Goal: Task Accomplishment & Management: Manage account settings

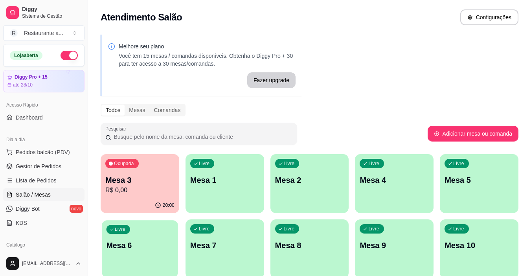
click at [126, 253] on div "Livre Mesa 6" at bounding box center [140, 244] width 76 height 48
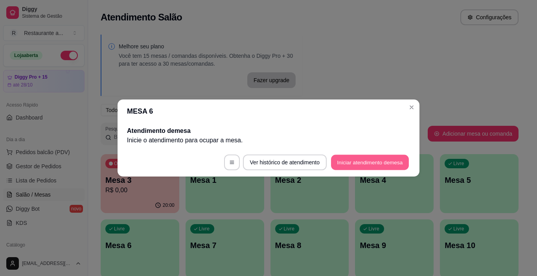
click at [376, 161] on button "Iniciar atendimento de mesa" at bounding box center [370, 162] width 78 height 15
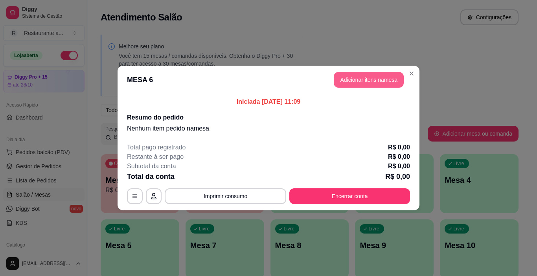
click at [350, 79] on button "Adicionar itens na mesa" at bounding box center [368, 80] width 70 height 16
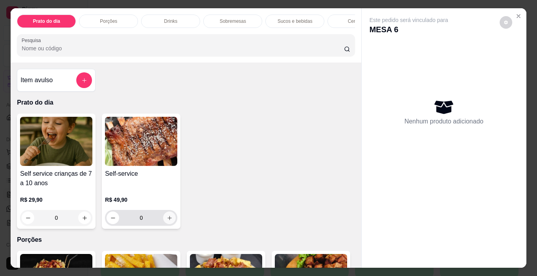
click at [168, 221] on icon "increase-product-quantity" at bounding box center [170, 218] width 6 height 6
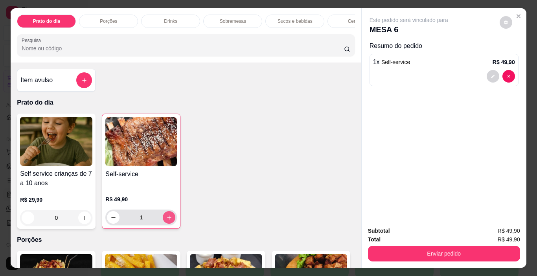
click at [168, 220] on icon "increase-product-quantity" at bounding box center [169, 217] width 6 height 6
type input "2"
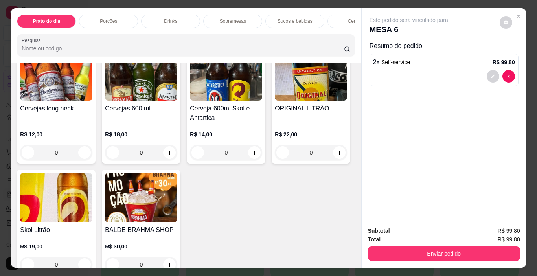
scroll to position [1431, 0]
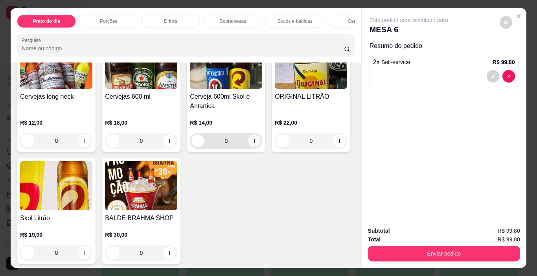
click at [252, 143] on icon "increase-product-quantity" at bounding box center [254, 141] width 4 height 4
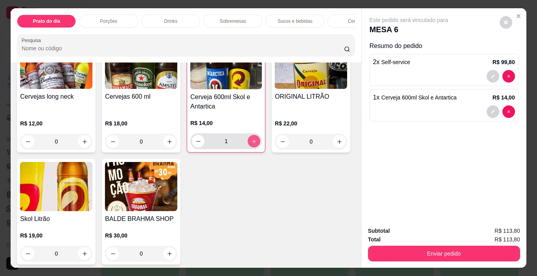
click at [251, 144] on icon "increase-product-quantity" at bounding box center [254, 141] width 6 height 6
type input "2"
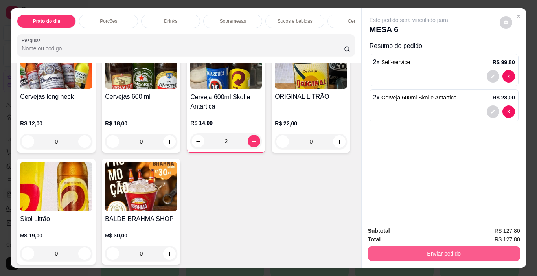
click at [419, 253] on button "Enviar pedido" at bounding box center [444, 254] width 152 height 16
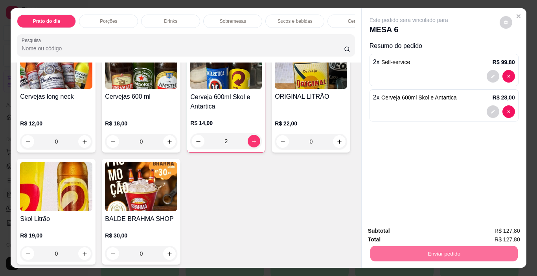
click at [504, 229] on button "Enviar pedido" at bounding box center [499, 231] width 44 height 15
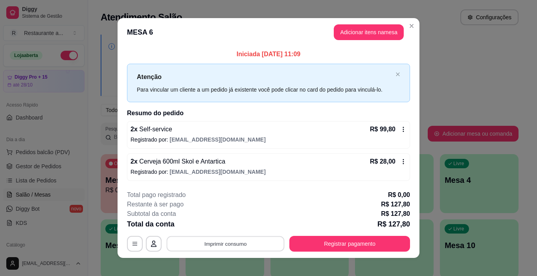
click at [232, 244] on button "Imprimir consumo" at bounding box center [226, 243] width 118 height 15
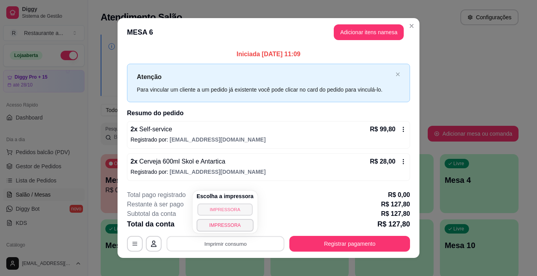
click at [234, 209] on button "IMPRESSORA" at bounding box center [224, 209] width 55 height 12
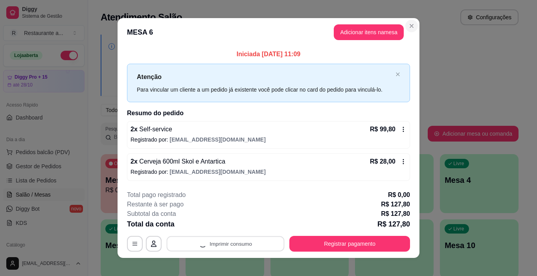
click at [410, 27] on icon "Close" at bounding box center [411, 25] width 3 height 3
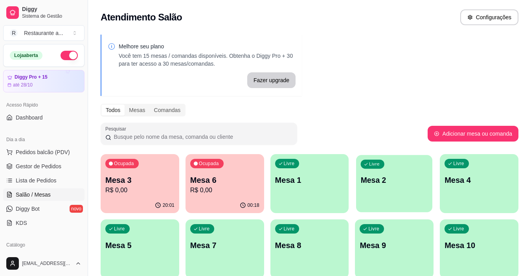
click at [388, 183] on p "Mesa 2" at bounding box center [394, 180] width 67 height 11
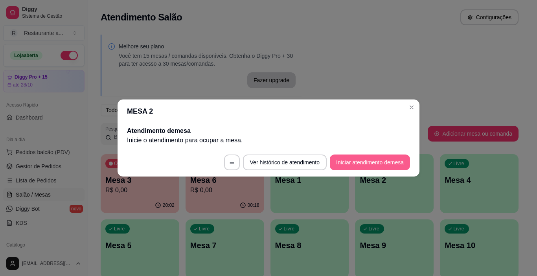
click at [350, 161] on button "Iniciar atendimento de mesa" at bounding box center [370, 162] width 80 height 16
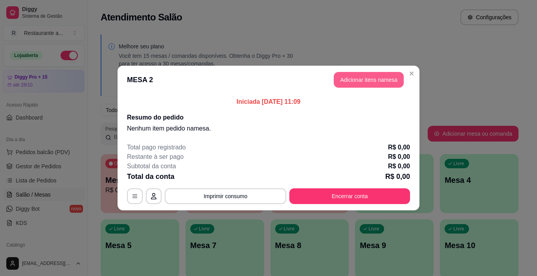
click at [366, 77] on button "Adicionar itens na mesa" at bounding box center [368, 80] width 70 height 16
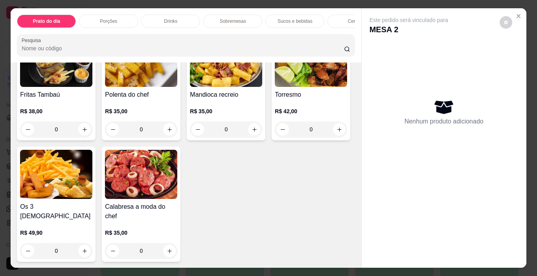
scroll to position [220, 0]
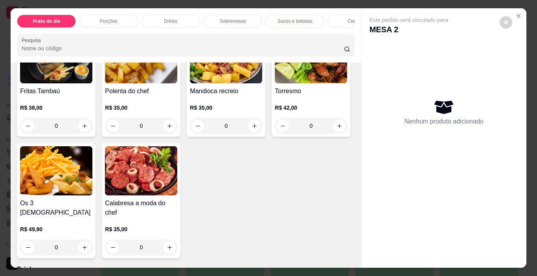
click at [289, 134] on input "0" at bounding box center [311, 126] width 44 height 16
click at [333, 132] on button "increase-product-quantity" at bounding box center [339, 125] width 13 height 13
type input "1"
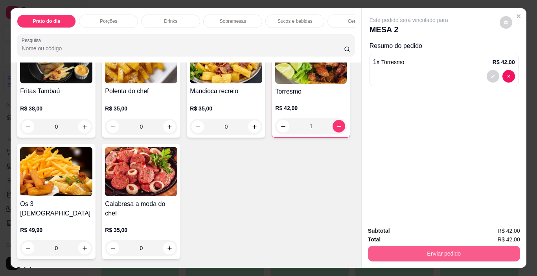
click at [426, 253] on button "Enviar pedido" at bounding box center [444, 254] width 152 height 16
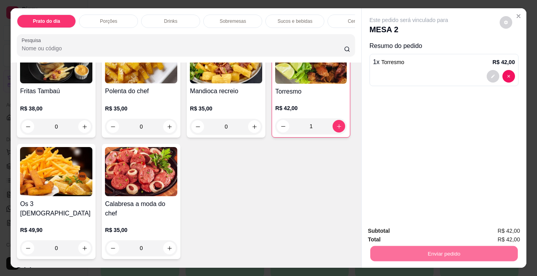
click at [488, 227] on button "Enviar pedido" at bounding box center [499, 231] width 43 height 15
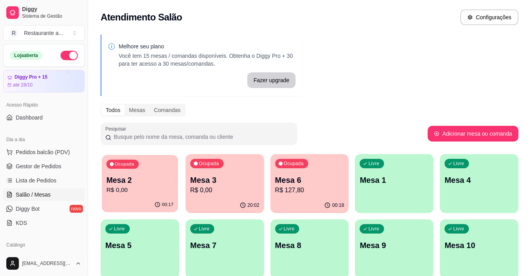
click at [120, 192] on p "R$ 0,00" at bounding box center [139, 189] width 67 height 9
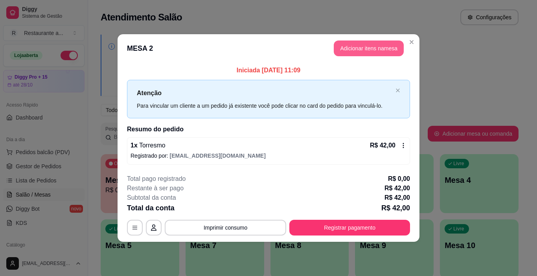
click at [342, 50] on button "Adicionar itens na mesa" at bounding box center [368, 48] width 70 height 16
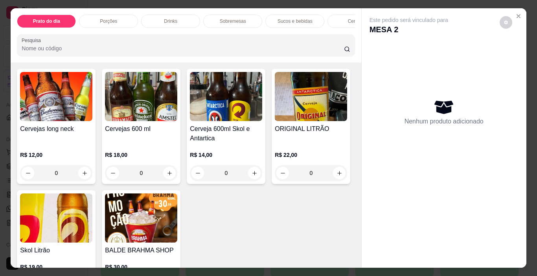
scroll to position [1423, 0]
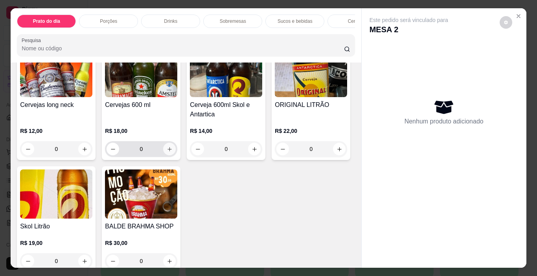
click at [163, 155] on button "increase-product-quantity" at bounding box center [169, 149] width 13 height 13
type input "1"
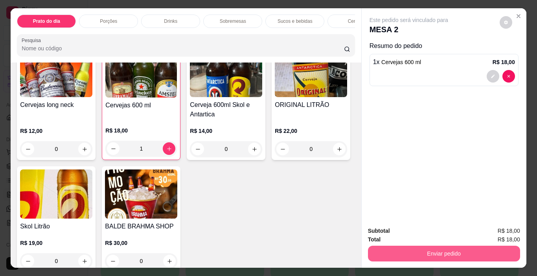
click at [455, 248] on button "Enviar pedido" at bounding box center [444, 254] width 152 height 16
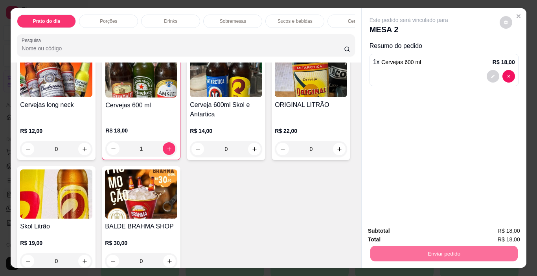
click at [500, 229] on button "Enviar pedido" at bounding box center [499, 231] width 43 height 15
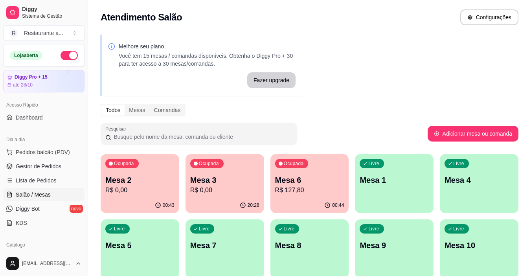
click at [120, 247] on p "Mesa 5" at bounding box center [139, 245] width 69 height 11
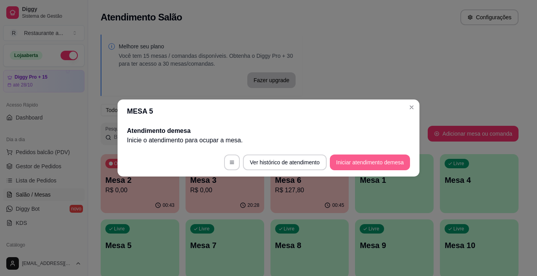
click at [356, 163] on button "Iniciar atendimento de mesa" at bounding box center [370, 162] width 80 height 16
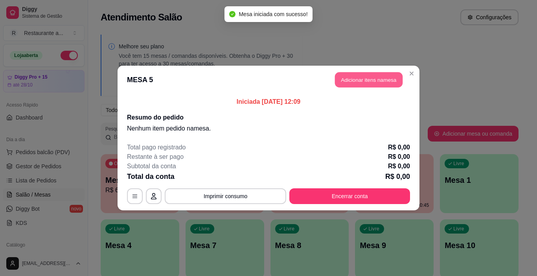
click at [350, 80] on button "Adicionar itens na mesa" at bounding box center [369, 79] width 68 height 15
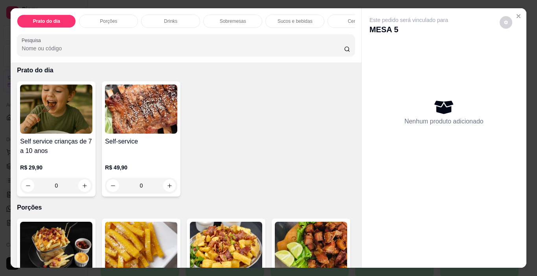
scroll to position [24, 0]
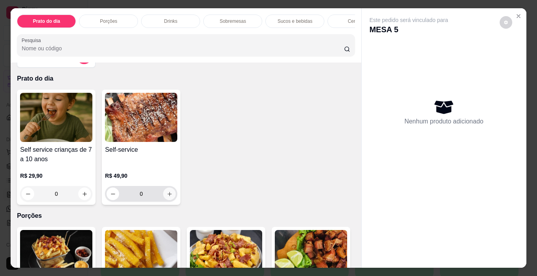
click at [169, 197] on icon "increase-product-quantity" at bounding box center [170, 194] width 6 height 6
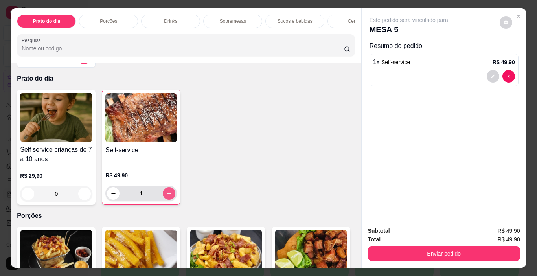
click at [167, 196] on icon "increase-product-quantity" at bounding box center [169, 194] width 6 height 6
type input "2"
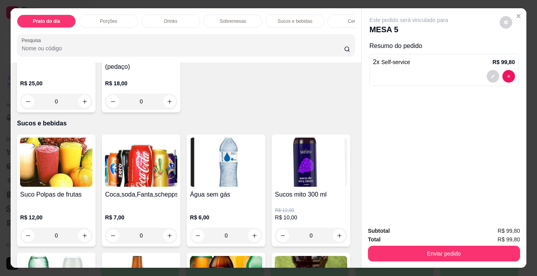
scroll to position [851, 0]
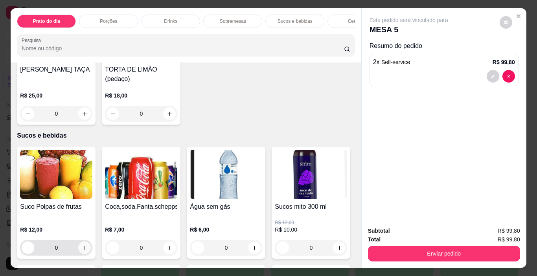
click at [82, 245] on icon "increase-product-quantity" at bounding box center [85, 248] width 6 height 6
type input "1"
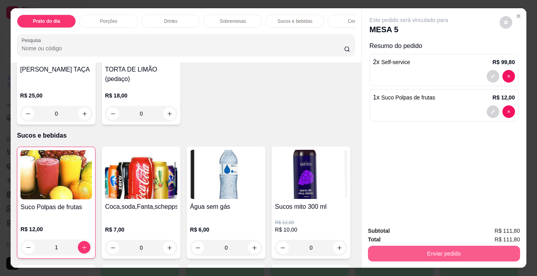
click at [431, 253] on button "Enviar pedido" at bounding box center [444, 254] width 152 height 16
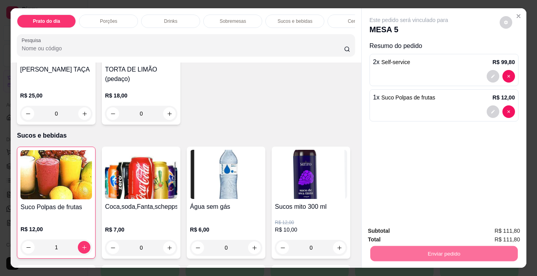
click at [513, 231] on button "Enviar pedido" at bounding box center [499, 231] width 44 height 15
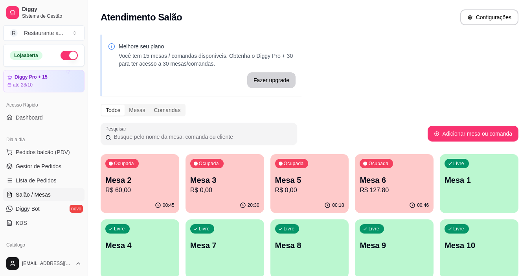
click at [387, 196] on div "Ocupada Mesa 6 R$ 127,80" at bounding box center [394, 176] width 79 height 44
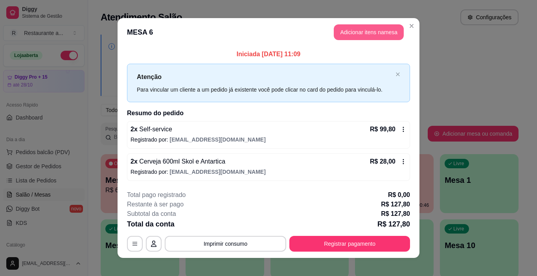
click at [347, 34] on button "Adicionar itens na mesa" at bounding box center [368, 32] width 70 height 16
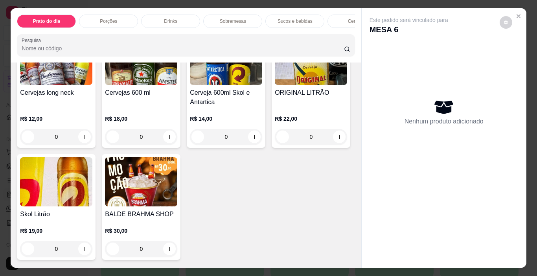
scroll to position [1459, 0]
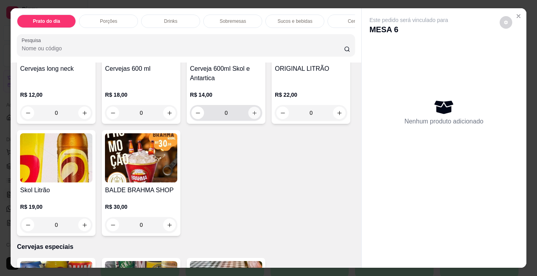
click at [251, 119] on button "increase-product-quantity" at bounding box center [254, 113] width 12 height 12
type input "1"
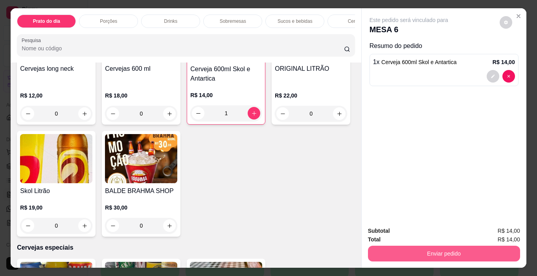
click at [430, 251] on button "Enviar pedido" at bounding box center [444, 254] width 152 height 16
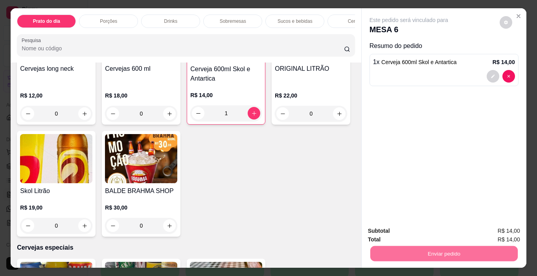
click at [492, 231] on button "Enviar pedido" at bounding box center [499, 231] width 43 height 15
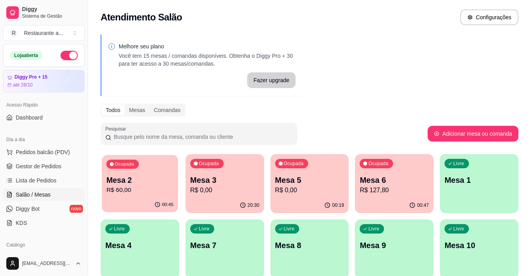
click at [129, 196] on div "Ocupada Mesa 2 R$ 60,00" at bounding box center [140, 176] width 76 height 42
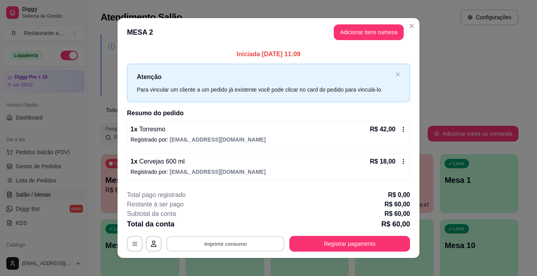
click at [227, 247] on button "Imprimir consumo" at bounding box center [226, 243] width 118 height 15
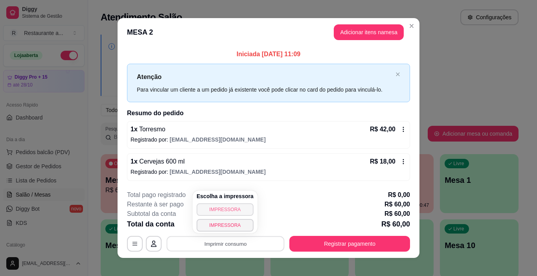
click at [226, 210] on button "IMPRESSORA" at bounding box center [224, 209] width 57 height 13
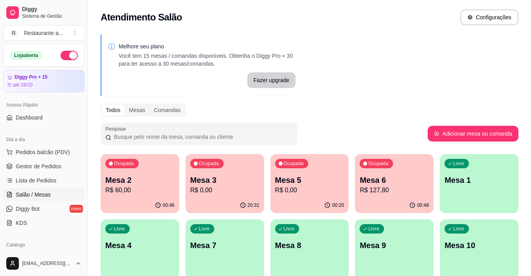
click at [209, 190] on p "R$ 0,00" at bounding box center [224, 189] width 69 height 9
click at [153, 192] on p "R$ 60,00" at bounding box center [139, 189] width 69 height 9
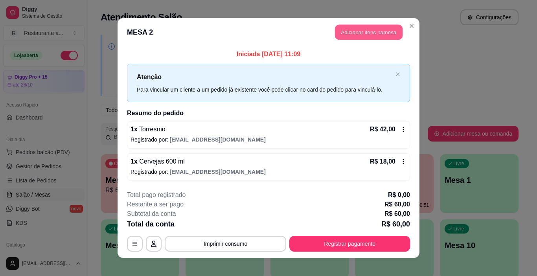
click at [360, 30] on button "Adicionar itens na mesa" at bounding box center [369, 32] width 68 height 15
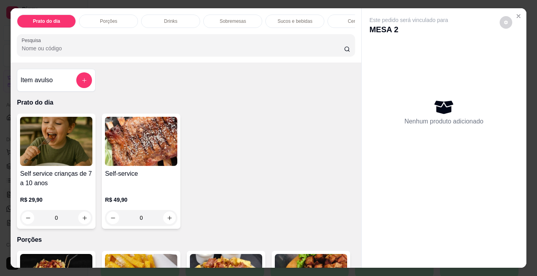
click at [349, 18] on p "Cervejas" at bounding box center [357, 21] width 18 height 6
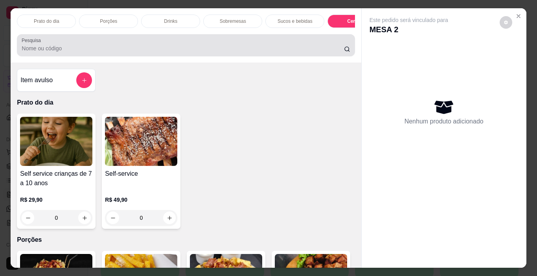
scroll to position [20, 0]
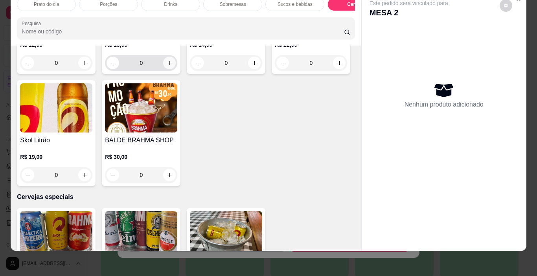
click at [168, 66] on icon "increase-product-quantity" at bounding box center [170, 63] width 6 height 6
type input "1"
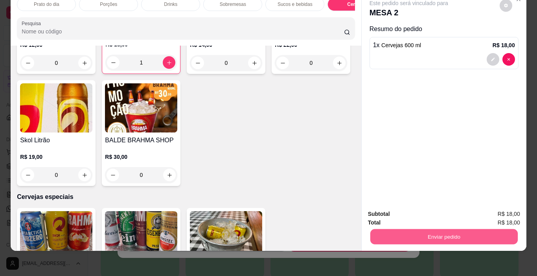
click at [445, 229] on button "Enviar pedido" at bounding box center [443, 236] width 147 height 15
click at [497, 211] on button "Enviar pedido" at bounding box center [499, 211] width 43 height 15
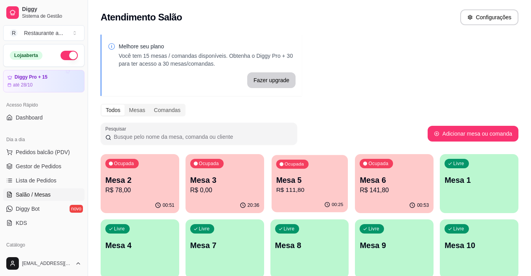
click at [313, 187] on p "R$ 111,80" at bounding box center [309, 189] width 67 height 9
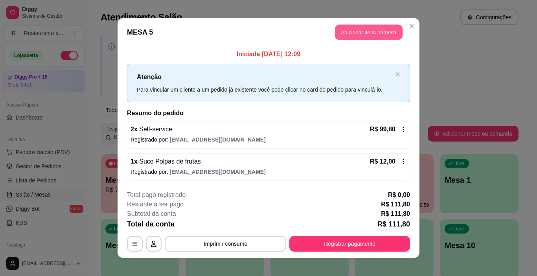
click at [363, 31] on button "Adicionar itens na mesa" at bounding box center [369, 32] width 68 height 15
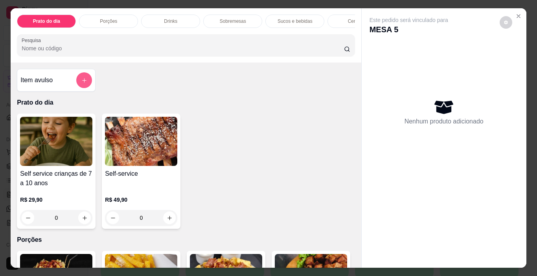
click at [81, 83] on icon "add-separate-item" at bounding box center [84, 80] width 6 height 6
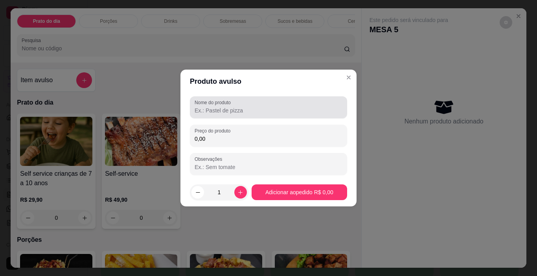
click at [209, 110] on input "Nome do produto" at bounding box center [268, 110] width 148 height 8
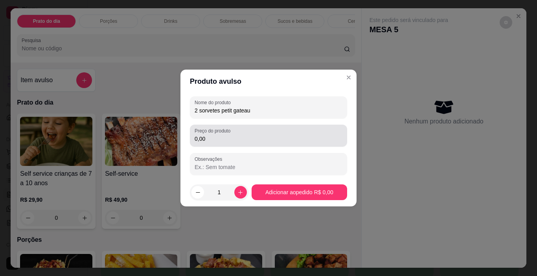
type input "2 sorvetes petit gateau"
click at [214, 136] on input "0,00" at bounding box center [268, 139] width 148 height 8
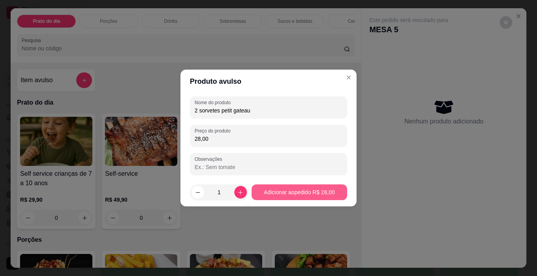
type input "28,00"
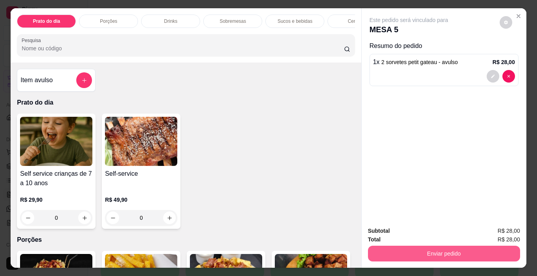
click at [434, 251] on button "Enviar pedido" at bounding box center [444, 254] width 152 height 16
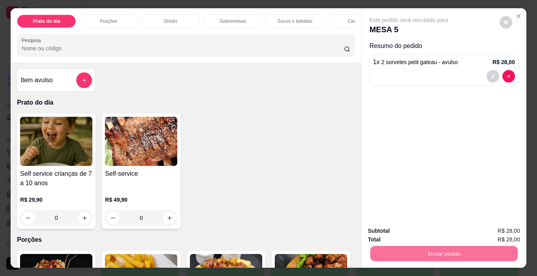
click at [498, 229] on button "Enviar pedido" at bounding box center [499, 231] width 44 height 15
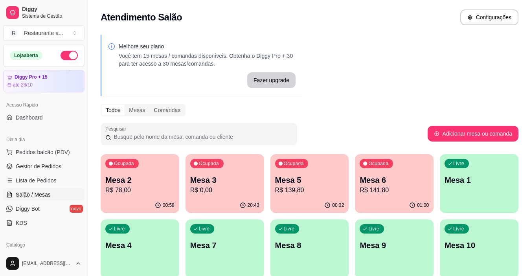
click at [242, 190] on p "R$ 0,00" at bounding box center [224, 189] width 69 height 9
click at [469, 192] on div "Livre Mesa 1" at bounding box center [479, 178] width 79 height 49
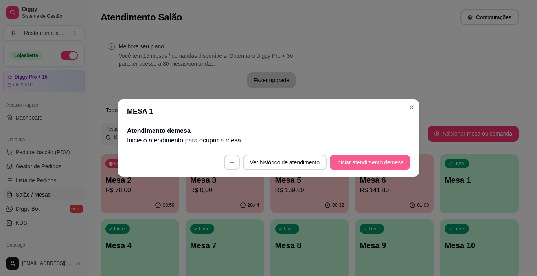
click at [365, 165] on button "Iniciar atendimento de mesa" at bounding box center [370, 162] width 80 height 16
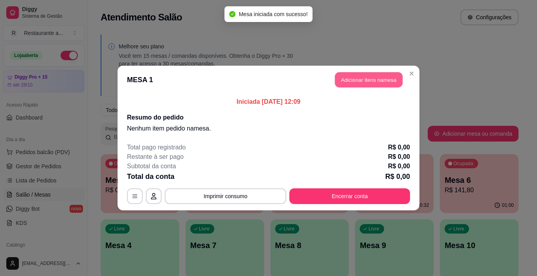
click at [364, 77] on button "Adicionar itens na mesa" at bounding box center [369, 79] width 68 height 15
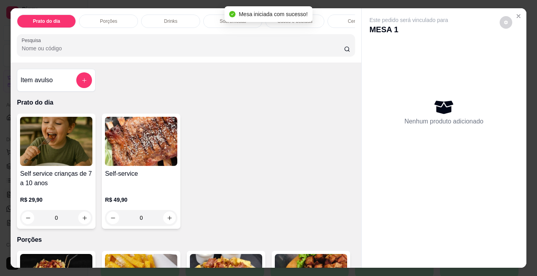
click at [233, 81] on div "Item avulso Prato do dia Self service crianças de 7 a 10 anos R$ 29,90 0 Self-s…" at bounding box center [186, 164] width 350 height 205
click at [304, 19] on p "Sucos e bebidas" at bounding box center [294, 21] width 35 height 6
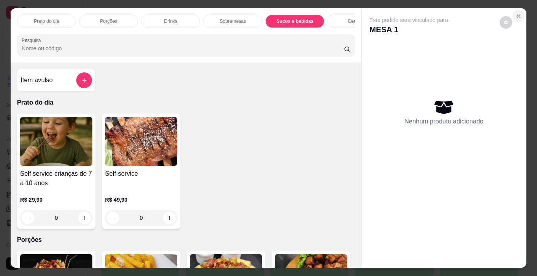
click at [517, 15] on icon "Close" at bounding box center [518, 16] width 3 height 3
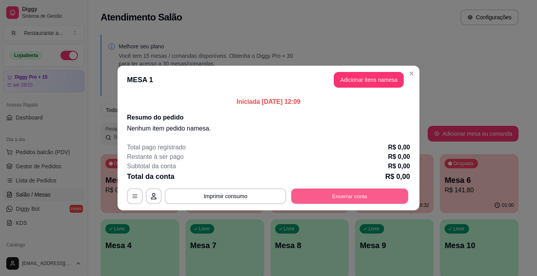
click at [350, 200] on button "Encerrar conta" at bounding box center [349, 196] width 117 height 15
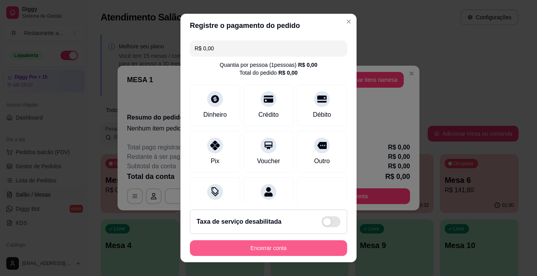
click at [255, 247] on button "Encerrar conta" at bounding box center [268, 248] width 157 height 16
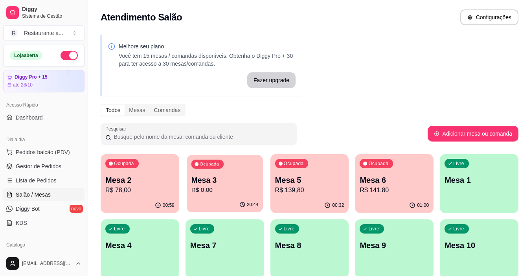
click at [226, 205] on div "20:44" at bounding box center [225, 204] width 76 height 15
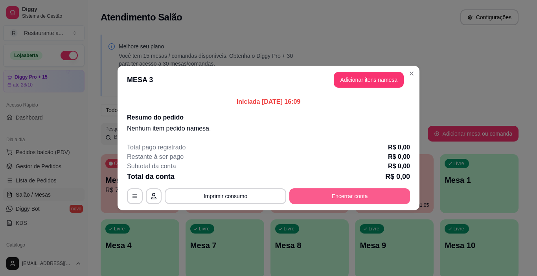
click at [352, 193] on button "Encerrar conta" at bounding box center [349, 196] width 121 height 16
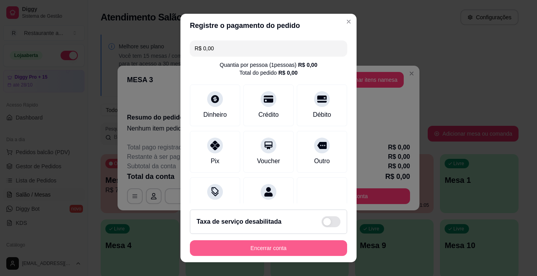
click at [269, 248] on button "Encerrar conta" at bounding box center [268, 248] width 157 height 16
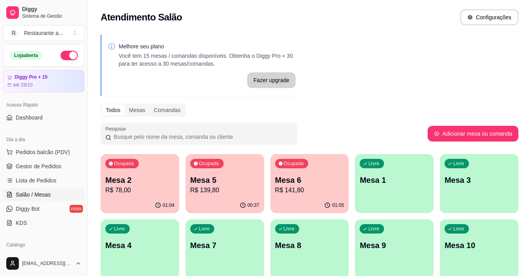
click at [473, 187] on div "Livre Mesa 3" at bounding box center [479, 178] width 79 height 49
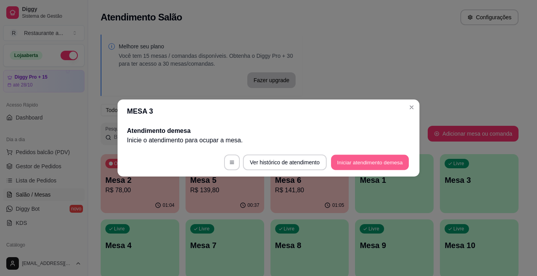
click at [368, 161] on button "Iniciar atendimento de mesa" at bounding box center [370, 162] width 78 height 15
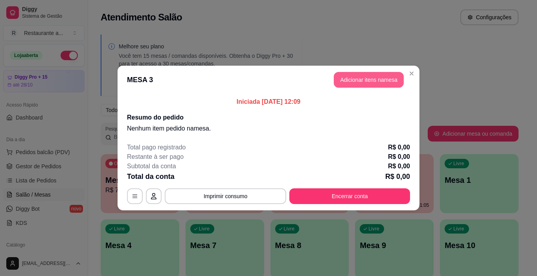
click at [369, 76] on button "Adicionar itens na mesa" at bounding box center [368, 80] width 70 height 16
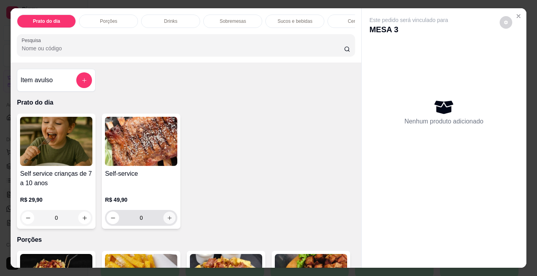
click at [167, 220] on icon "increase-product-quantity" at bounding box center [169, 218] width 4 height 4
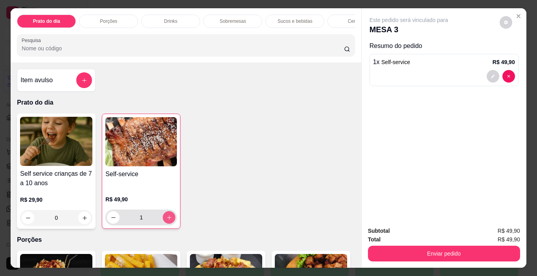
click at [167, 220] on icon "increase-product-quantity" at bounding box center [169, 217] width 6 height 6
type input "3"
click at [289, 20] on p "Sucos e bebidas" at bounding box center [294, 21] width 35 height 6
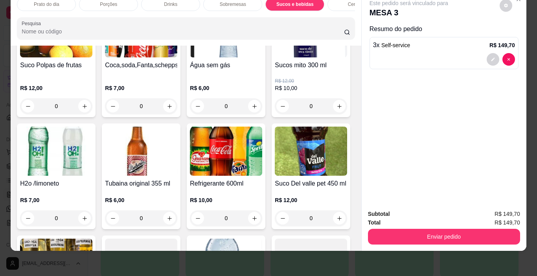
scroll to position [989, 0]
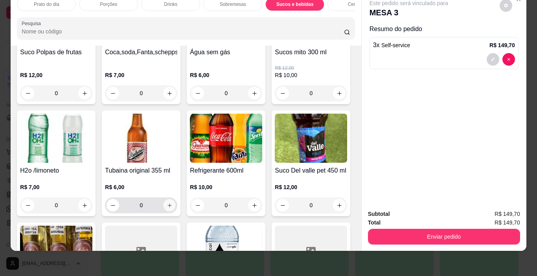
click at [172, 202] on icon "increase-product-quantity" at bounding box center [170, 205] width 6 height 6
type input "1"
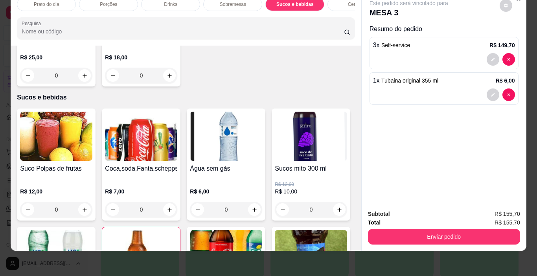
scroll to position [871, 0]
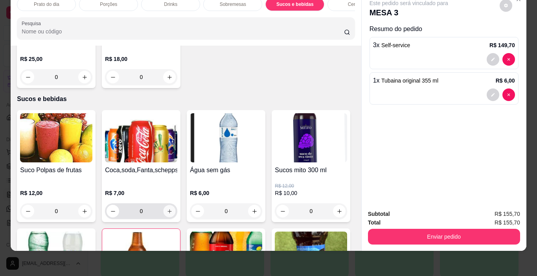
click at [168, 208] on icon "increase-product-quantity" at bounding box center [170, 211] width 6 height 6
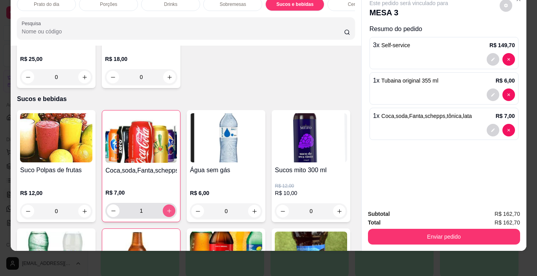
click at [168, 208] on icon "increase-product-quantity" at bounding box center [169, 211] width 6 height 6
type input "2"
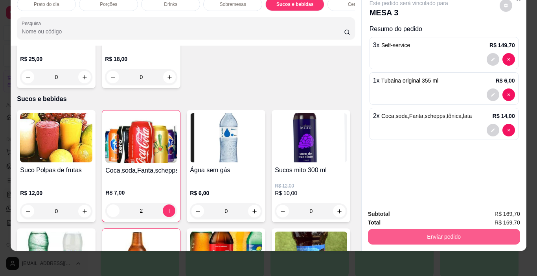
click at [442, 229] on button "Enviar pedido" at bounding box center [444, 237] width 152 height 16
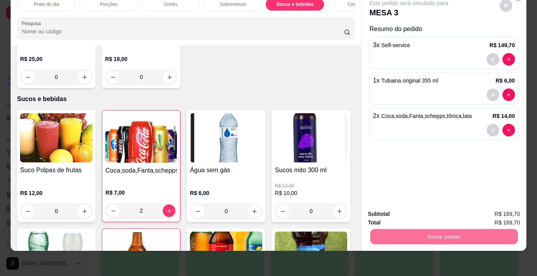
click at [493, 211] on button "Enviar pedido" at bounding box center [499, 211] width 44 height 15
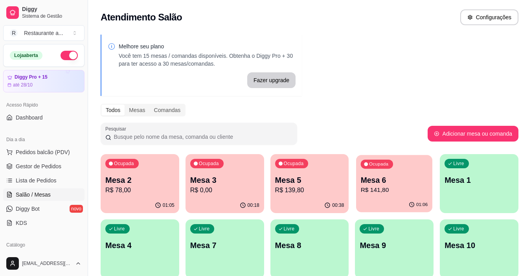
click at [376, 195] on div "Ocupada Mesa 6 R$ 141,80" at bounding box center [394, 176] width 76 height 42
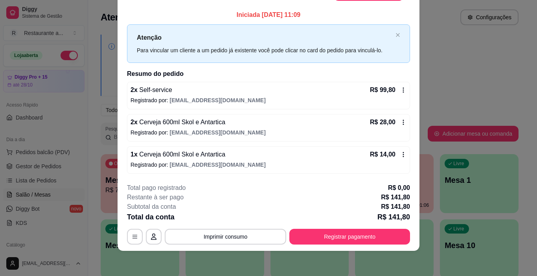
scroll to position [0, 0]
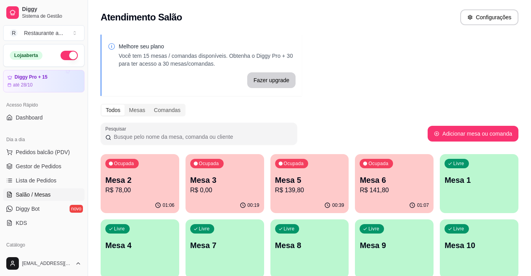
click at [395, 191] on p "R$ 141,80" at bounding box center [393, 189] width 69 height 9
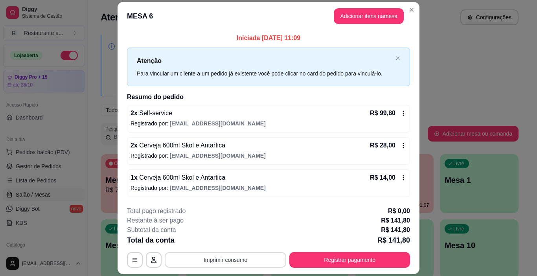
click at [233, 260] on button "Imprimir consumo" at bounding box center [225, 260] width 121 height 16
click at [224, 225] on button "IMPRESSORA" at bounding box center [224, 225] width 55 height 12
click at [375, 15] on button "Adicionar itens na mesa" at bounding box center [369, 16] width 68 height 15
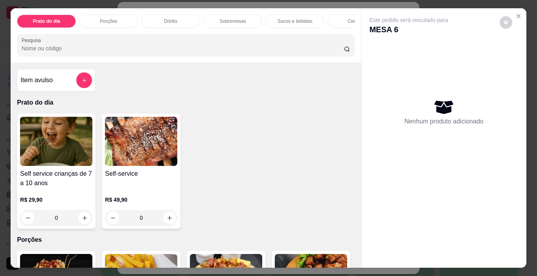
click at [231, 20] on p "Sobremesas" at bounding box center [233, 21] width 26 height 6
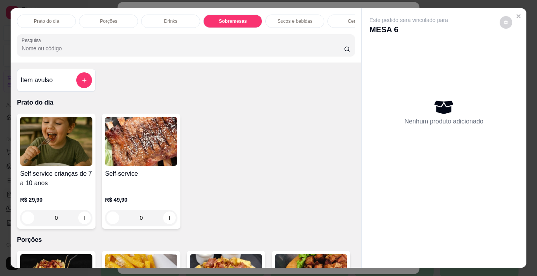
click at [233, 18] on p "Sobremesas" at bounding box center [233, 21] width 28 height 6
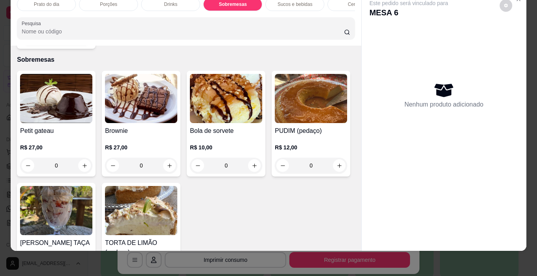
scroll to position [740, 0]
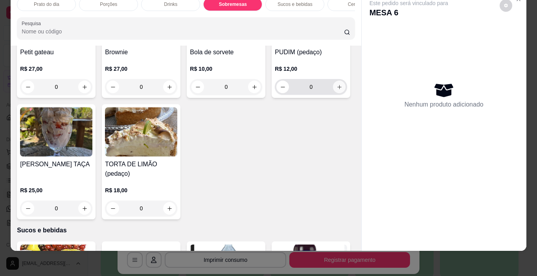
click at [337, 89] on icon "increase-product-quantity" at bounding box center [339, 87] width 4 height 4
type input "1"
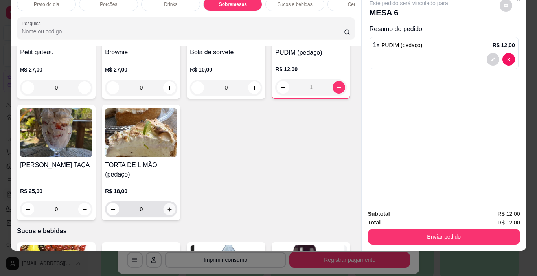
click at [171, 207] on icon "increase-product-quantity" at bounding box center [169, 209] width 4 height 4
type input "1"
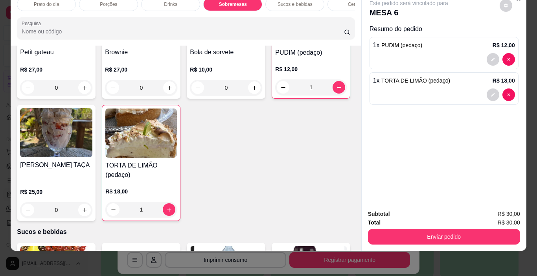
scroll to position [857, 0]
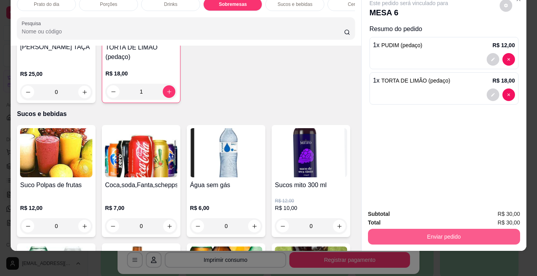
click at [447, 229] on button "Enviar pedido" at bounding box center [444, 237] width 152 height 16
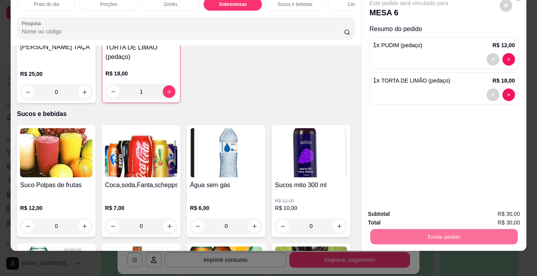
click at [498, 207] on button "Enviar pedido" at bounding box center [499, 211] width 43 height 15
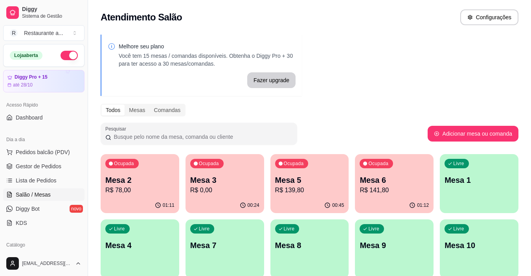
click at [301, 196] on div "Ocupada Mesa 5 R$ 139,80" at bounding box center [309, 176] width 79 height 44
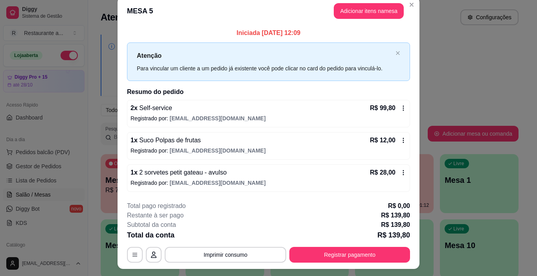
scroll to position [0, 0]
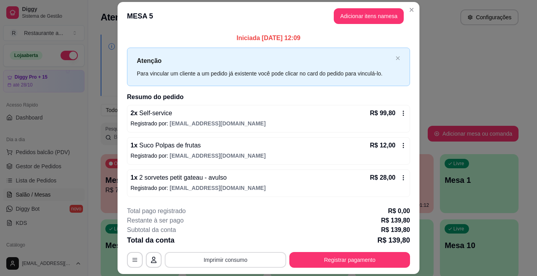
click at [233, 260] on button "Imprimir consumo" at bounding box center [225, 260] width 121 height 16
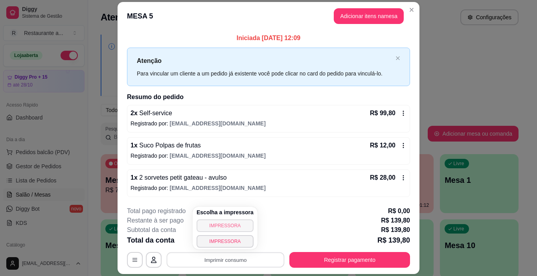
click at [233, 226] on button "IMPRESSORA" at bounding box center [224, 225] width 57 height 13
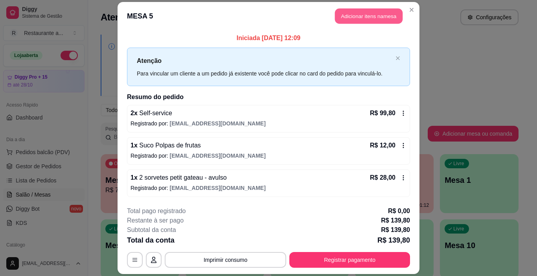
click at [362, 15] on button "Adicionar itens na mesa" at bounding box center [369, 16] width 68 height 15
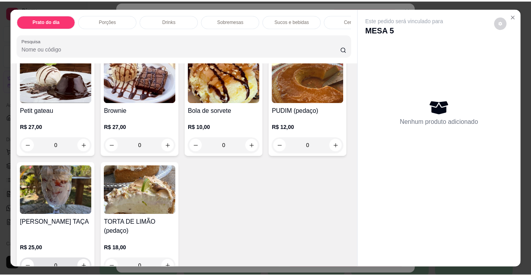
scroll to position [786, 0]
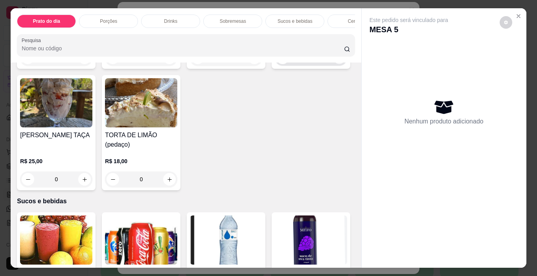
click at [336, 61] on icon "increase-product-quantity" at bounding box center [339, 58] width 6 height 6
type input "1"
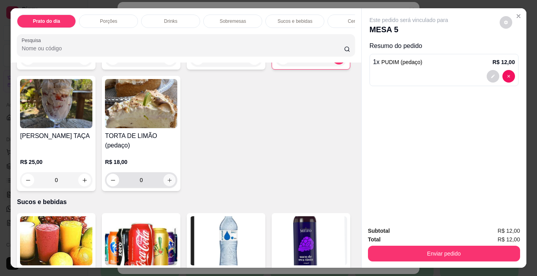
click at [171, 178] on icon "increase-product-quantity" at bounding box center [169, 180] width 4 height 4
type input "1"
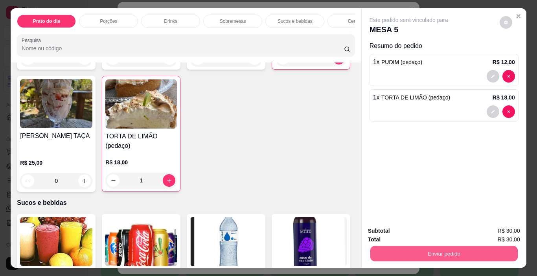
click at [438, 249] on button "Enviar pedido" at bounding box center [443, 253] width 147 height 15
click at [491, 230] on button "Enviar pedido" at bounding box center [499, 231] width 44 height 15
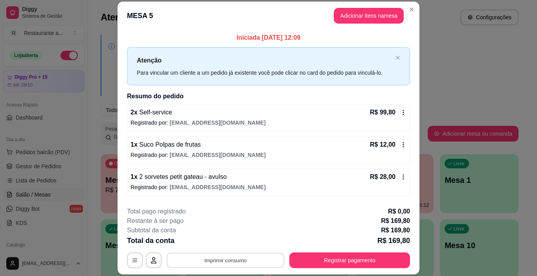
click at [232, 259] on button "Imprimir consumo" at bounding box center [226, 260] width 118 height 15
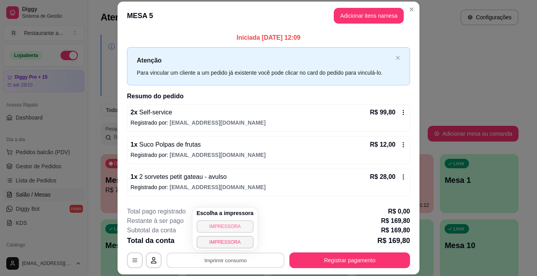
click at [222, 227] on button "IMPRESSORA" at bounding box center [224, 226] width 57 height 13
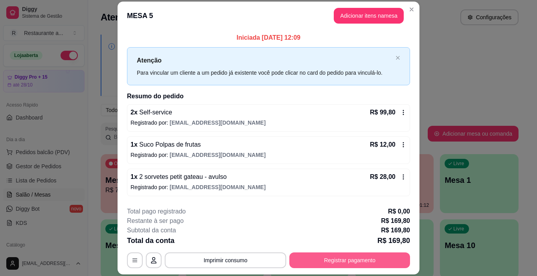
click at [342, 261] on button "Registrar pagamento" at bounding box center [349, 260] width 121 height 16
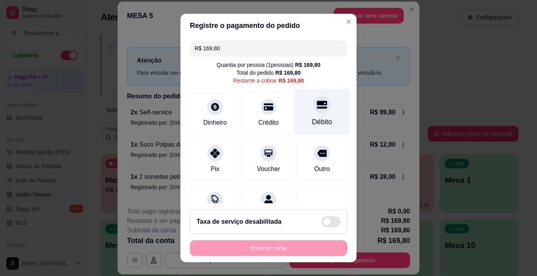
click at [313, 111] on div at bounding box center [321, 104] width 17 height 17
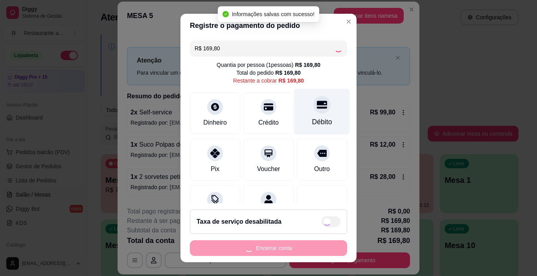
type input "R$ 0,00"
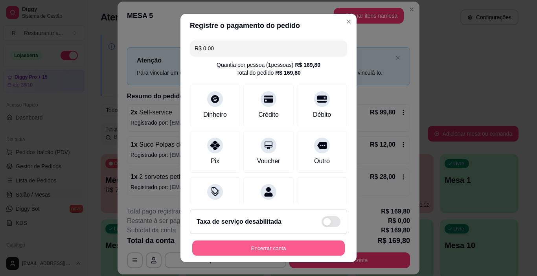
click at [260, 248] on button "Encerrar conta" at bounding box center [268, 247] width 152 height 15
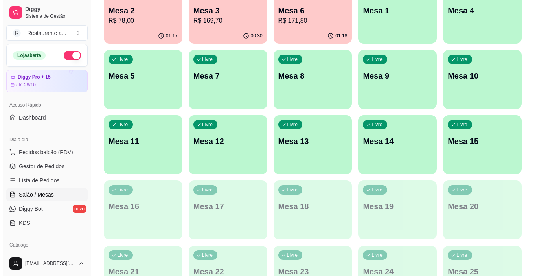
scroll to position [157, 0]
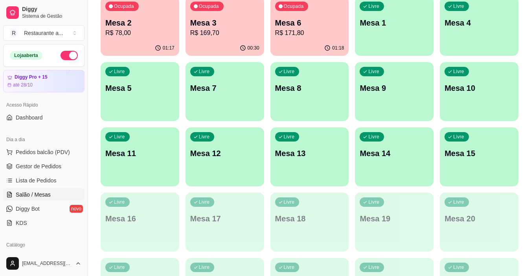
click at [484, 170] on div "Livre Mesa 15" at bounding box center [479, 151] width 79 height 49
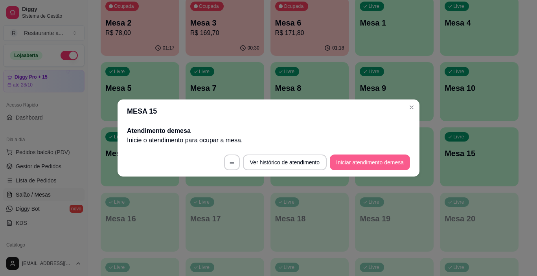
click at [368, 161] on button "Iniciar atendimento de mesa" at bounding box center [370, 162] width 80 height 16
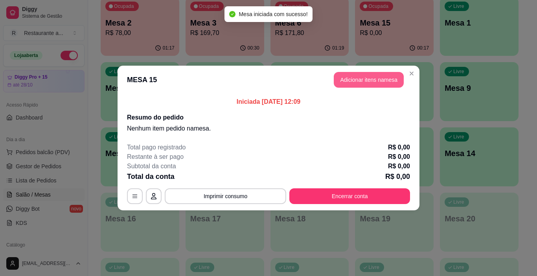
click at [367, 79] on button "Adicionar itens na mesa" at bounding box center [368, 80] width 70 height 16
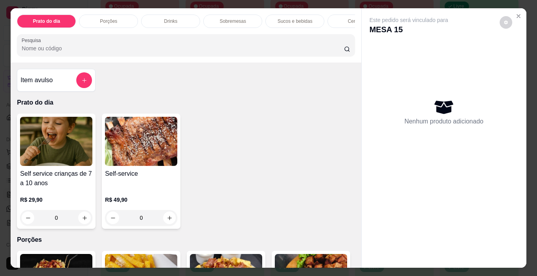
click at [348, 19] on p "Cervejas" at bounding box center [357, 21] width 18 height 6
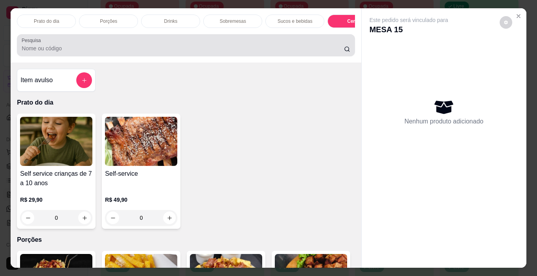
scroll to position [20, 0]
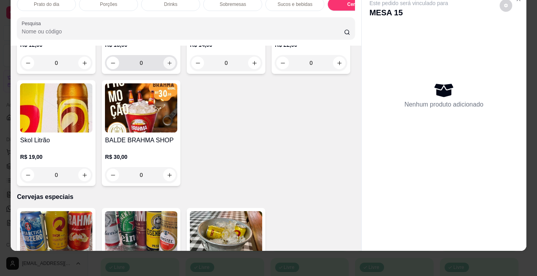
click at [167, 66] on icon "increase-product-quantity" at bounding box center [170, 63] width 6 height 6
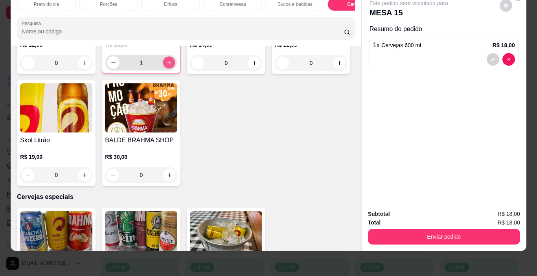
click at [167, 66] on icon "increase-product-quantity" at bounding box center [169, 63] width 6 height 6
type input "4"
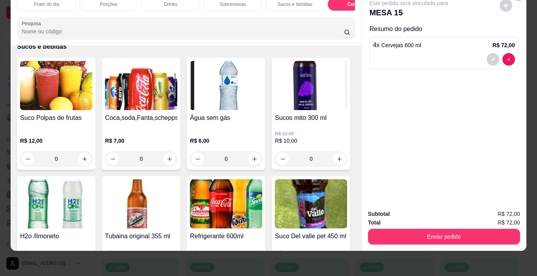
scroll to position [894, 0]
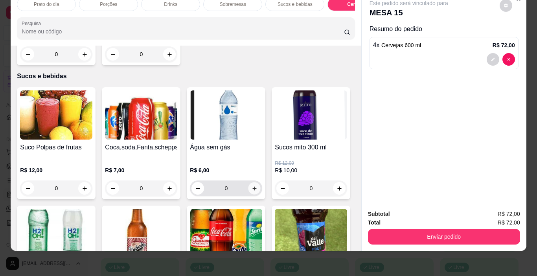
click at [251, 185] on icon "increase-product-quantity" at bounding box center [254, 188] width 6 height 6
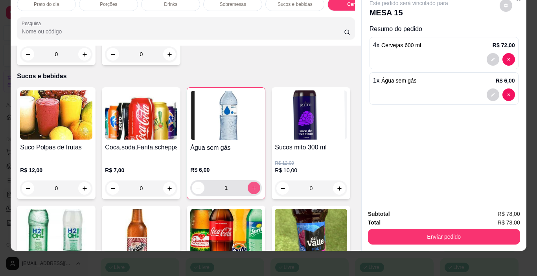
click at [251, 185] on icon "increase-product-quantity" at bounding box center [254, 188] width 6 height 6
type input "4"
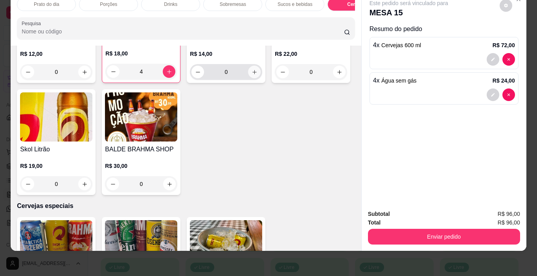
scroll to position [1561, 0]
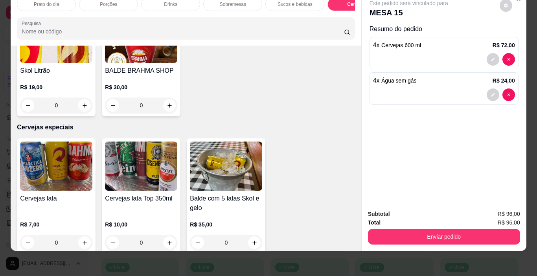
type input "2"
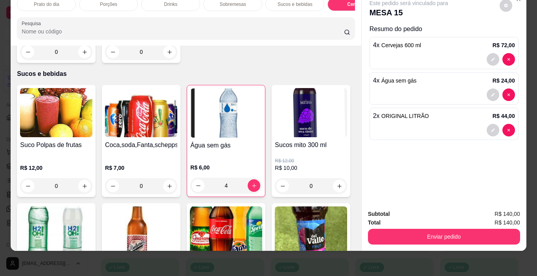
scroll to position [895, 0]
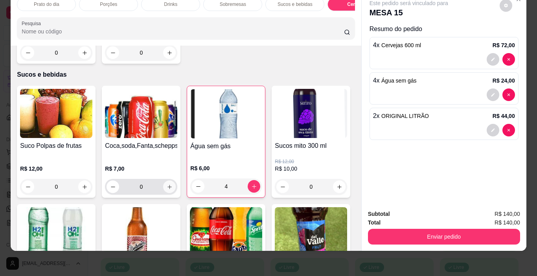
click at [168, 184] on icon "increase-product-quantity" at bounding box center [170, 187] width 6 height 6
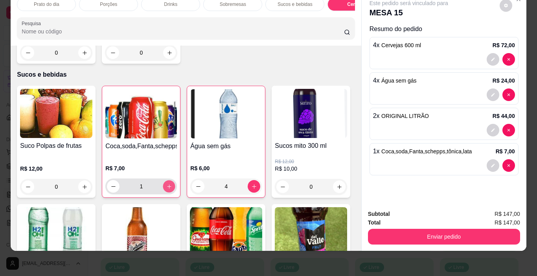
click at [168, 183] on icon "increase-product-quantity" at bounding box center [169, 186] width 6 height 6
type input "2"
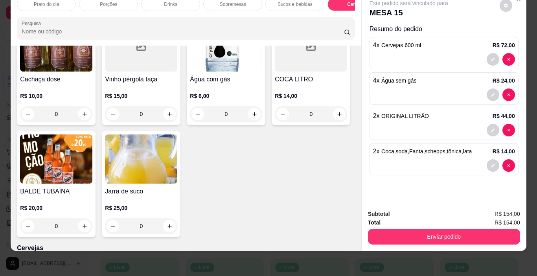
scroll to position [1209, 0]
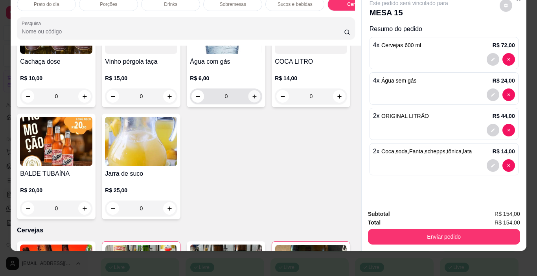
click at [251, 99] on icon "increase-product-quantity" at bounding box center [254, 96] width 6 height 6
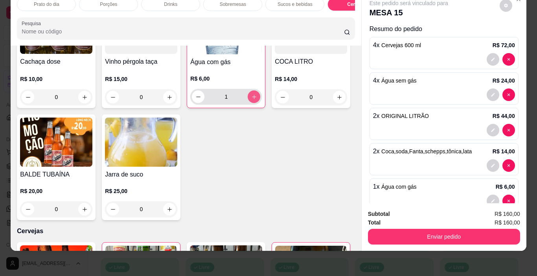
click at [251, 100] on icon "increase-product-quantity" at bounding box center [254, 97] width 6 height 6
type input "2"
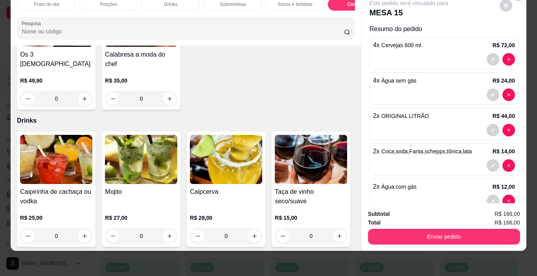
scroll to position [385, 0]
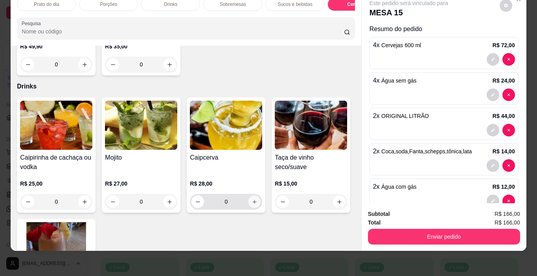
click at [252, 200] on icon "increase-product-quantity" at bounding box center [254, 202] width 4 height 4
type input "1"
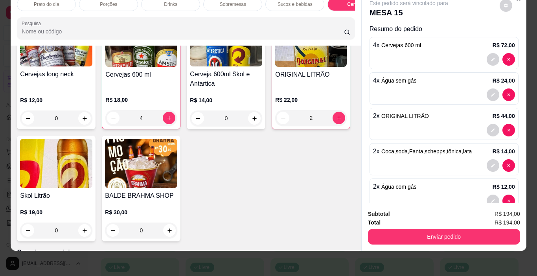
scroll to position [1446, 0]
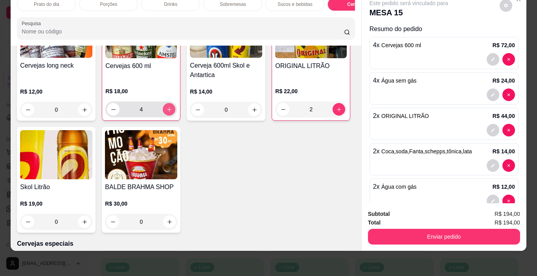
click at [167, 112] on icon "increase-product-quantity" at bounding box center [169, 109] width 6 height 6
click at [166, 112] on icon "increase-product-quantity" at bounding box center [169, 109] width 6 height 6
type input "8"
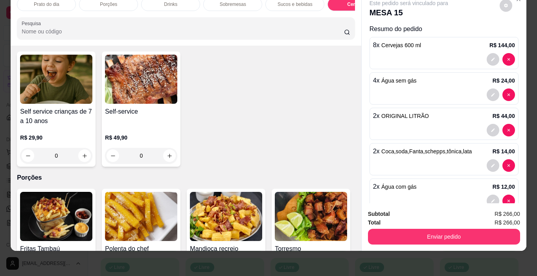
scroll to position [0, 0]
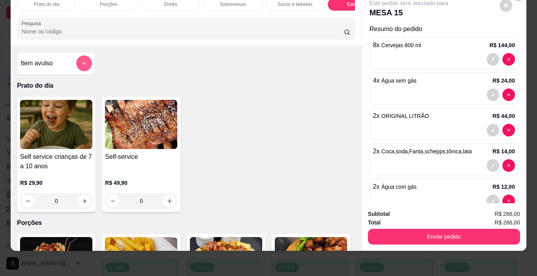
click at [81, 60] on button "add-separate-item" at bounding box center [84, 63] width 16 height 16
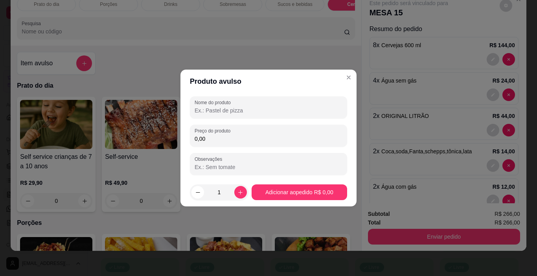
click at [204, 110] on input "Nome do produto" at bounding box center [268, 110] width 148 height 8
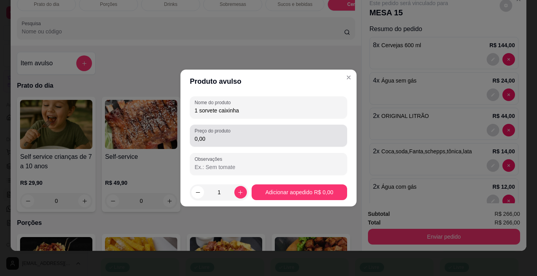
type input "1 sorvete caixinha"
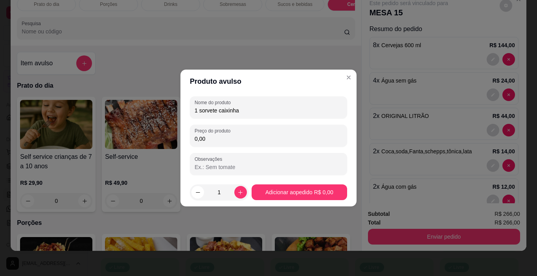
click at [211, 142] on input "0,00" at bounding box center [268, 139] width 148 height 8
type input "12,00"
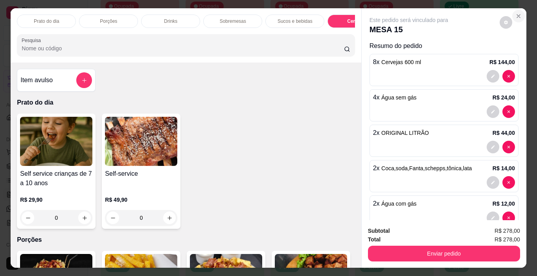
click at [515, 14] on icon "Close" at bounding box center [518, 16] width 6 height 6
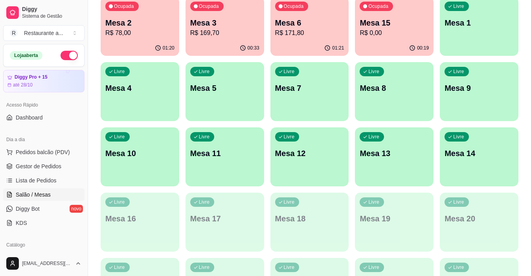
click at [300, 32] on p "R$ 171,80" at bounding box center [309, 32] width 69 height 9
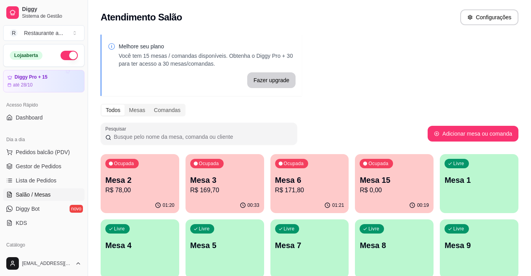
click at [306, 192] on p "R$ 171,80" at bounding box center [309, 189] width 69 height 9
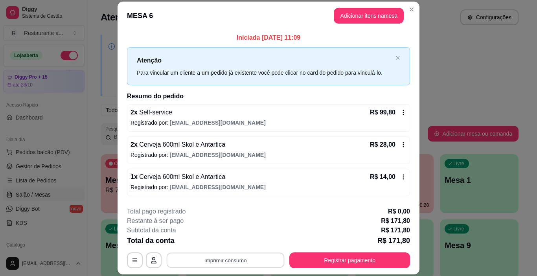
click at [239, 260] on button "Imprimir consumo" at bounding box center [226, 260] width 118 height 15
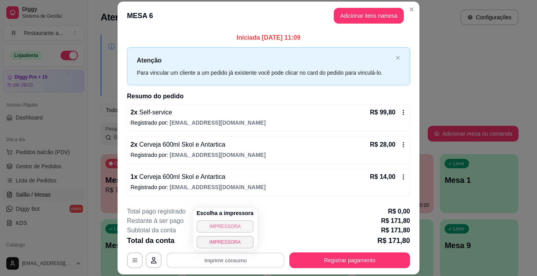
click at [224, 227] on button "IMPRESSORA" at bounding box center [224, 226] width 57 height 13
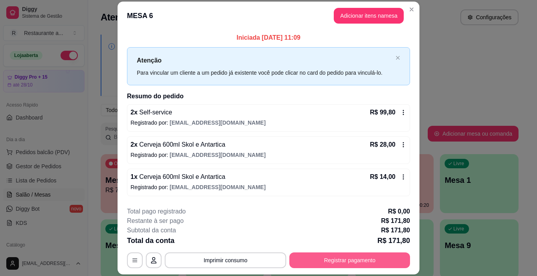
click at [348, 260] on button "Registrar pagamento" at bounding box center [349, 260] width 121 height 16
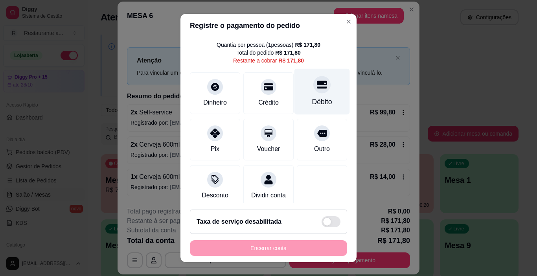
scroll to position [36, 0]
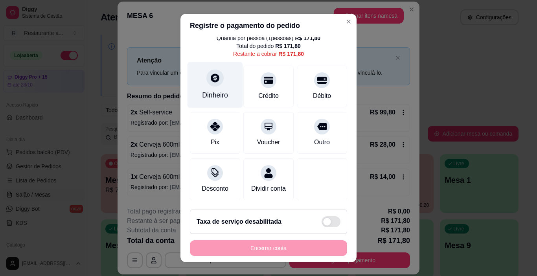
click at [207, 75] on div at bounding box center [214, 78] width 17 height 17
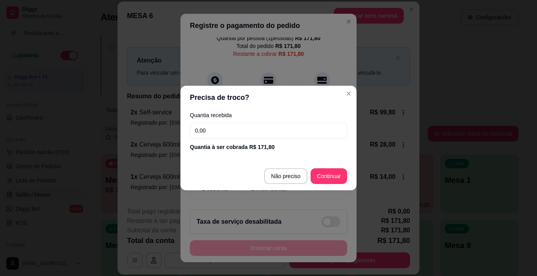
click at [208, 130] on input "0,00" at bounding box center [268, 131] width 157 height 16
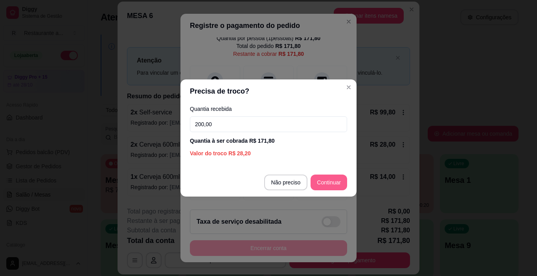
type input "200,00"
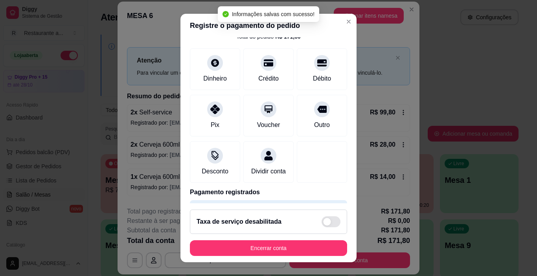
type input "R$ 0,00"
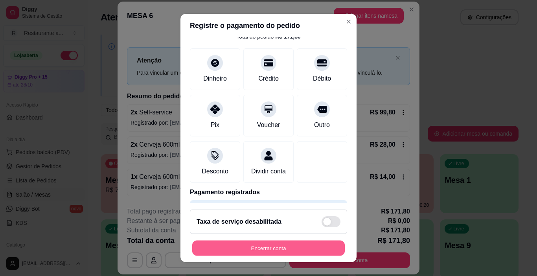
click at [261, 247] on button "Encerrar conta" at bounding box center [268, 247] width 152 height 15
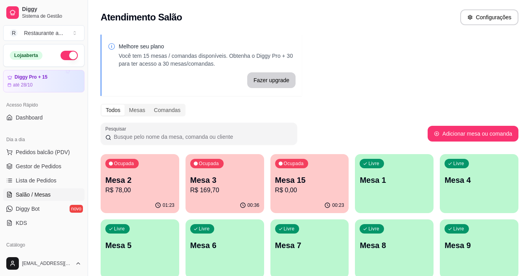
click at [157, 190] on p "R$ 78,00" at bounding box center [139, 189] width 69 height 9
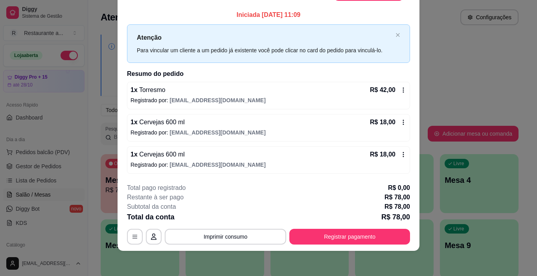
scroll to position [0, 0]
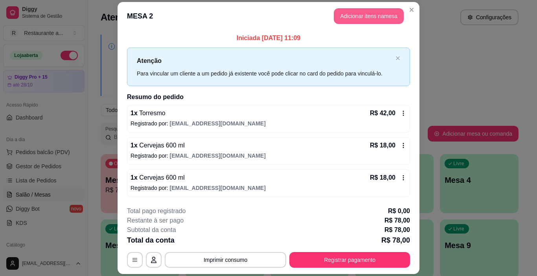
click at [351, 19] on button "Adicionar itens na mesa" at bounding box center [368, 16] width 70 height 16
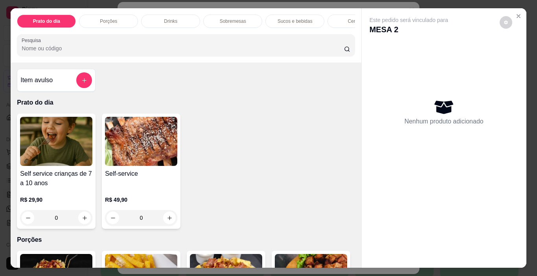
click at [348, 18] on p "Cervejas" at bounding box center [357, 21] width 18 height 6
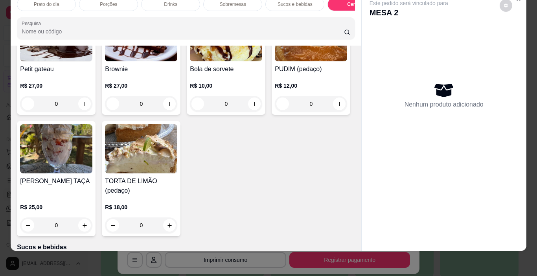
scroll to position [737, 0]
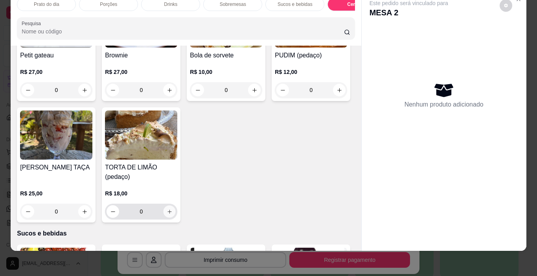
click at [171, 209] on icon "increase-product-quantity" at bounding box center [169, 211] width 4 height 4
type input "1"
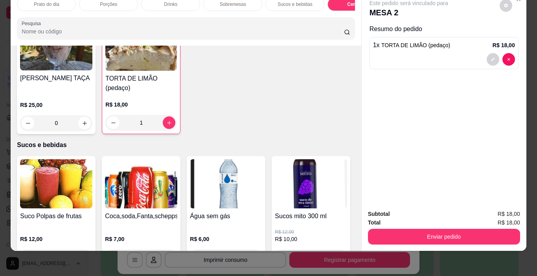
scroll to position [864, 0]
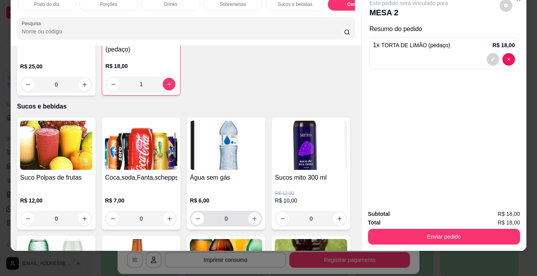
click at [253, 216] on icon "increase-product-quantity" at bounding box center [254, 219] width 6 height 6
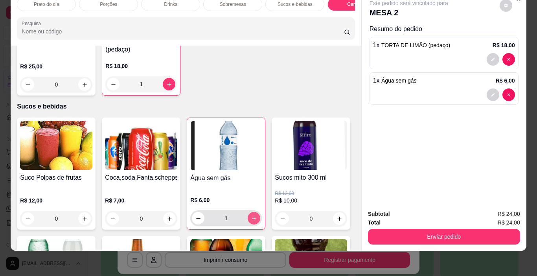
type input "1"
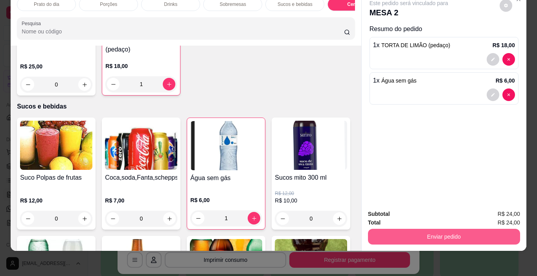
click at [467, 229] on button "Enviar pedido" at bounding box center [444, 237] width 152 height 16
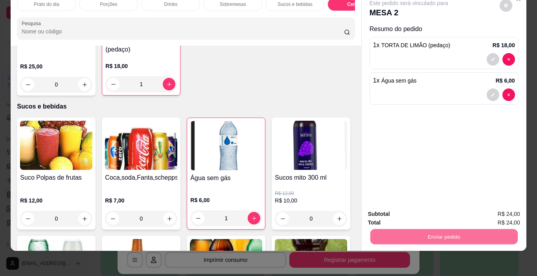
click at [445, 211] on button "Registrar cliente" at bounding box center [447, 211] width 52 height 15
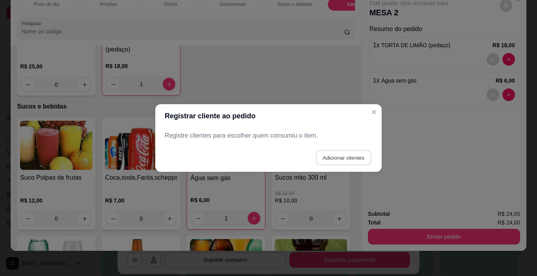
click at [339, 155] on button "Adicionar clientes" at bounding box center [342, 157] width 55 height 15
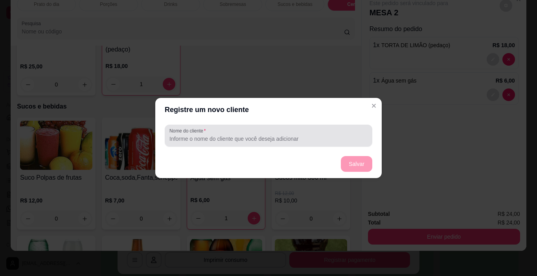
click at [183, 133] on label "Nome do cliente" at bounding box center [188, 130] width 39 height 7
click at [183, 135] on input "Nome do cliente" at bounding box center [268, 139] width 198 height 8
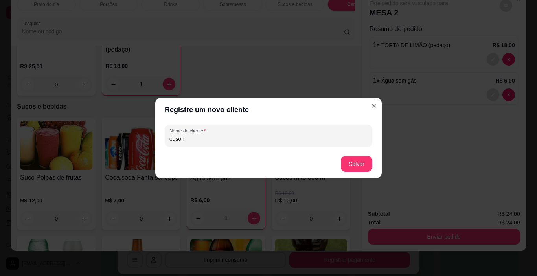
click at [173, 139] on input "edson" at bounding box center [268, 139] width 198 height 8
type input "Edson"
click at [353, 163] on button "Salvar" at bounding box center [356, 163] width 31 height 15
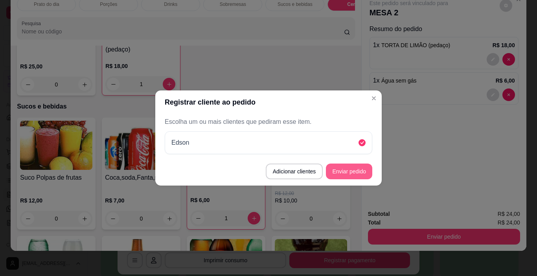
click at [353, 170] on button "Enviar pedido" at bounding box center [349, 171] width 46 height 16
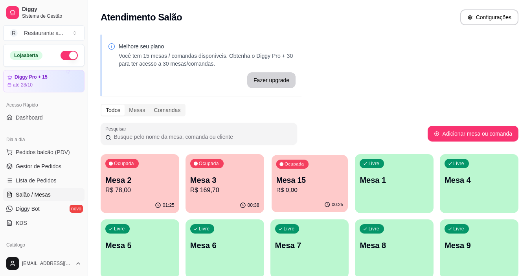
click at [308, 190] on p "R$ 0,00" at bounding box center [309, 189] width 67 height 9
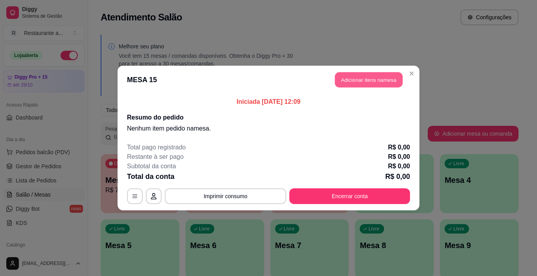
click at [368, 79] on button "Adicionar itens na mesa" at bounding box center [369, 79] width 68 height 15
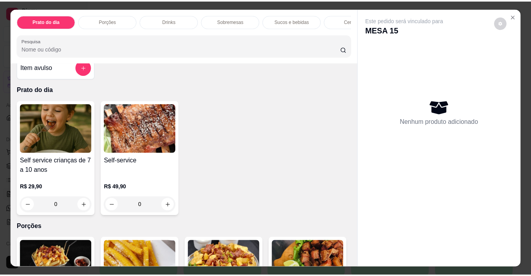
scroll to position [0, 0]
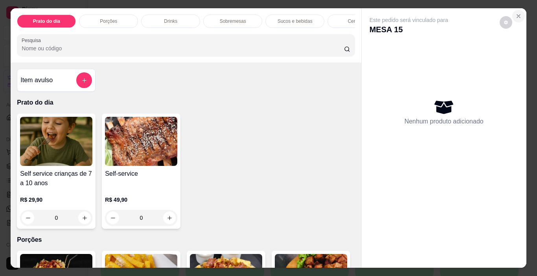
click at [515, 13] on icon "Close" at bounding box center [518, 16] width 6 height 6
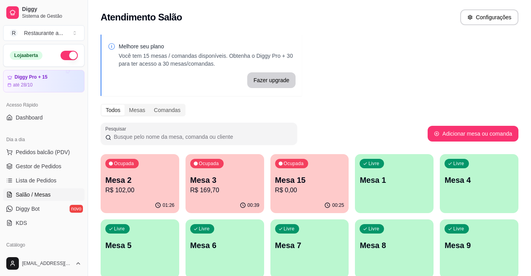
click at [246, 189] on p "R$ 169,70" at bounding box center [224, 189] width 69 height 9
click at [232, 188] on p "R$ 169,70" at bounding box center [224, 189] width 67 height 9
click at [155, 189] on p "R$ 102,00" at bounding box center [139, 189] width 69 height 9
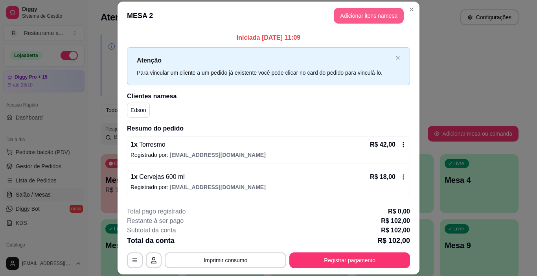
click at [364, 15] on button "Adicionar itens na mesa" at bounding box center [368, 16] width 70 height 16
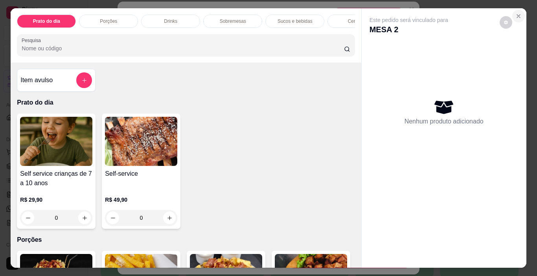
click at [517, 13] on icon "Close" at bounding box center [518, 16] width 6 height 6
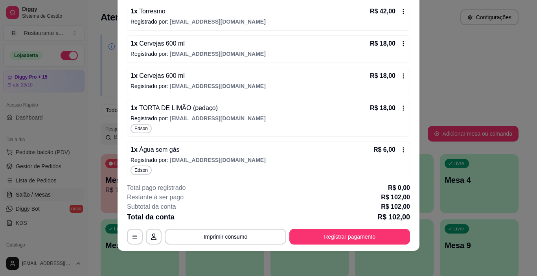
scroll to position [114, 0]
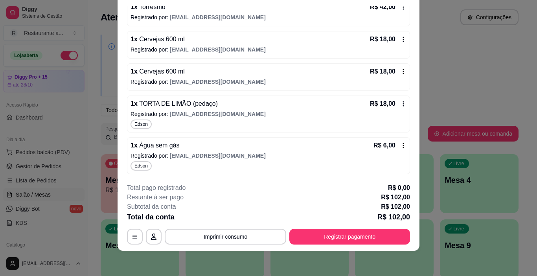
click at [155, 106] on span "TORTA DE LIMÃO (pedaço)" at bounding box center [177, 103] width 80 height 7
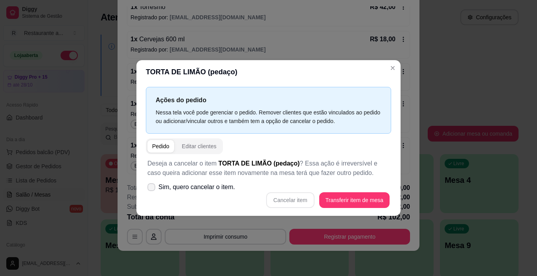
click at [179, 187] on span "Sim, quero cancelar o item." at bounding box center [196, 186] width 77 height 9
click at [152, 189] on input "Sim, quero cancelar o item." at bounding box center [149, 191] width 5 height 5
checkbox input "true"
click at [294, 198] on button "Cancelar item" at bounding box center [290, 200] width 48 height 16
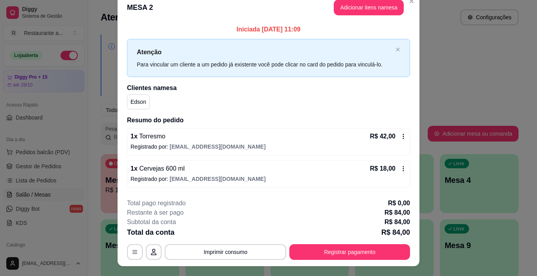
scroll to position [0, 0]
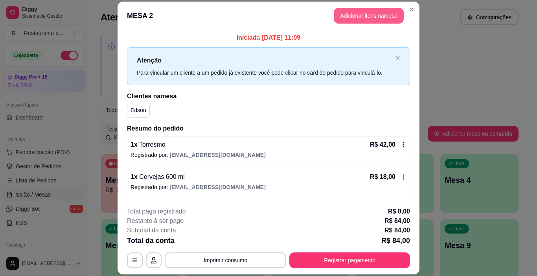
click at [363, 15] on button "Adicionar itens na mesa" at bounding box center [368, 16] width 70 height 16
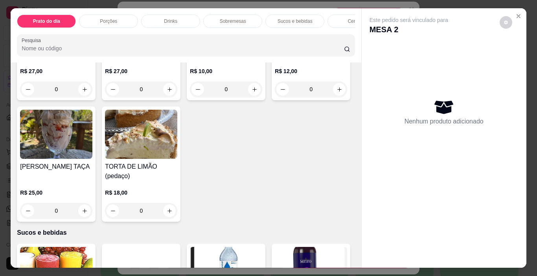
scroll to position [786, 0]
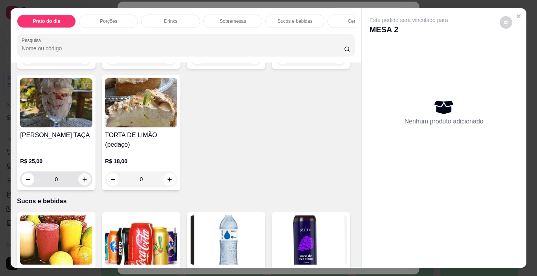
click at [88, 176] on icon "increase-product-quantity" at bounding box center [85, 179] width 6 height 6
type input "1"
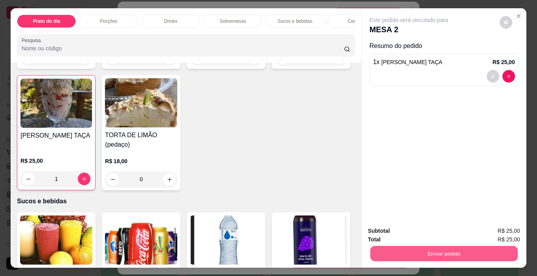
click at [429, 246] on button "Enviar pedido" at bounding box center [443, 253] width 147 height 15
click at [489, 231] on button "Enviar pedido" at bounding box center [499, 231] width 44 height 15
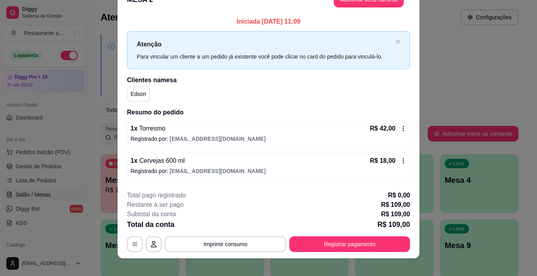
scroll to position [24, 0]
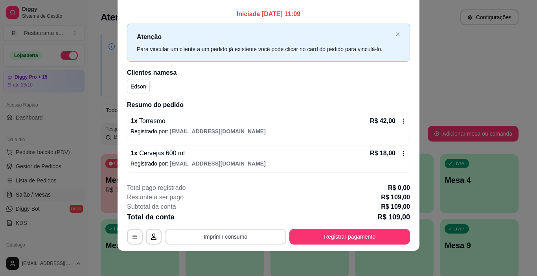
click at [224, 236] on button "Imprimir consumo" at bounding box center [225, 237] width 121 height 16
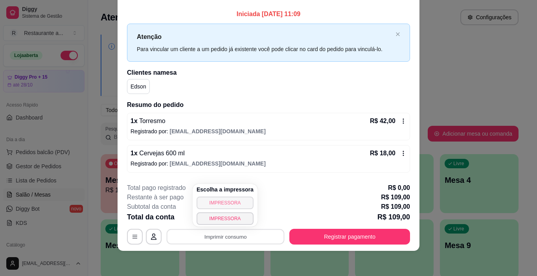
click at [223, 200] on button "IMPRESSORA" at bounding box center [224, 202] width 57 height 13
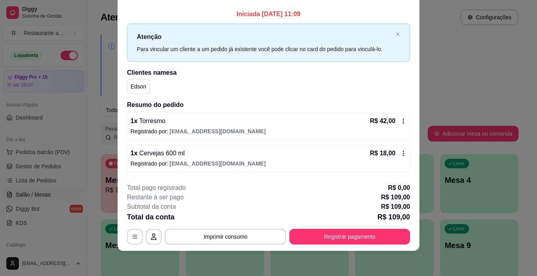
scroll to position [0, 0]
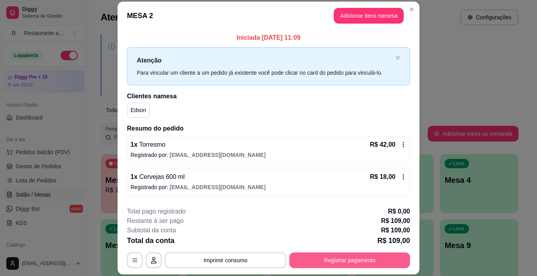
click at [338, 258] on button "Registrar pagamento" at bounding box center [349, 260] width 121 height 16
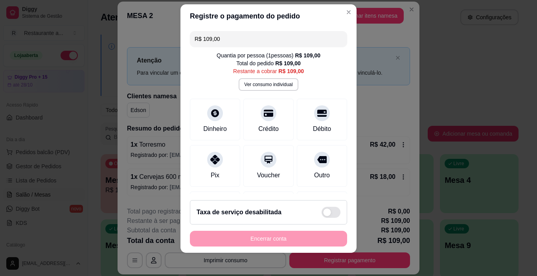
scroll to position [11, 0]
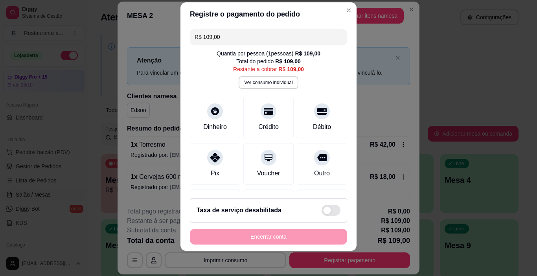
click at [253, 236] on div "Encerrar conta" at bounding box center [268, 237] width 157 height 16
click at [211, 114] on div at bounding box center [214, 109] width 17 height 17
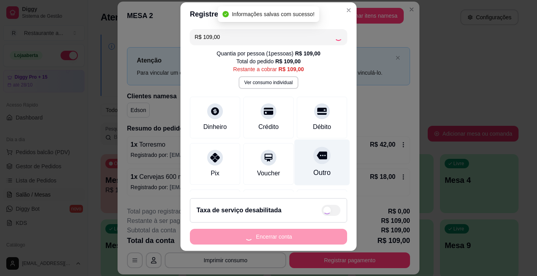
type input "R$ 0,00"
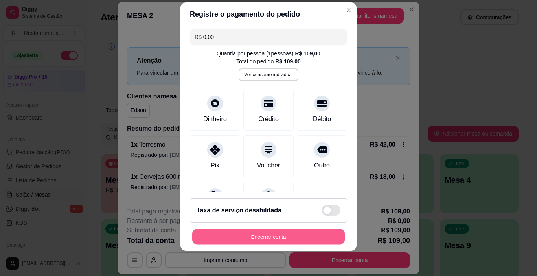
click at [260, 235] on button "Encerrar conta" at bounding box center [268, 236] width 152 height 15
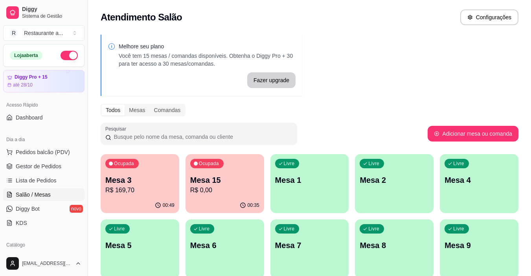
click at [138, 197] on div "Ocupada Mesa 3 R$ 169,70" at bounding box center [140, 176] width 79 height 44
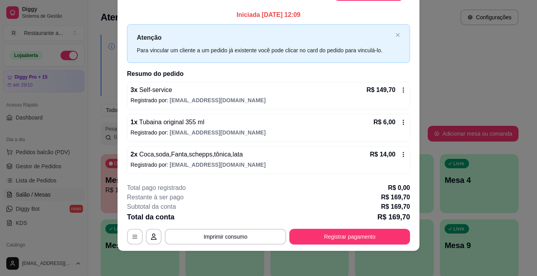
scroll to position [0, 0]
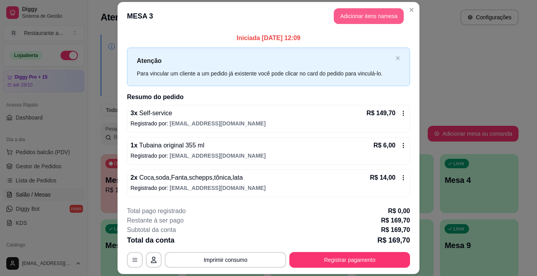
click at [368, 14] on button "Adicionar itens na mesa" at bounding box center [368, 16] width 70 height 16
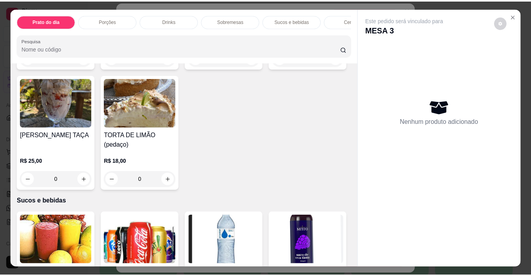
scroll to position [668, 0]
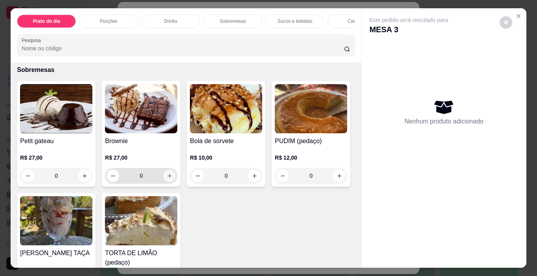
click at [167, 173] on icon "increase-product-quantity" at bounding box center [170, 176] width 6 height 6
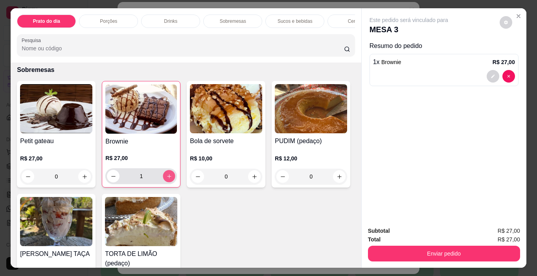
click at [166, 173] on icon "increase-product-quantity" at bounding box center [169, 176] width 6 height 6
type input "2"
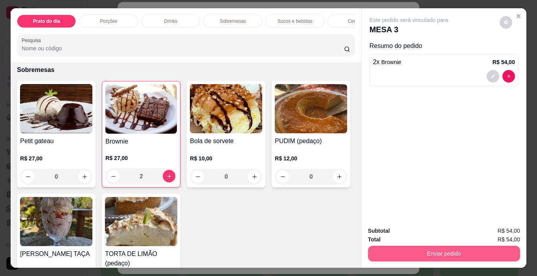
click at [429, 247] on button "Enviar pedido" at bounding box center [444, 254] width 152 height 16
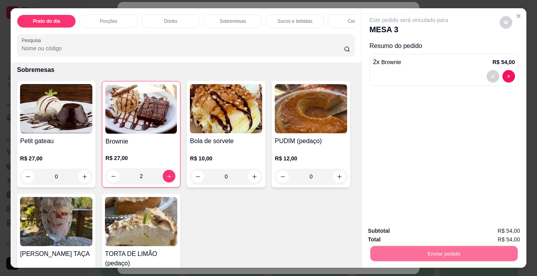
click at [490, 229] on button "Enviar pedido" at bounding box center [499, 231] width 43 height 15
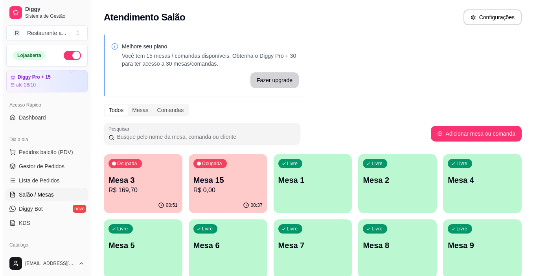
scroll to position [39, 0]
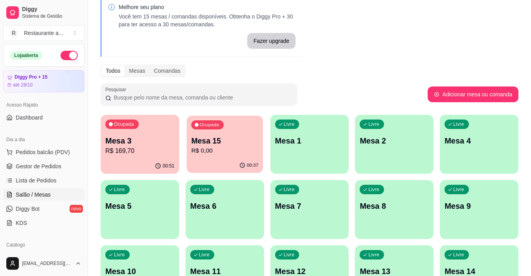
click at [235, 141] on p "Mesa 15" at bounding box center [224, 141] width 67 height 11
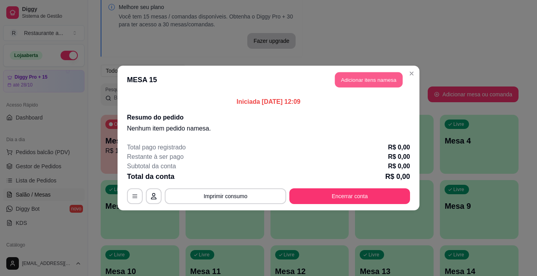
click at [377, 79] on button "Adicionar itens na mesa" at bounding box center [369, 79] width 68 height 15
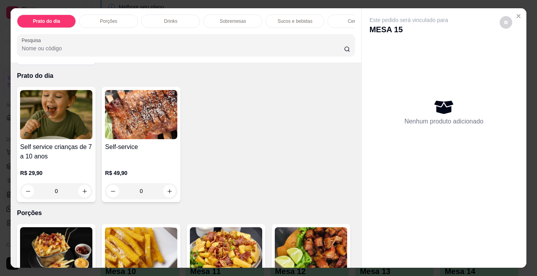
scroll to position [0, 0]
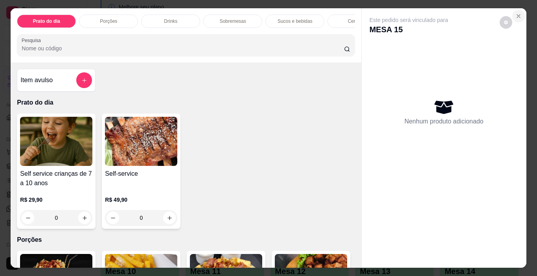
click at [515, 13] on icon "Close" at bounding box center [518, 16] width 6 height 6
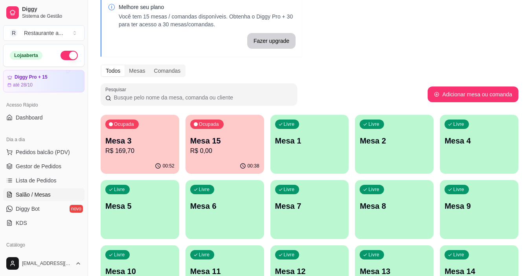
click at [149, 147] on p "R$ 169,70" at bounding box center [139, 150] width 69 height 9
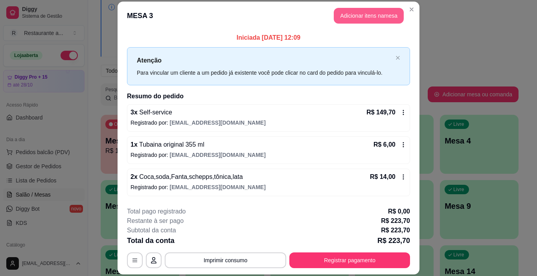
click at [362, 13] on button "Adicionar itens na mesa" at bounding box center [368, 16] width 70 height 16
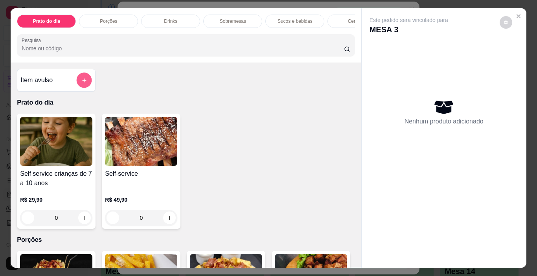
click at [81, 83] on icon "add-separate-item" at bounding box center [84, 80] width 6 height 6
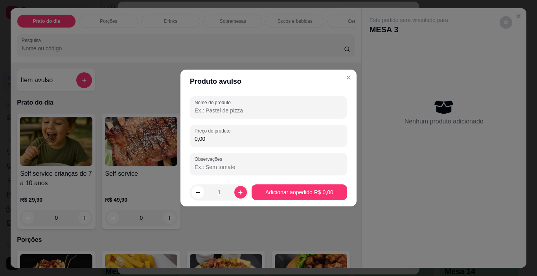
click at [220, 108] on input "Nome do produto" at bounding box center [268, 110] width 148 height 8
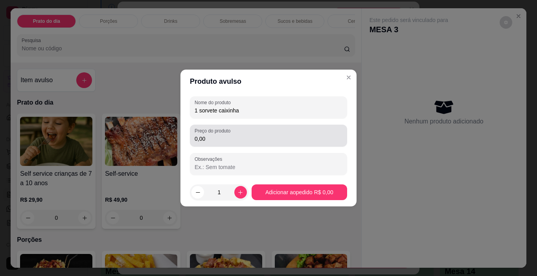
type input "1 sorvete caixinha"
click at [216, 134] on div "0,00" at bounding box center [268, 136] width 148 height 16
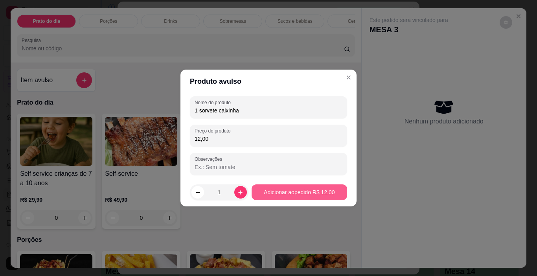
type input "12,00"
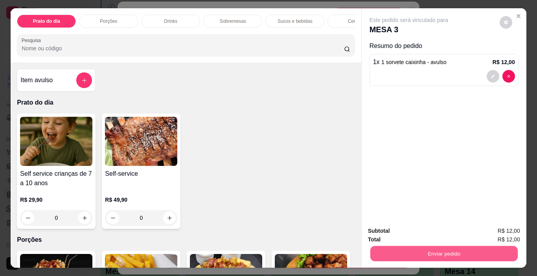
click at [446, 250] on button "Enviar pedido" at bounding box center [443, 253] width 147 height 15
click at [493, 231] on button "Enviar pedido" at bounding box center [499, 231] width 44 height 15
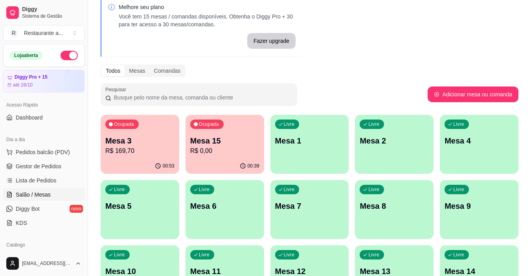
click at [224, 151] on p "R$ 0,00" at bounding box center [224, 150] width 69 height 9
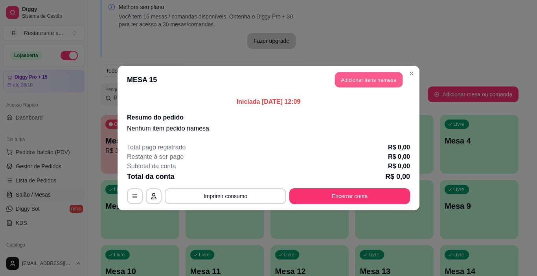
click at [374, 81] on button "Adicionar itens na mesa" at bounding box center [369, 79] width 68 height 15
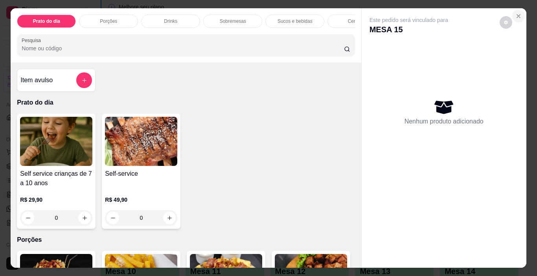
click at [515, 14] on icon "Close" at bounding box center [518, 16] width 6 height 6
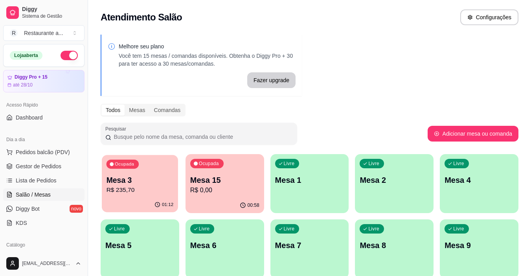
click at [133, 198] on div "01:12" at bounding box center [140, 204] width 76 height 15
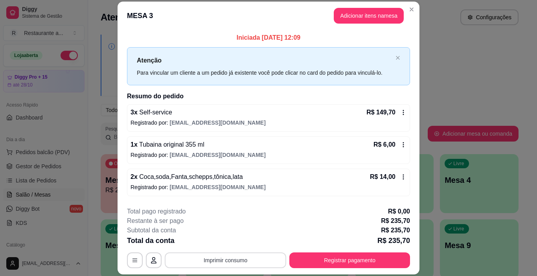
click at [219, 259] on button "Imprimir consumo" at bounding box center [225, 260] width 121 height 16
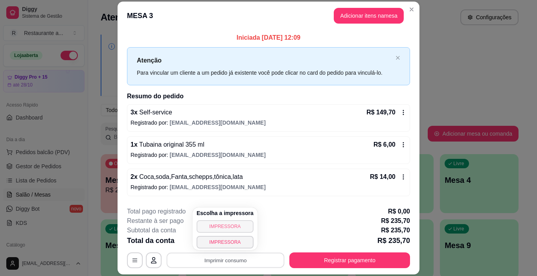
click at [223, 225] on button "IMPRESSORA" at bounding box center [224, 226] width 57 height 13
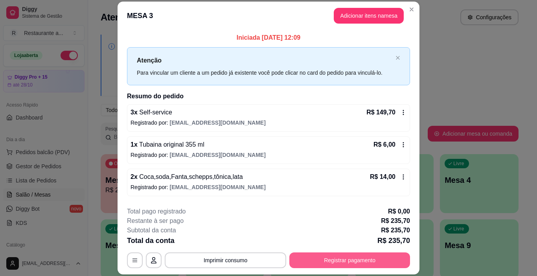
click at [346, 260] on button "Registrar pagamento" at bounding box center [349, 260] width 121 height 16
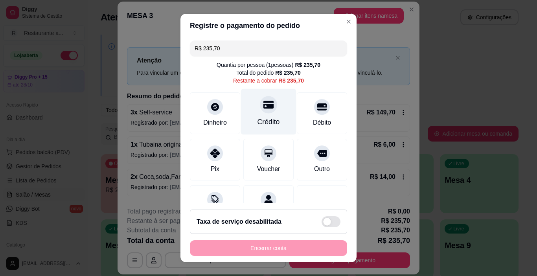
click at [261, 112] on div at bounding box center [268, 104] width 17 height 17
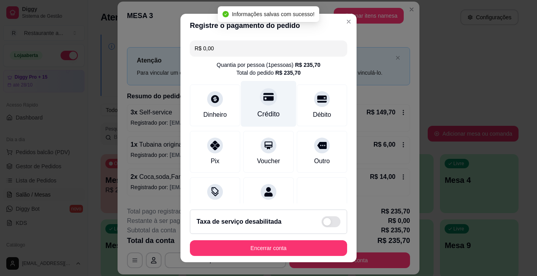
type input "R$ 0,00"
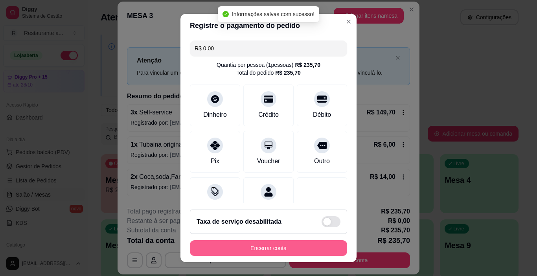
click at [270, 247] on button "Encerrar conta" at bounding box center [268, 248] width 157 height 16
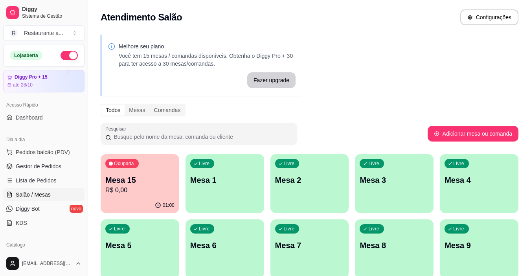
click at [298, 182] on p "Mesa 2" at bounding box center [309, 179] width 69 height 11
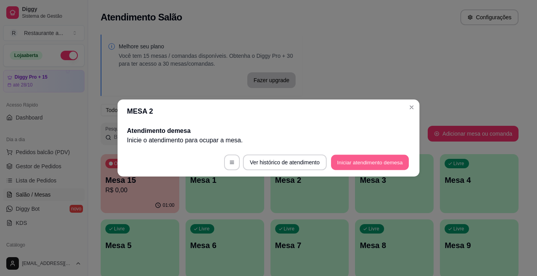
click at [346, 161] on button "Iniciar atendimento de mesa" at bounding box center [370, 162] width 78 height 15
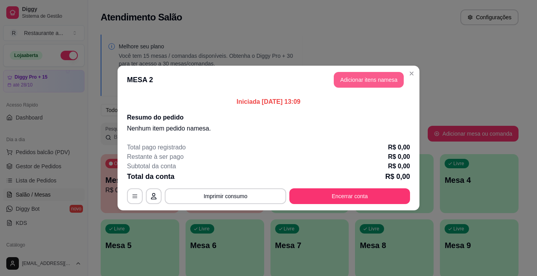
click at [365, 80] on button "Adicionar itens na mesa" at bounding box center [368, 80] width 70 height 16
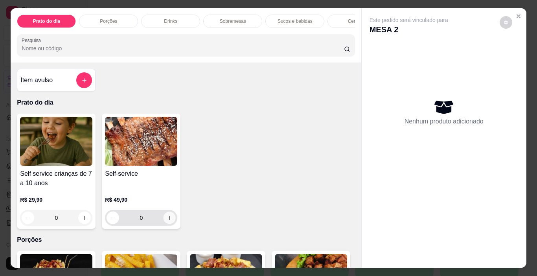
click at [168, 218] on icon "increase-product-quantity" at bounding box center [170, 218] width 6 height 6
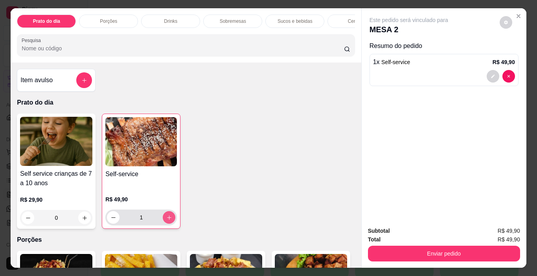
click at [168, 218] on icon "increase-product-quantity" at bounding box center [169, 217] width 6 height 6
type input "3"
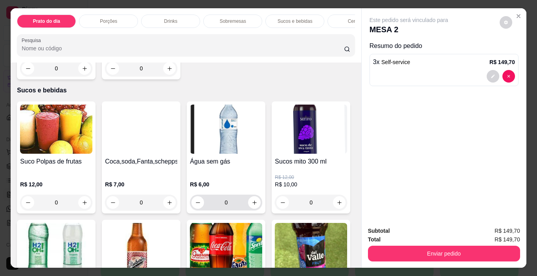
scroll to position [903, 0]
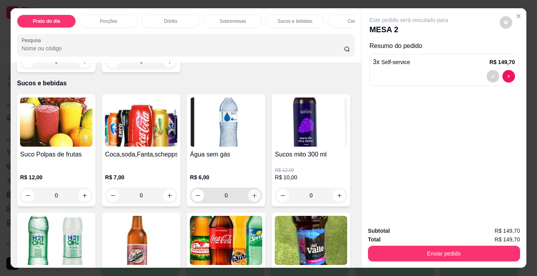
click at [252, 193] on icon "increase-product-quantity" at bounding box center [254, 195] width 4 height 4
type input "1"
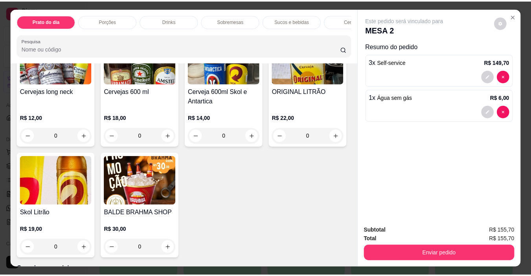
scroll to position [1453, 0]
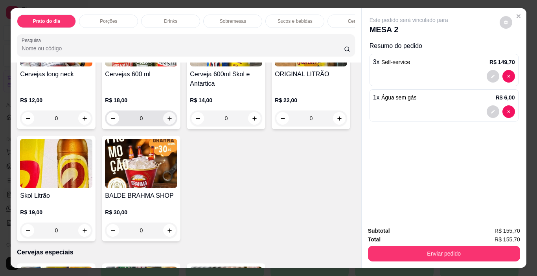
click at [167, 121] on icon "increase-product-quantity" at bounding box center [170, 118] width 6 height 6
type input "1"
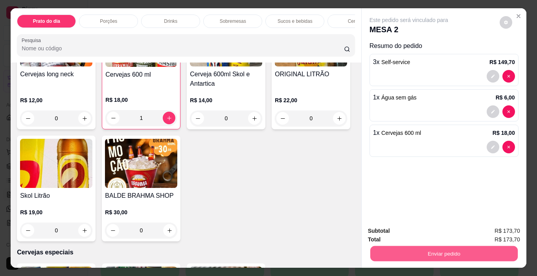
click at [442, 246] on button "Enviar pedido" at bounding box center [443, 253] width 147 height 15
click at [440, 231] on button "Registrar cliente" at bounding box center [447, 231] width 52 height 15
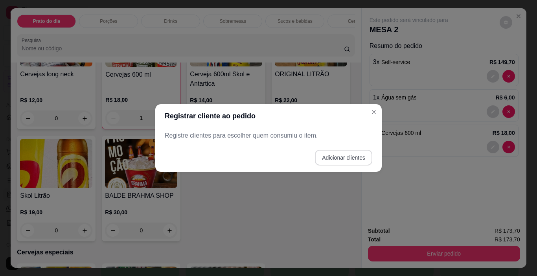
click at [349, 158] on button "Adicionar clientes" at bounding box center [343, 158] width 57 height 16
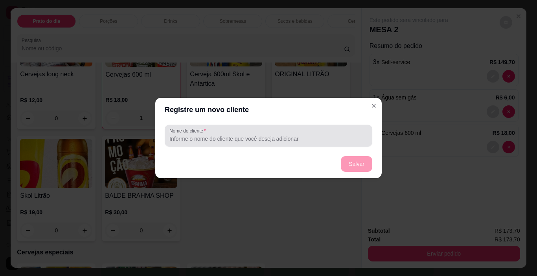
click at [207, 138] on input "Nome do cliente" at bounding box center [268, 139] width 198 height 8
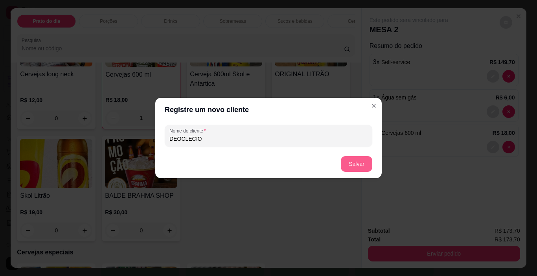
type input "DEOCLECIO"
click at [359, 162] on button "Salvar" at bounding box center [356, 164] width 31 height 16
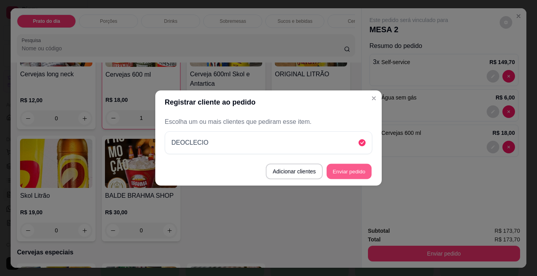
click at [345, 171] on button "Enviar pedido" at bounding box center [348, 171] width 45 height 15
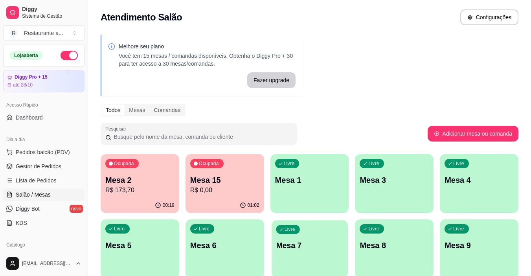
click at [294, 255] on div "Livre Mesa 7" at bounding box center [309, 244] width 76 height 48
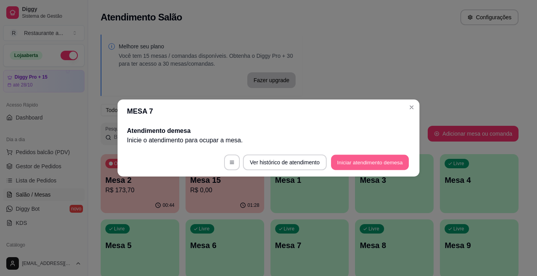
click at [356, 161] on button "Iniciar atendimento de mesa" at bounding box center [370, 162] width 78 height 15
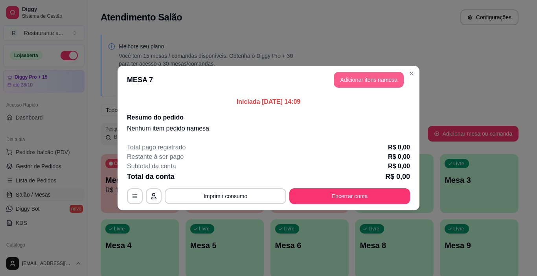
click at [357, 77] on button "Adicionar itens na mesa" at bounding box center [368, 80] width 70 height 16
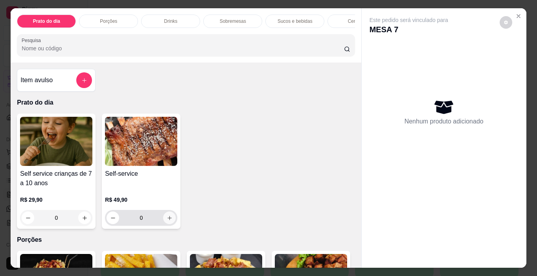
click at [167, 220] on icon "increase-product-quantity" at bounding box center [170, 218] width 6 height 6
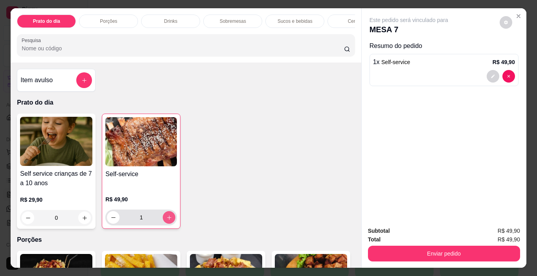
click at [166, 220] on icon "increase-product-quantity" at bounding box center [169, 217] width 6 height 6
type input "2"
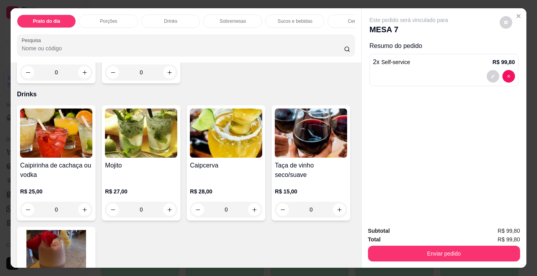
scroll to position [393, 0]
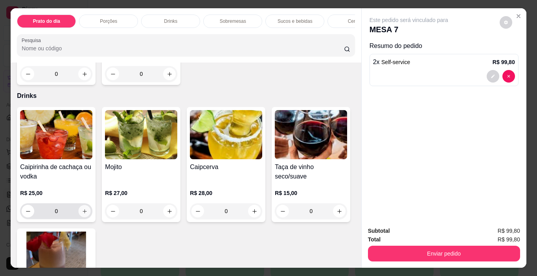
click at [82, 209] on icon "increase-product-quantity" at bounding box center [84, 211] width 4 height 4
type input "1"
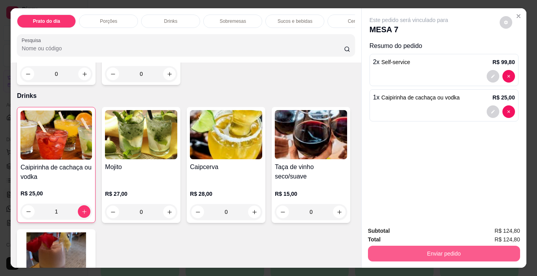
click at [447, 251] on button "Enviar pedido" at bounding box center [444, 254] width 152 height 16
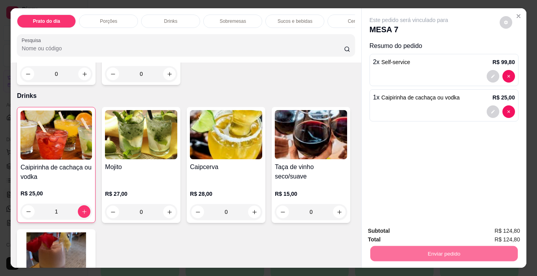
click at [496, 228] on button "Enviar pedido" at bounding box center [499, 231] width 44 height 15
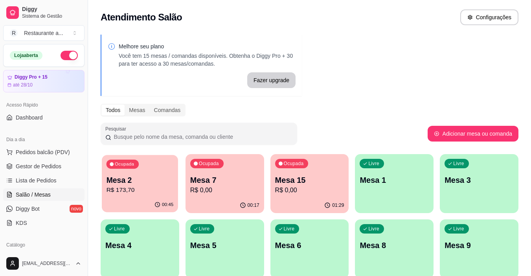
click at [145, 184] on p "Mesa 2" at bounding box center [139, 180] width 67 height 11
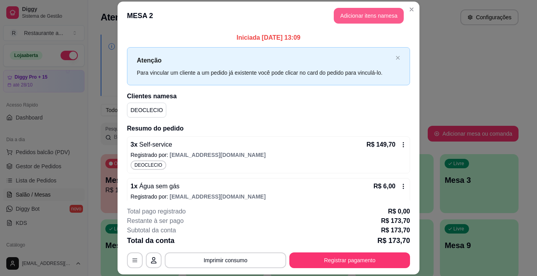
click at [364, 16] on button "Adicionar itens na mesa" at bounding box center [368, 16] width 70 height 16
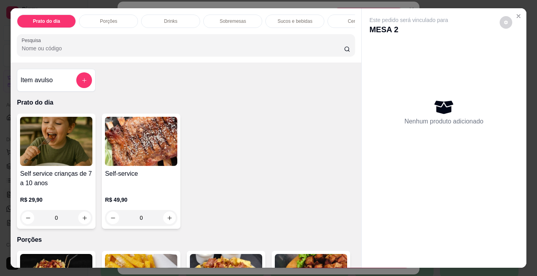
click at [348, 18] on p "Cervejas" at bounding box center [357, 21] width 18 height 6
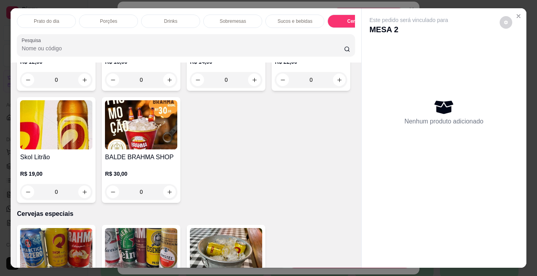
scroll to position [20, 0]
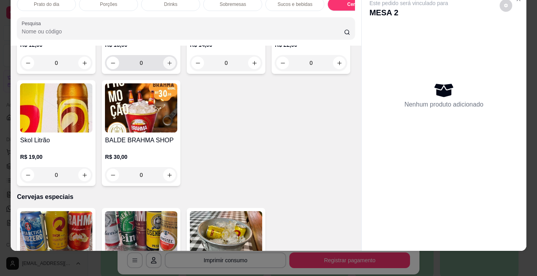
click at [170, 69] on button "increase-product-quantity" at bounding box center [169, 63] width 13 height 13
type input "1"
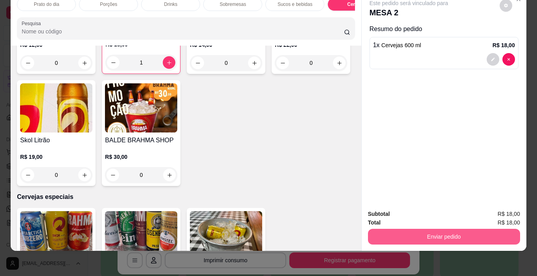
click at [453, 229] on button "Enviar pedido" at bounding box center [444, 237] width 152 height 16
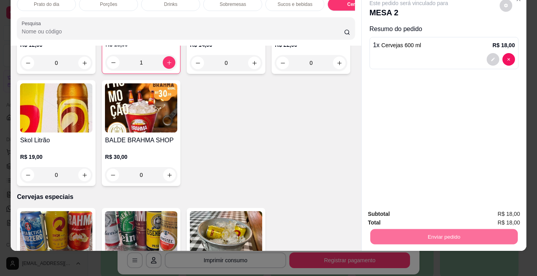
click at [489, 208] on button "Enviar pedido" at bounding box center [499, 211] width 44 height 15
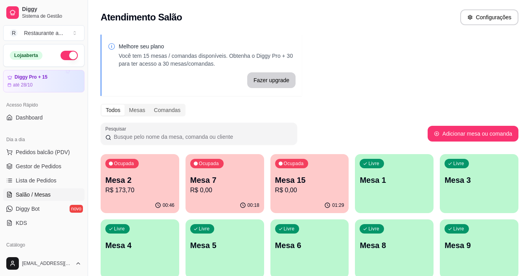
click at [229, 251] on div "Livre Mesa 5" at bounding box center [224, 243] width 79 height 49
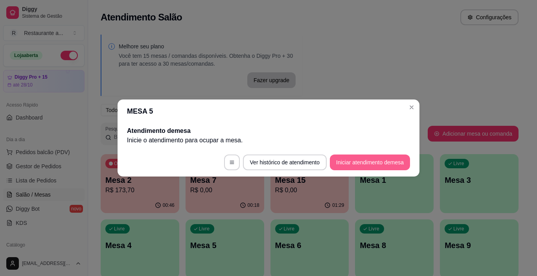
click at [365, 162] on button "Iniciar atendimento de mesa" at bounding box center [370, 162] width 80 height 16
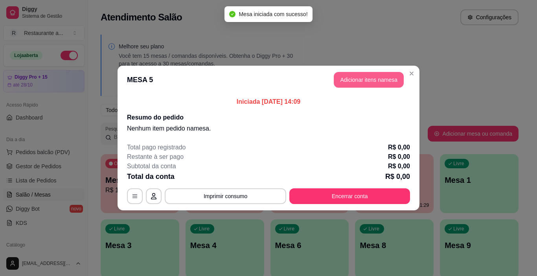
click at [368, 79] on button "Adicionar itens na mesa" at bounding box center [368, 80] width 70 height 16
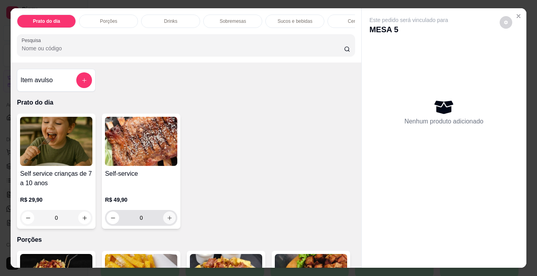
click at [167, 220] on icon "increase-product-quantity" at bounding box center [169, 218] width 4 height 4
type input "1"
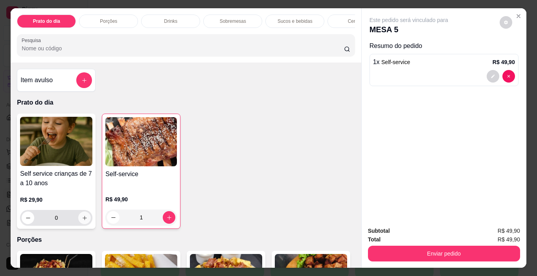
click at [83, 219] on icon "increase-product-quantity" at bounding box center [85, 218] width 6 height 6
type input "1"
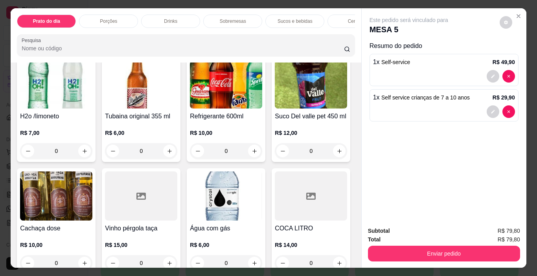
scroll to position [1100, 0]
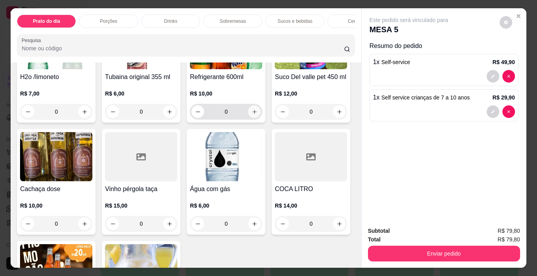
click at [251, 115] on icon "increase-product-quantity" at bounding box center [254, 112] width 6 height 6
type input "1"
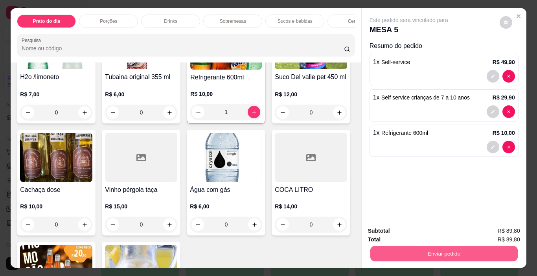
click at [447, 249] on button "Enviar pedido" at bounding box center [443, 253] width 147 height 15
click at [493, 226] on button "Enviar pedido" at bounding box center [499, 231] width 44 height 15
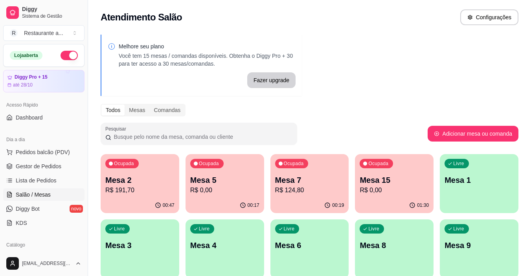
click at [319, 189] on p "R$ 124,80" at bounding box center [309, 189] width 69 height 9
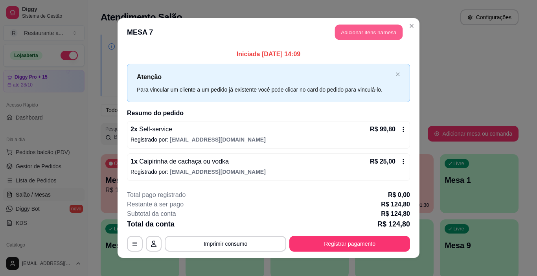
click at [359, 33] on button "Adicionar itens na mesa" at bounding box center [369, 32] width 68 height 15
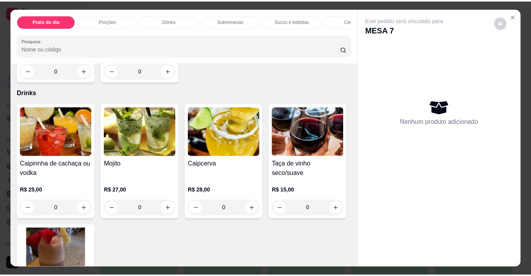
scroll to position [393, 0]
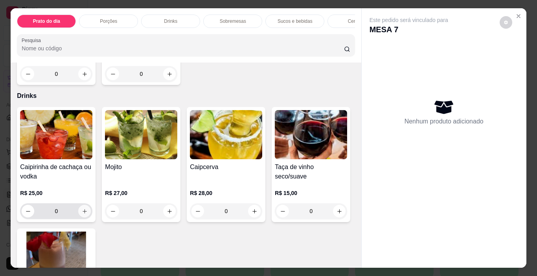
click at [82, 208] on icon "increase-product-quantity" at bounding box center [85, 211] width 6 height 6
type input "1"
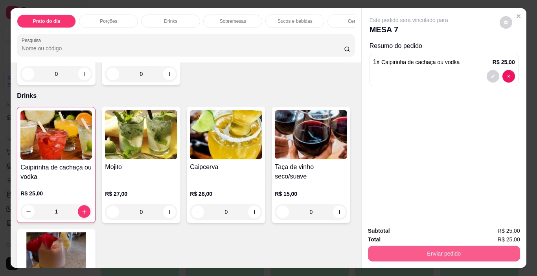
click at [451, 249] on button "Enviar pedido" at bounding box center [444, 254] width 152 height 16
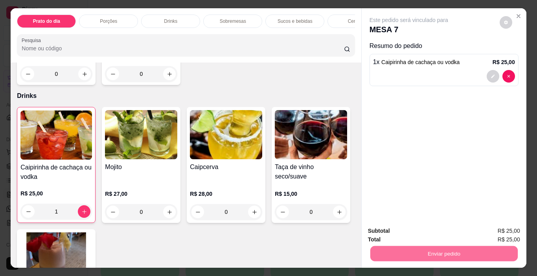
click at [508, 226] on button "Enviar pedido" at bounding box center [499, 231] width 44 height 15
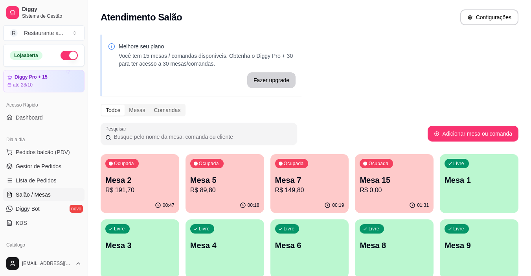
click at [224, 202] on div "00:18" at bounding box center [224, 205] width 79 height 15
click at [413, 189] on p "R$ 0,00" at bounding box center [393, 189] width 69 height 9
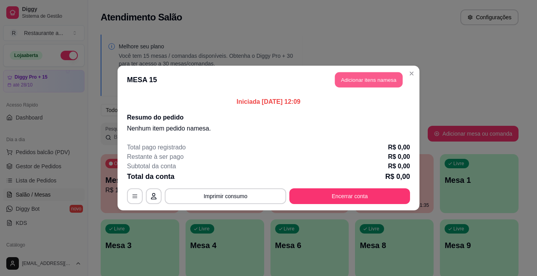
click at [366, 80] on button "Adicionar itens na mesa" at bounding box center [369, 79] width 68 height 15
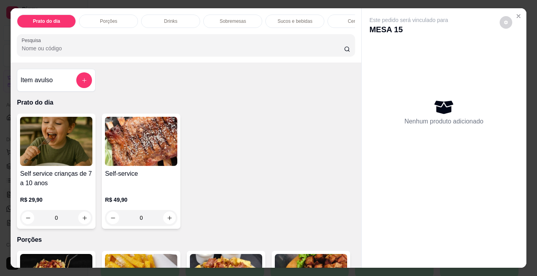
click at [348, 18] on p "Cervejas" at bounding box center [357, 21] width 18 height 6
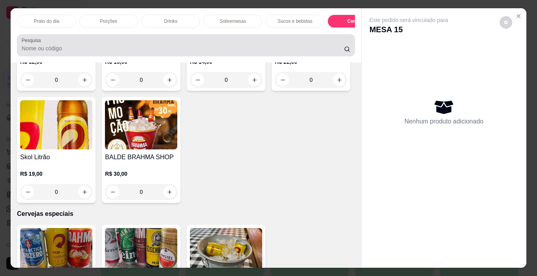
scroll to position [20, 0]
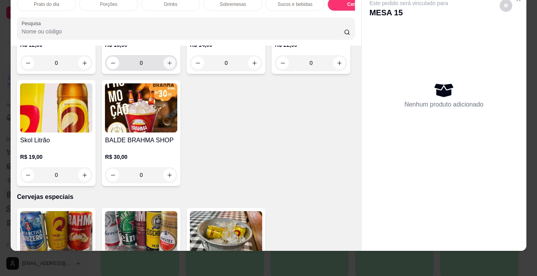
click at [167, 66] on icon "increase-product-quantity" at bounding box center [170, 63] width 6 height 6
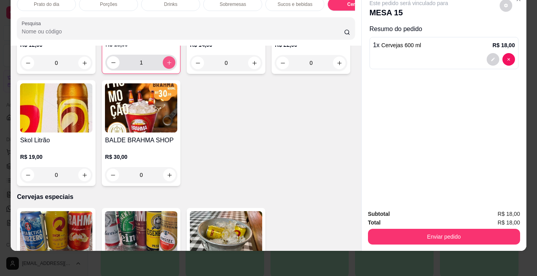
click at [167, 66] on icon "increase-product-quantity" at bounding box center [169, 63] width 6 height 6
type input "4"
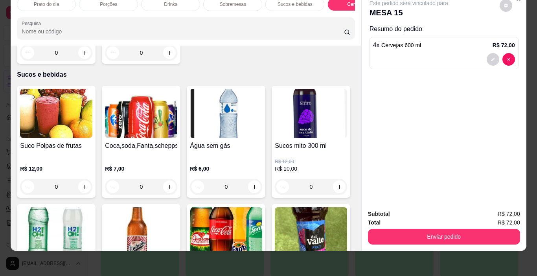
scroll to position [933, 0]
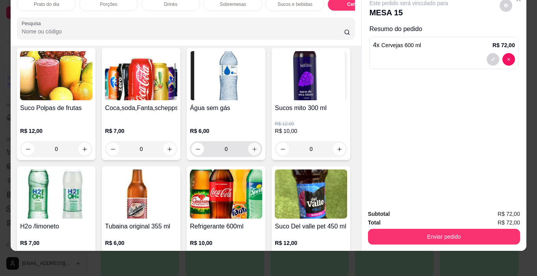
click at [251, 146] on icon "increase-product-quantity" at bounding box center [254, 149] width 6 height 6
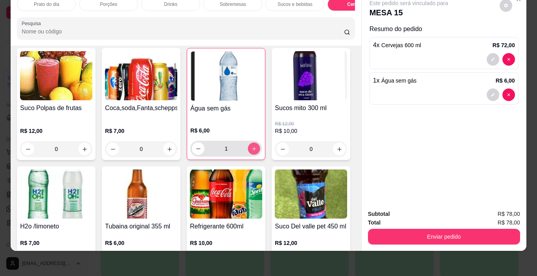
click at [251, 146] on icon "increase-product-quantity" at bounding box center [254, 149] width 6 height 6
type input "4"
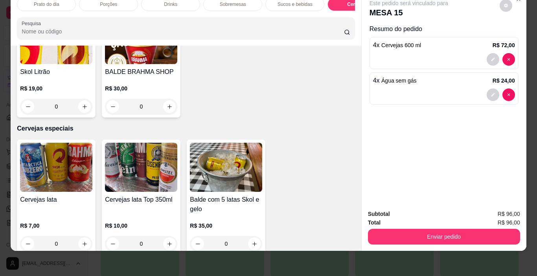
scroll to position [1561, 0]
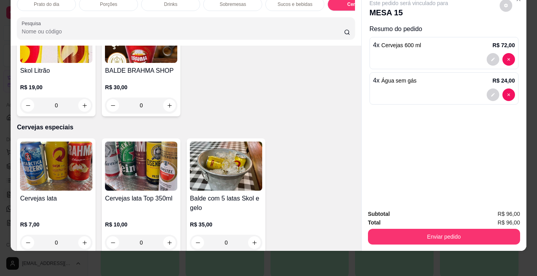
type input "2"
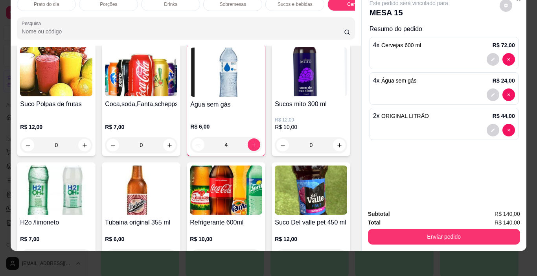
scroll to position [934, 0]
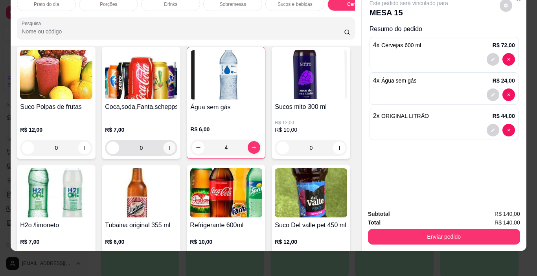
click at [167, 145] on icon "increase-product-quantity" at bounding box center [170, 148] width 6 height 6
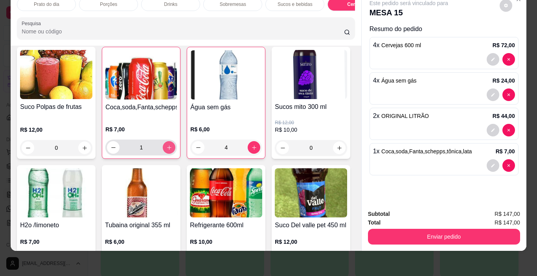
click at [166, 145] on icon "increase-product-quantity" at bounding box center [169, 148] width 6 height 6
type input "2"
click at [251, 145] on icon "increase-product-quantity" at bounding box center [254, 148] width 6 height 6
type input "6"
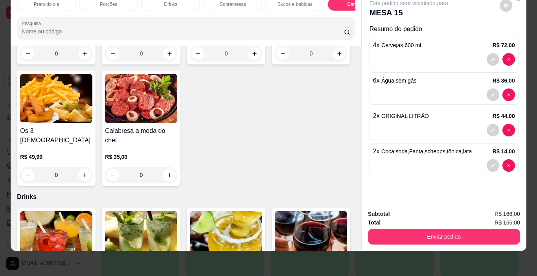
scroll to position [432, 0]
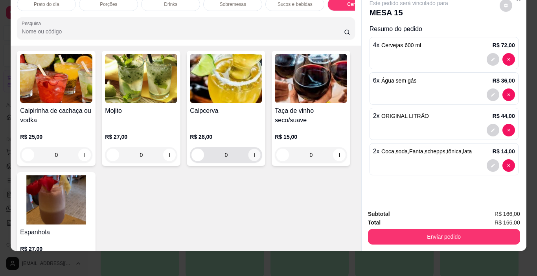
click at [252, 153] on icon "increase-product-quantity" at bounding box center [254, 155] width 4 height 4
type input "1"
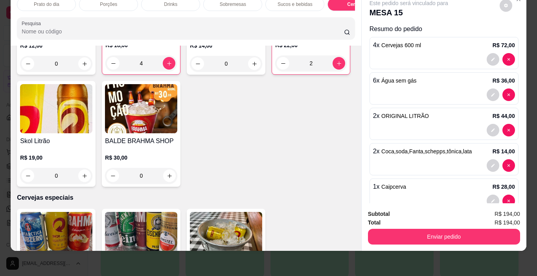
scroll to position [1493, 0]
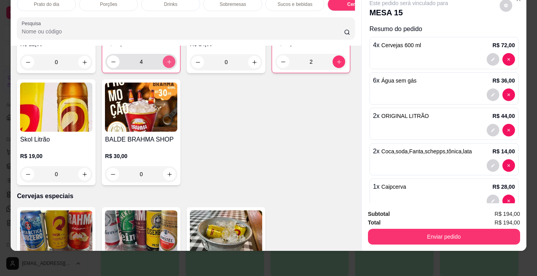
click at [166, 65] on icon "increase-product-quantity" at bounding box center [169, 62] width 6 height 6
type input "8"
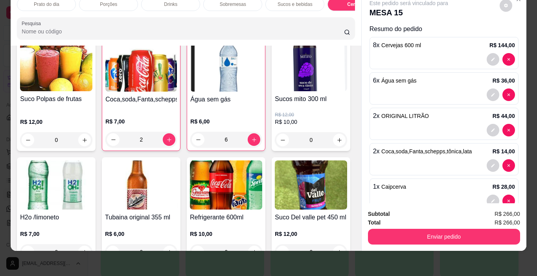
scroll to position [934, 0]
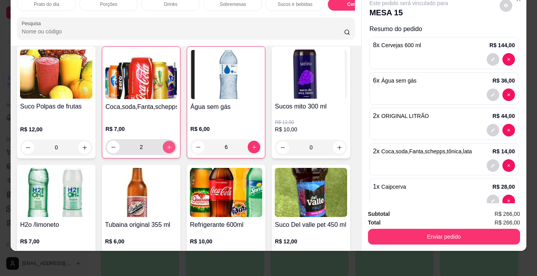
click at [167, 144] on icon "increase-product-quantity" at bounding box center [169, 147] width 6 height 6
click at [166, 144] on icon "increase-product-quantity" at bounding box center [169, 147] width 6 height 6
type input "5"
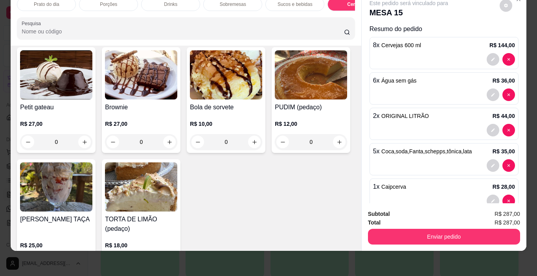
scroll to position [699, 0]
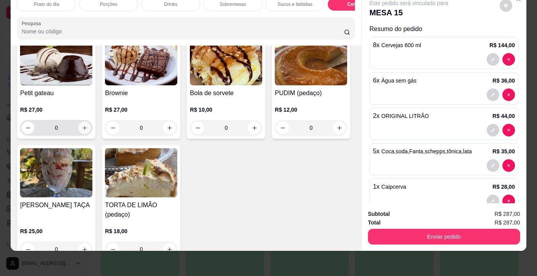
click at [83, 125] on icon "increase-product-quantity" at bounding box center [85, 128] width 6 height 6
type input "1"
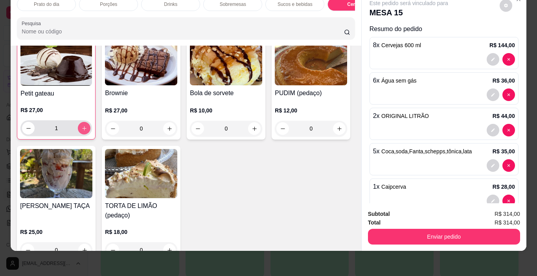
scroll to position [699, 0]
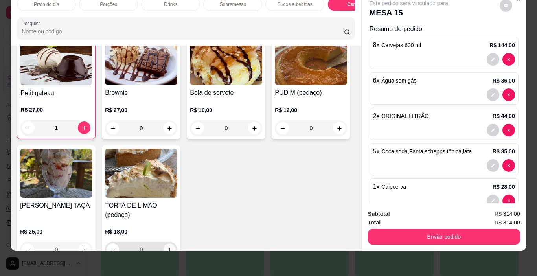
click at [176, 244] on button "increase-product-quantity" at bounding box center [169, 250] width 12 height 12
type input "1"
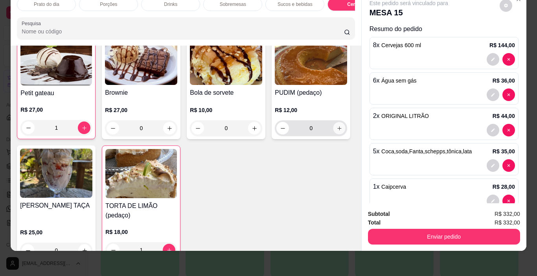
click at [336, 131] on icon "increase-product-quantity" at bounding box center [339, 128] width 6 height 6
type input "1"
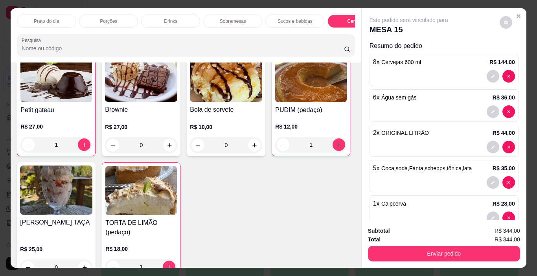
click at [321, 142] on div "Petit gateau R$ 27,00 1 Brownie R$ 27,00 0 Bola de sorvete R$ 10,00 0 PUDIM (pe…" at bounding box center [185, 163] width 337 height 229
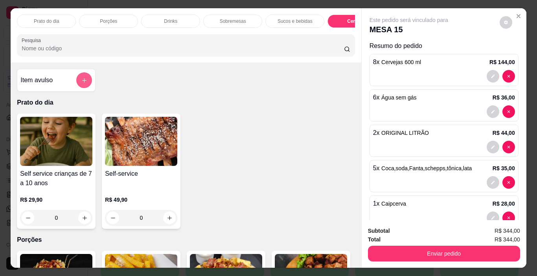
click at [82, 80] on button "add-separate-item" at bounding box center [84, 80] width 16 height 16
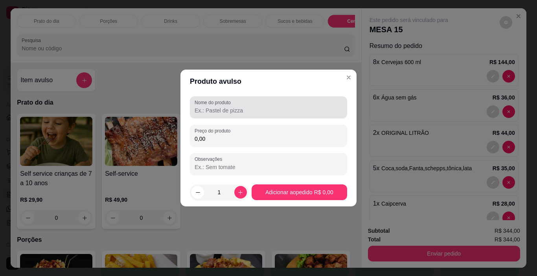
click at [240, 112] on input "Nome do produto" at bounding box center [268, 110] width 148 height 8
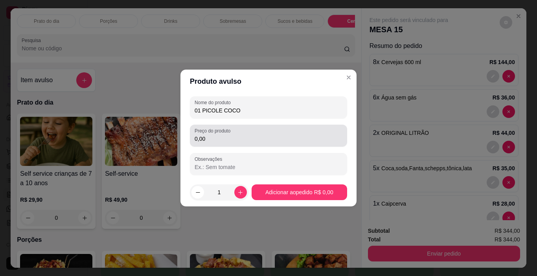
type input "01 PICOLE COCO"
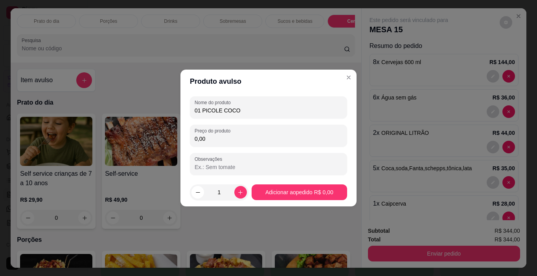
click at [212, 142] on input "0,00" at bounding box center [268, 139] width 148 height 8
type input "5,00"
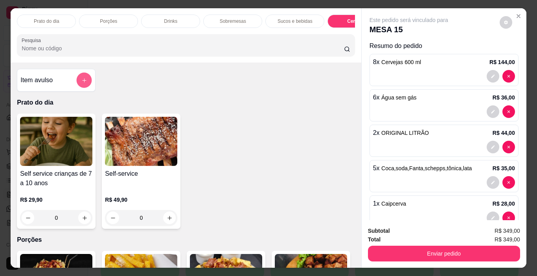
click at [82, 82] on icon "add-separate-item" at bounding box center [84, 80] width 4 height 4
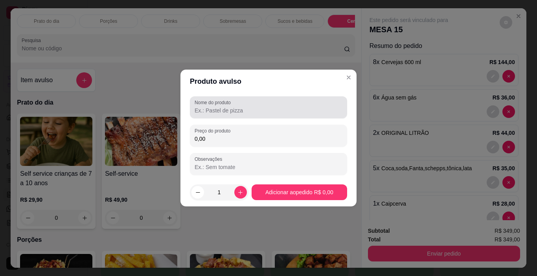
click at [213, 112] on input "Nome do produto" at bounding box center [268, 110] width 148 height 8
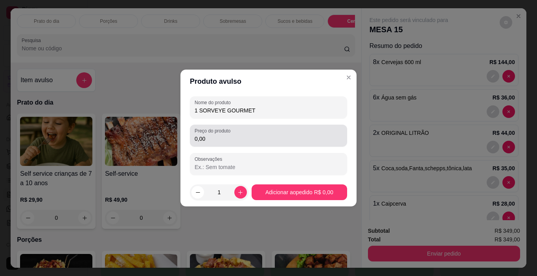
type input "1 SORVEYE GOURMET"
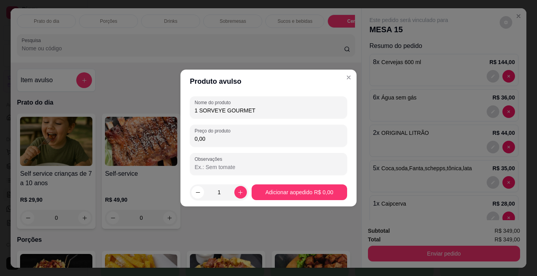
click at [219, 138] on input "0,00" at bounding box center [268, 139] width 148 height 8
type input "14,00"
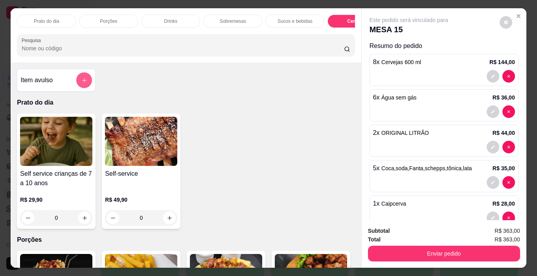
click at [81, 81] on icon "add-separate-item" at bounding box center [84, 80] width 6 height 6
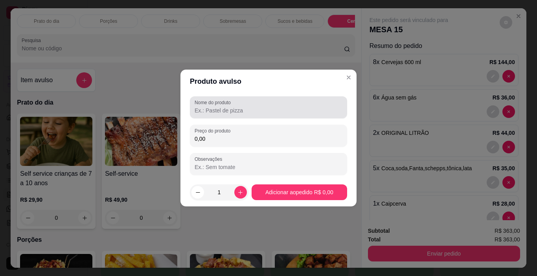
click at [232, 112] on input "Nome do produto" at bounding box center [268, 110] width 148 height 8
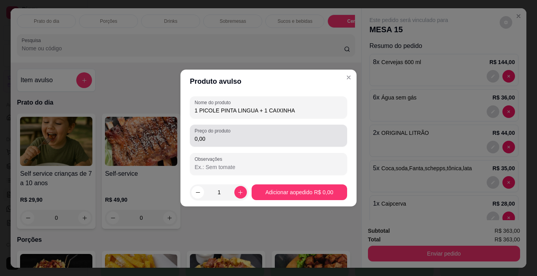
type input "1 PICOLE PINTA LINGUA + 1 CAIXINHA"
click at [225, 145] on div "Preço do produto 0,00" at bounding box center [268, 136] width 157 height 22
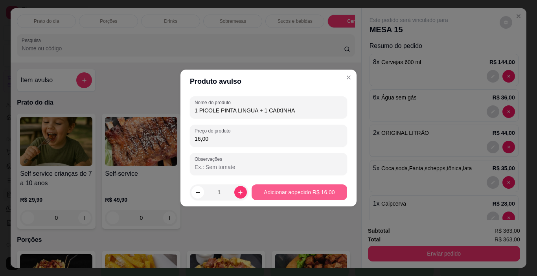
type input "16,00"
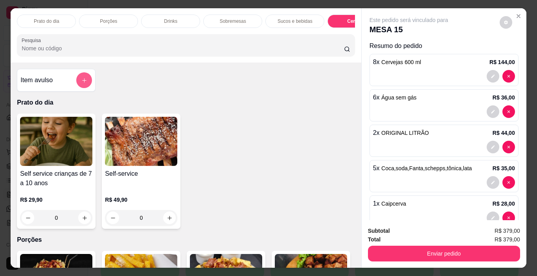
click at [81, 81] on icon "add-separate-item" at bounding box center [84, 80] width 6 height 6
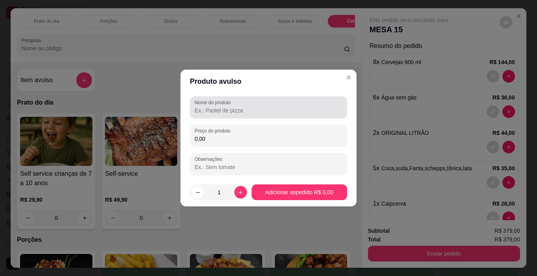
click at [216, 110] on input "Nome do produto" at bounding box center [268, 110] width 148 height 8
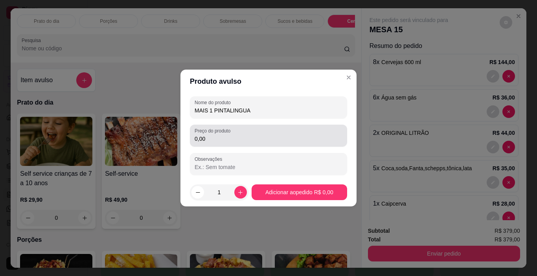
type input "MAIS 1 PINTALINGUA"
click at [231, 138] on input "0,00" at bounding box center [268, 139] width 148 height 8
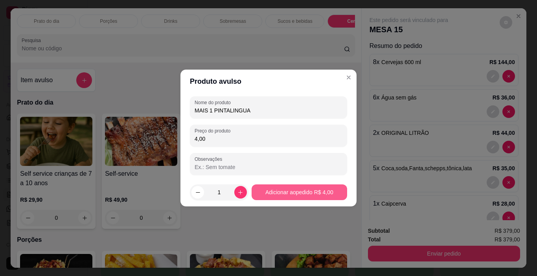
type input "4,00"
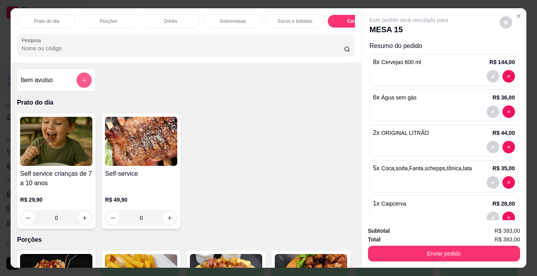
click at [81, 81] on icon "add-separate-item" at bounding box center [84, 80] width 6 height 6
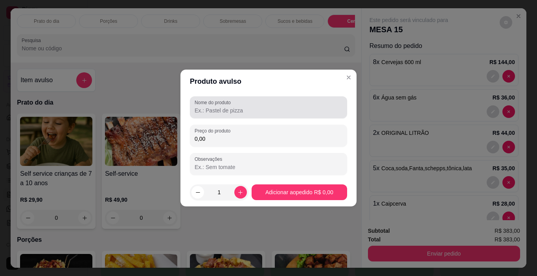
click at [202, 108] on input "Nome do produto" at bounding box center [268, 110] width 148 height 8
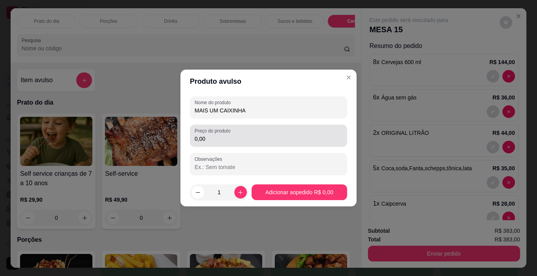
type input "MAIS UM CAIXINHA"
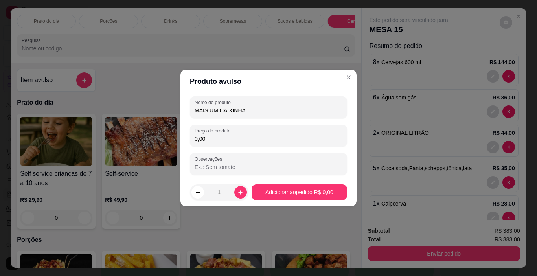
click at [221, 137] on input "0,00" at bounding box center [268, 139] width 148 height 8
type input "12,00"
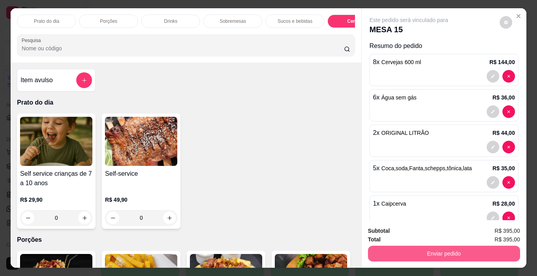
click at [437, 249] on button "Enviar pedido" at bounding box center [444, 254] width 152 height 16
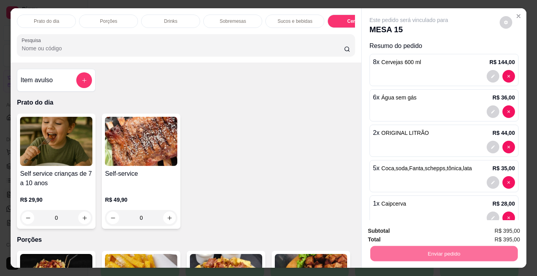
click at [495, 231] on button "Enviar pedido" at bounding box center [499, 231] width 44 height 15
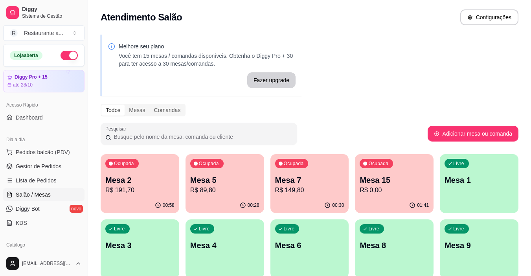
click at [240, 191] on p "R$ 89,80" at bounding box center [224, 189] width 69 height 9
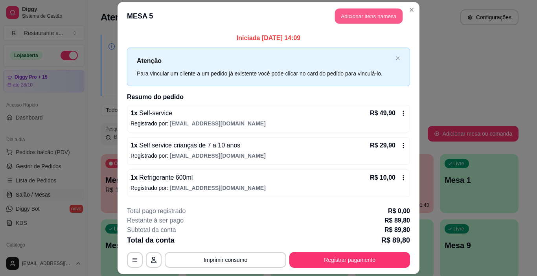
click at [361, 18] on button "Adicionar itens na mesa" at bounding box center [369, 16] width 68 height 15
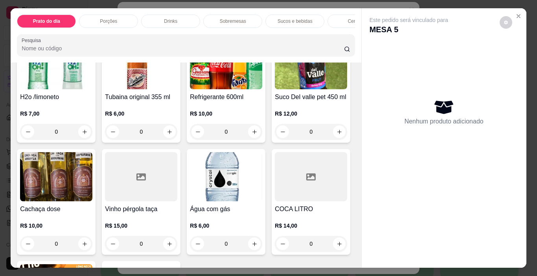
scroll to position [1100, 0]
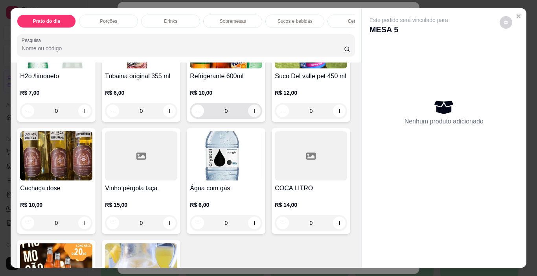
click at [251, 114] on icon "increase-product-quantity" at bounding box center [254, 111] width 6 height 6
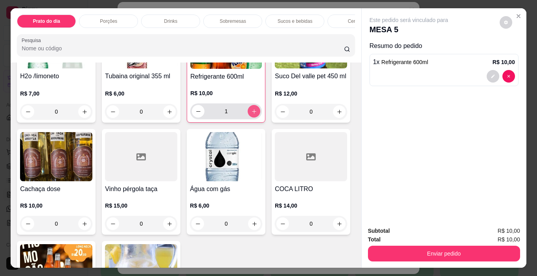
type input "1"
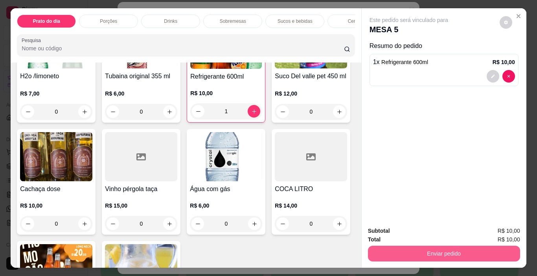
click at [441, 247] on button "Enviar pedido" at bounding box center [444, 254] width 152 height 16
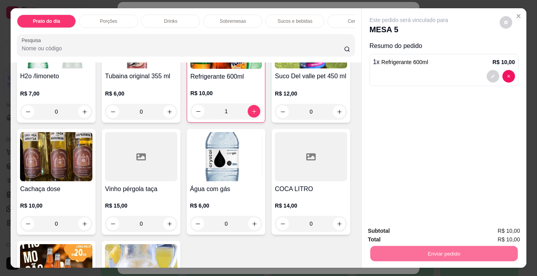
click at [497, 229] on button "Enviar pedido" at bounding box center [499, 231] width 43 height 15
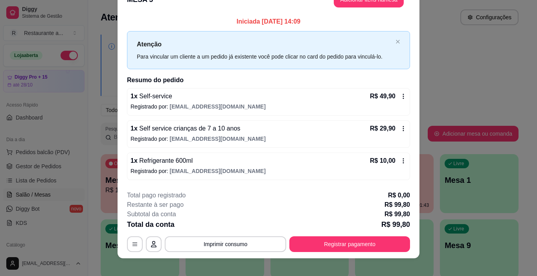
scroll to position [24, 0]
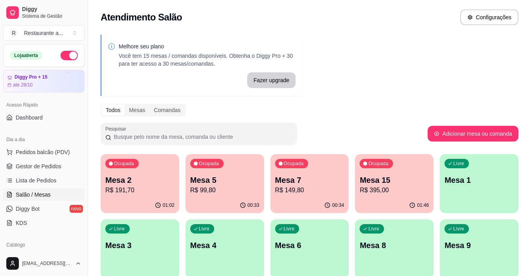
click at [224, 194] on p "R$ 99,80" at bounding box center [224, 189] width 69 height 9
click at [313, 176] on p "Mesa 7" at bounding box center [309, 179] width 69 height 11
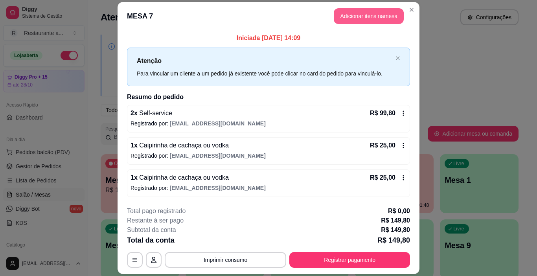
click at [370, 10] on button "Adicionar itens na mesa" at bounding box center [368, 16] width 70 height 16
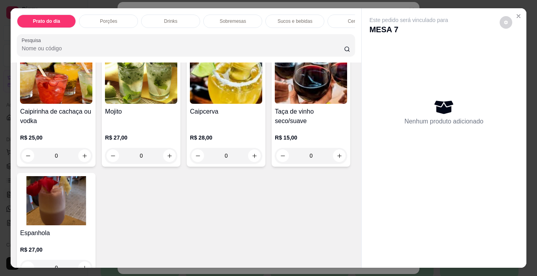
scroll to position [471, 0]
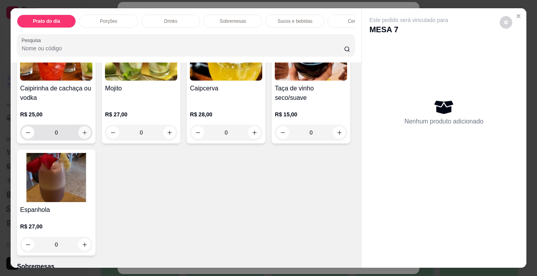
click at [78, 126] on button "increase-product-quantity" at bounding box center [84, 132] width 13 height 13
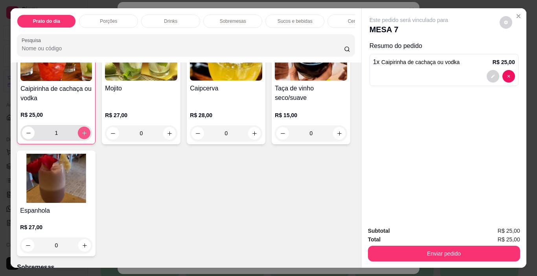
type input "1"
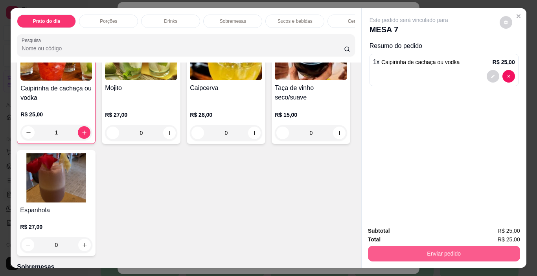
click at [446, 246] on button "Enviar pedido" at bounding box center [444, 254] width 152 height 16
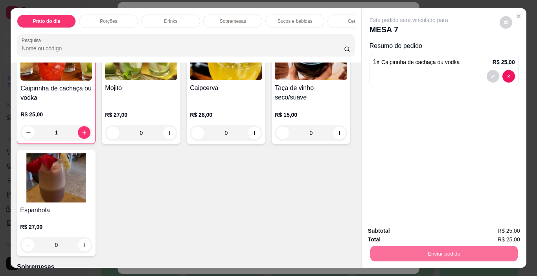
click at [494, 231] on button "Enviar pedido" at bounding box center [499, 231] width 43 height 15
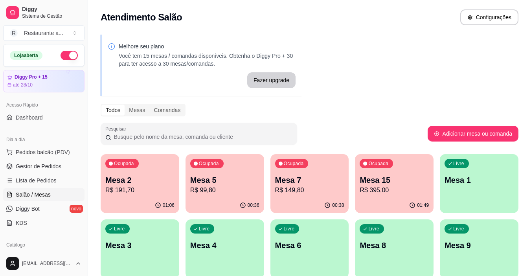
click at [401, 194] on p "R$ 395,00" at bounding box center [393, 189] width 69 height 9
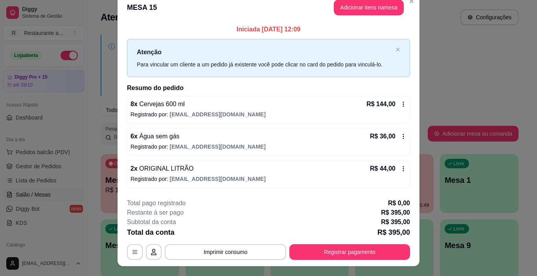
scroll to position [0, 0]
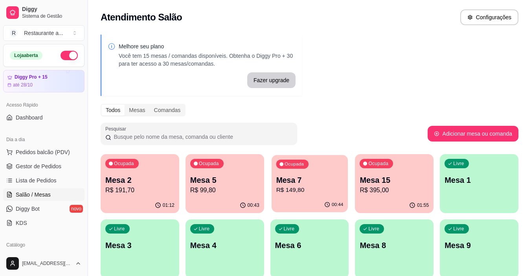
click at [300, 192] on p "R$ 149,80" at bounding box center [309, 189] width 67 height 9
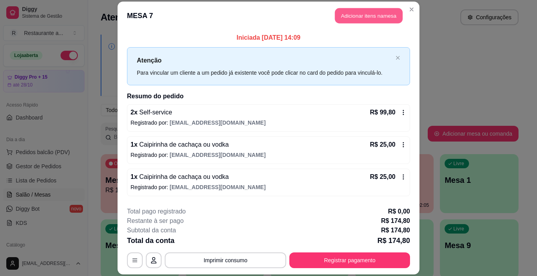
click at [366, 16] on button "Adicionar itens na mesa" at bounding box center [369, 15] width 68 height 15
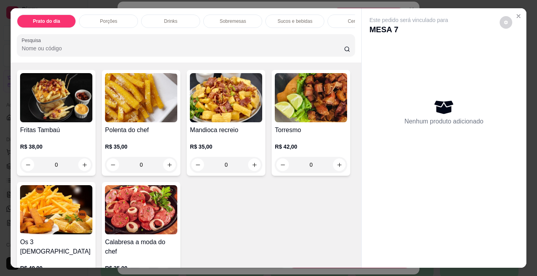
scroll to position [275, 0]
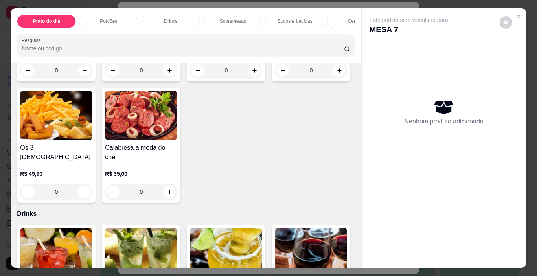
click at [229, 19] on p "Sobremesas" at bounding box center [233, 21] width 26 height 6
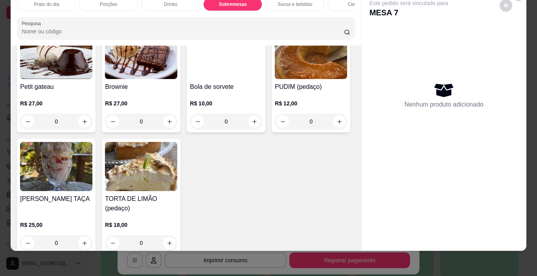
scroll to position [740, 0]
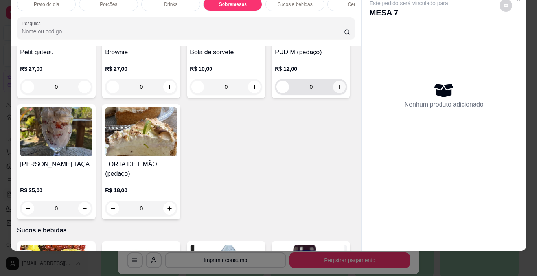
click at [337, 89] on icon "increase-product-quantity" at bounding box center [339, 87] width 4 height 4
type input "1"
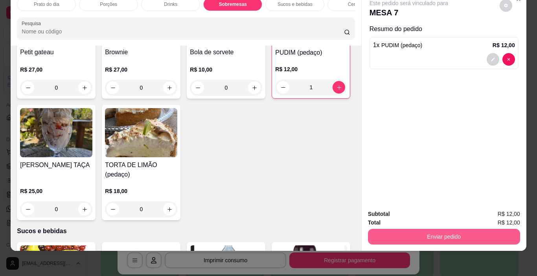
click at [458, 229] on button "Enviar pedido" at bounding box center [444, 237] width 152 height 16
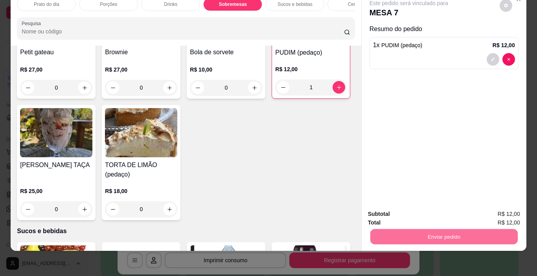
click at [491, 211] on button "Enviar pedido" at bounding box center [499, 211] width 43 height 15
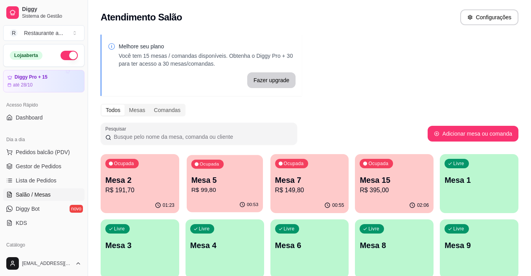
click at [244, 191] on p "R$ 99,80" at bounding box center [224, 189] width 67 height 9
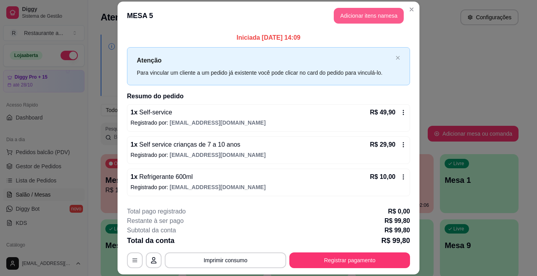
click at [366, 15] on button "Adicionar itens na mesa" at bounding box center [368, 16] width 70 height 16
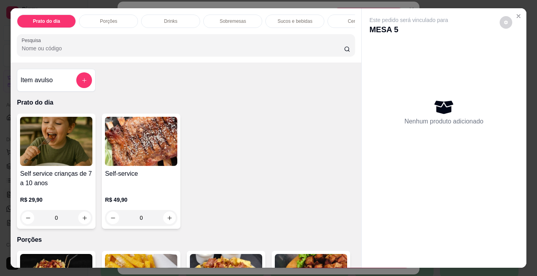
click at [229, 20] on p "Sobremesas" at bounding box center [233, 21] width 26 height 6
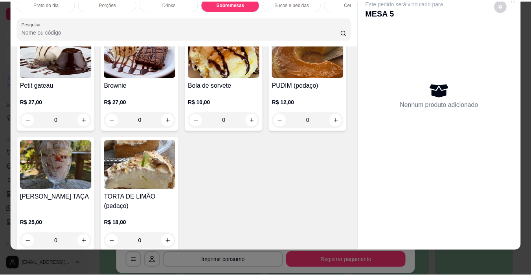
scroll to position [779, 0]
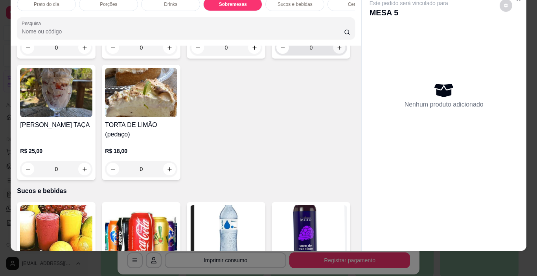
click at [336, 51] on icon "increase-product-quantity" at bounding box center [339, 48] width 6 height 6
type input "1"
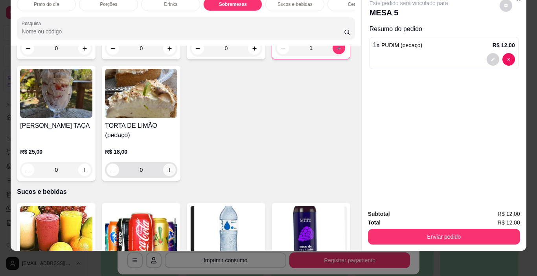
click at [172, 167] on icon "increase-product-quantity" at bounding box center [170, 170] width 6 height 6
type input "1"
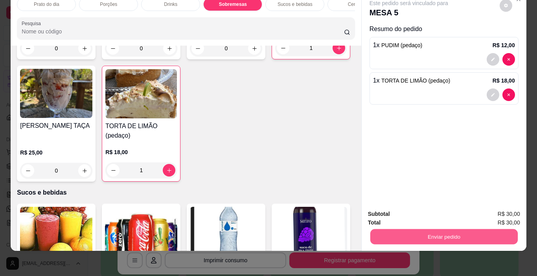
click at [430, 229] on button "Enviar pedido" at bounding box center [443, 236] width 147 height 15
click at [501, 211] on button "Enviar pedido" at bounding box center [499, 211] width 43 height 15
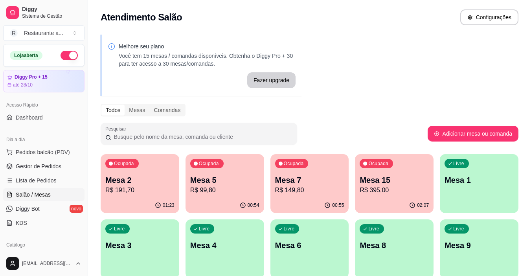
click at [401, 194] on p "R$ 395,00" at bounding box center [393, 189] width 69 height 9
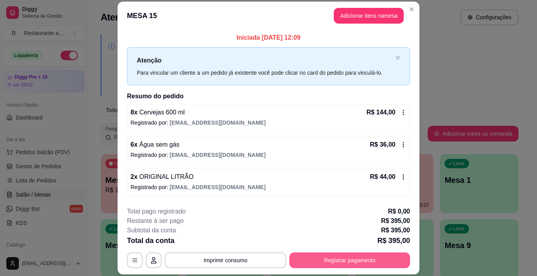
click at [342, 259] on button "Registrar pagamento" at bounding box center [349, 260] width 121 height 16
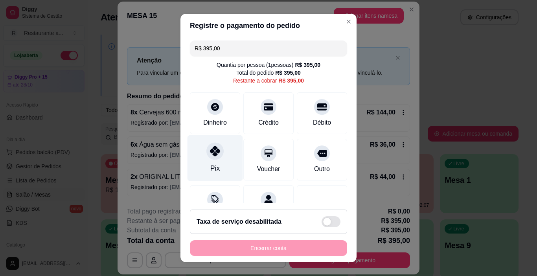
click at [211, 154] on icon at bounding box center [215, 151] width 10 height 10
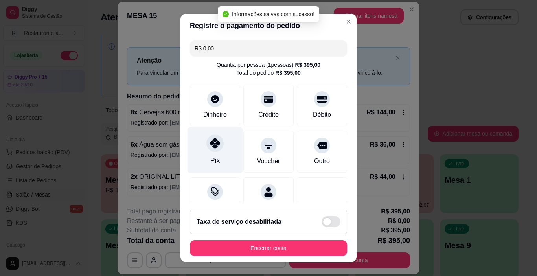
type input "R$ 0,00"
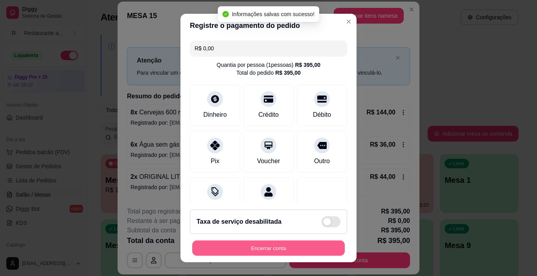
click at [272, 248] on button "Encerrar conta" at bounding box center [268, 247] width 152 height 15
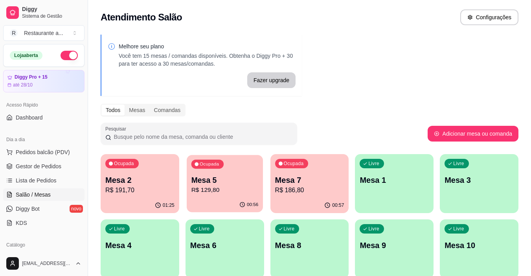
click at [221, 193] on p "R$ 129,80" at bounding box center [224, 189] width 67 height 9
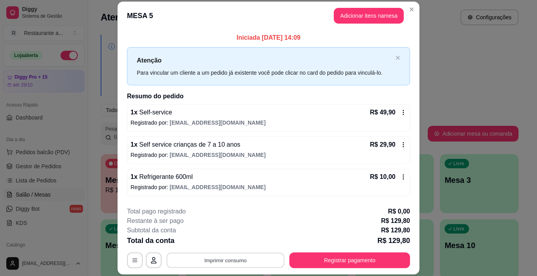
click at [220, 260] on button "Imprimir consumo" at bounding box center [226, 260] width 118 height 15
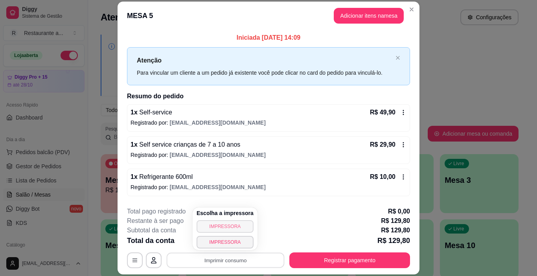
click at [220, 225] on button "IMPRESSORA" at bounding box center [224, 226] width 57 height 13
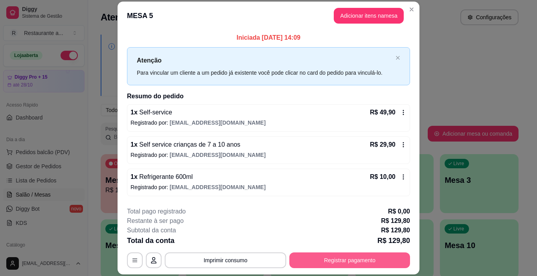
click at [343, 258] on button "Registrar pagamento" at bounding box center [349, 260] width 121 height 16
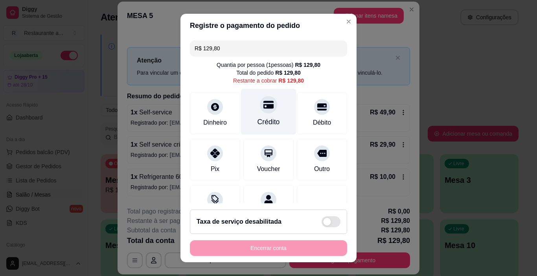
click at [263, 109] on icon at bounding box center [268, 104] width 10 height 10
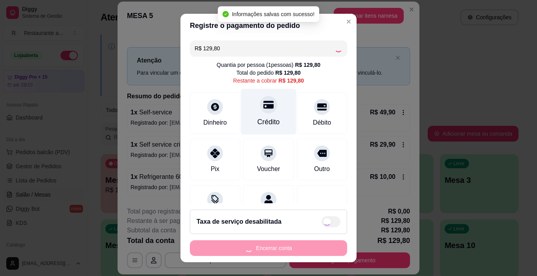
type input "R$ 0,00"
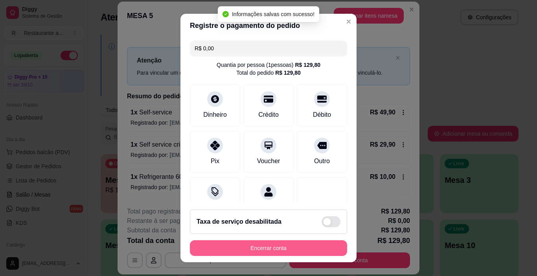
click at [267, 246] on button "Encerrar conta" at bounding box center [268, 248] width 157 height 16
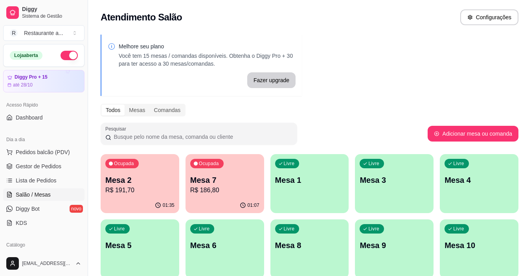
click at [141, 185] on p "R$ 191,70" at bounding box center [139, 189] width 69 height 9
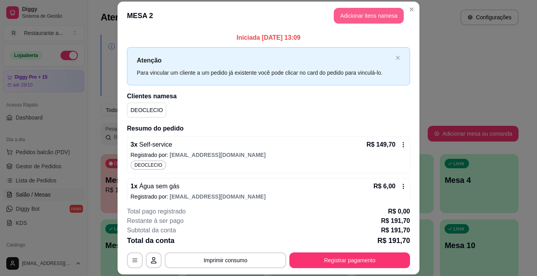
click at [375, 16] on button "Adicionar itens na mesa" at bounding box center [368, 16] width 70 height 16
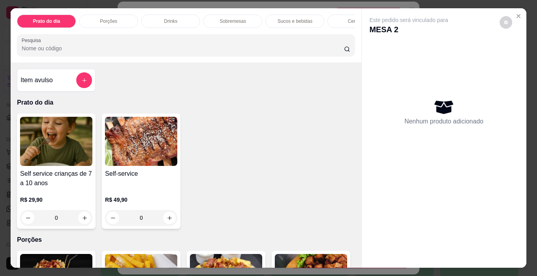
click at [348, 18] on p "Cervejas" at bounding box center [357, 21] width 18 height 6
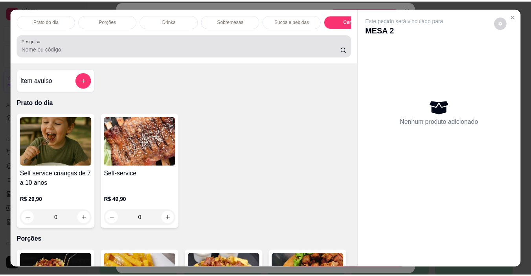
scroll to position [20, 0]
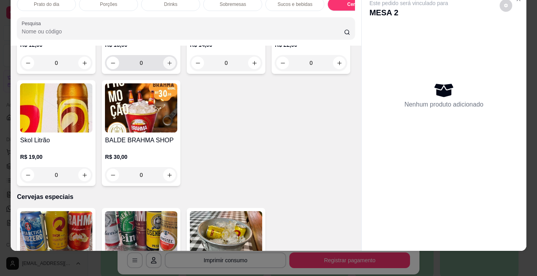
click at [167, 65] on icon "increase-product-quantity" at bounding box center [169, 63] width 4 height 4
type input "1"
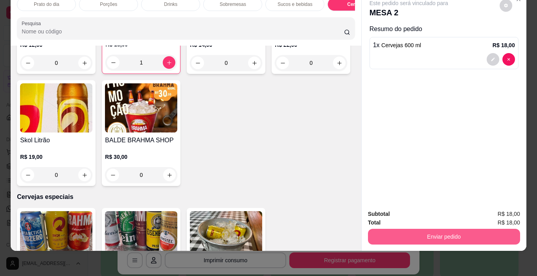
click at [447, 230] on button "Enviar pedido" at bounding box center [444, 237] width 152 height 16
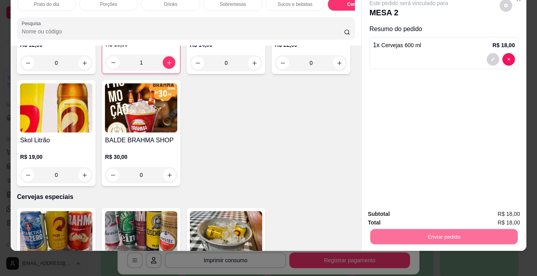
click at [505, 209] on button "Enviar pedido" at bounding box center [499, 211] width 43 height 15
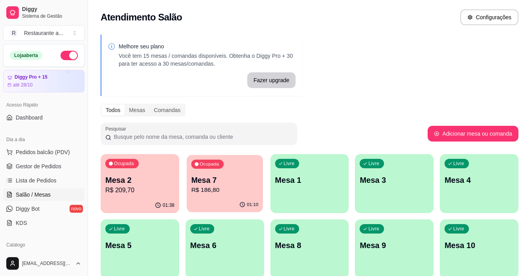
click at [220, 189] on p "R$ 186,80" at bounding box center [224, 189] width 67 height 9
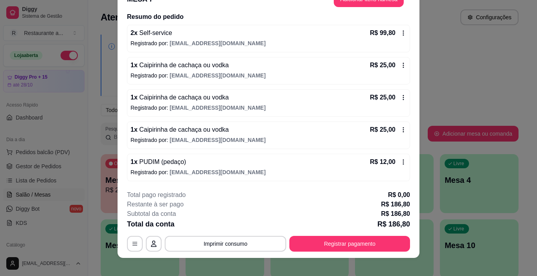
scroll to position [24, 0]
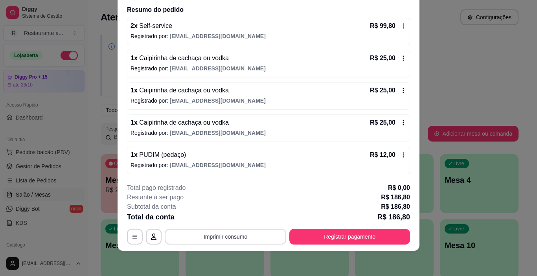
click at [216, 237] on button "Imprimir consumo" at bounding box center [225, 237] width 121 height 16
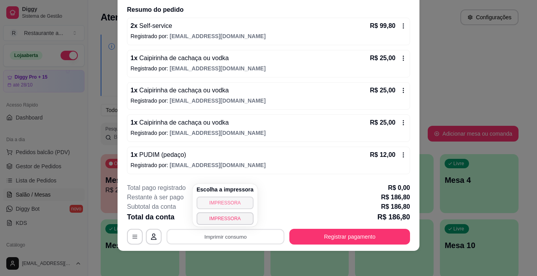
click at [219, 201] on button "IMPRESSORA" at bounding box center [224, 202] width 57 height 13
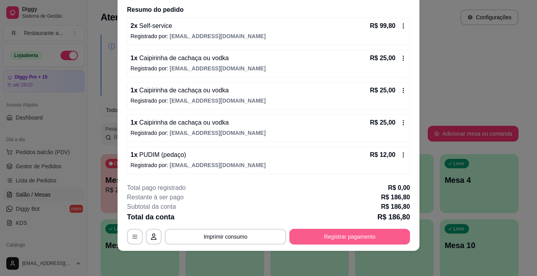
click at [359, 234] on button "Registrar pagamento" at bounding box center [349, 237] width 121 height 16
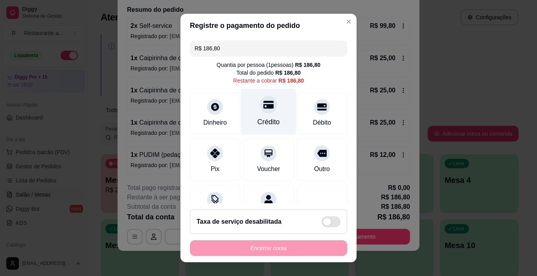
click at [260, 103] on div at bounding box center [268, 104] width 17 height 17
type input "R$ 0,00"
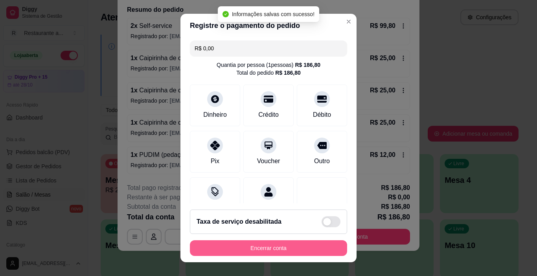
click at [267, 244] on button "Encerrar conta" at bounding box center [268, 248] width 157 height 16
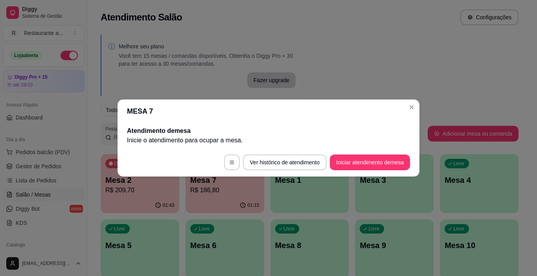
scroll to position [0, 0]
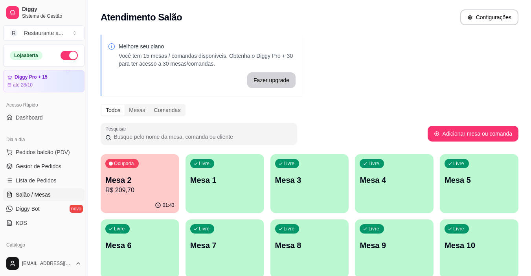
click at [152, 192] on p "R$ 209,70" at bounding box center [139, 189] width 69 height 9
click at [117, 178] on p "Mesa 2" at bounding box center [139, 179] width 69 height 11
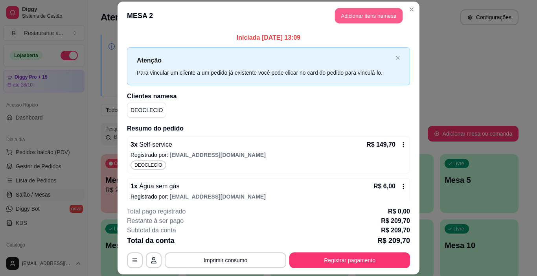
click at [362, 14] on button "Adicionar itens na mesa" at bounding box center [369, 15] width 68 height 15
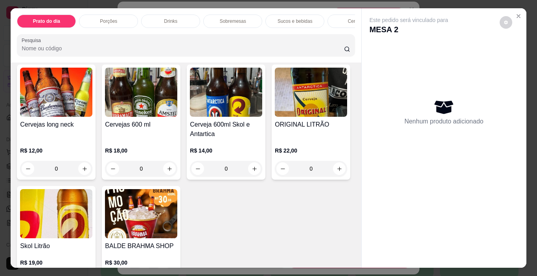
scroll to position [1435, 0]
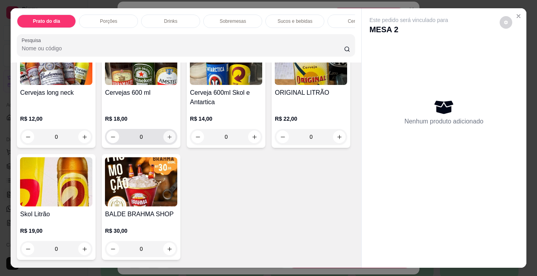
click at [169, 143] on button "increase-product-quantity" at bounding box center [169, 137] width 12 height 12
type input "1"
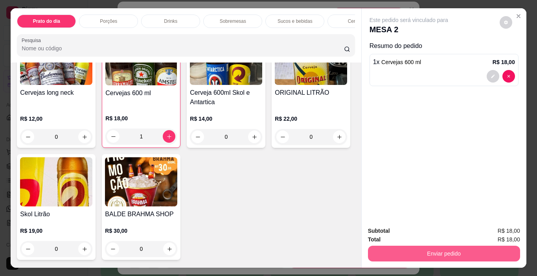
click at [432, 253] on button "Enviar pedido" at bounding box center [444, 254] width 152 height 16
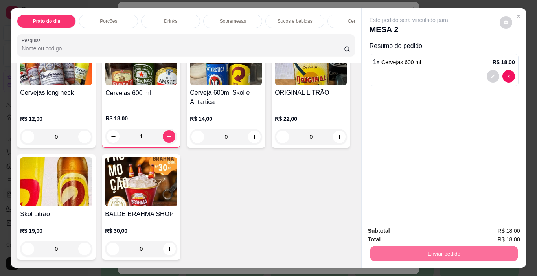
click at [507, 228] on button "Enviar pedido" at bounding box center [499, 231] width 44 height 15
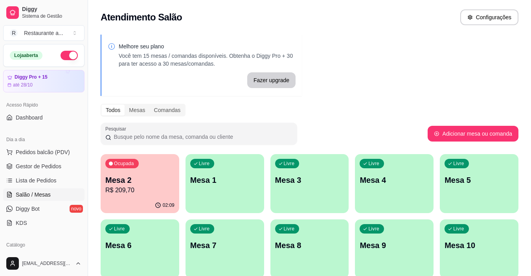
click at [466, 181] on p "Mesa 5" at bounding box center [478, 179] width 69 height 11
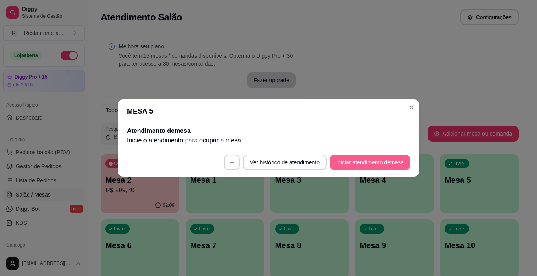
click at [349, 163] on button "Iniciar atendimento de mesa" at bounding box center [370, 162] width 80 height 16
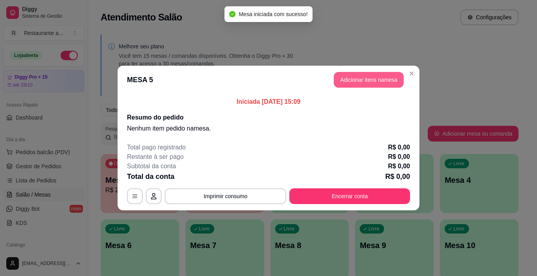
click at [349, 77] on button "Adicionar itens na mesa" at bounding box center [368, 80] width 70 height 16
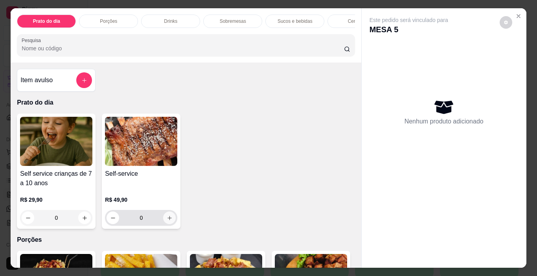
click at [167, 221] on icon "increase-product-quantity" at bounding box center [170, 218] width 6 height 6
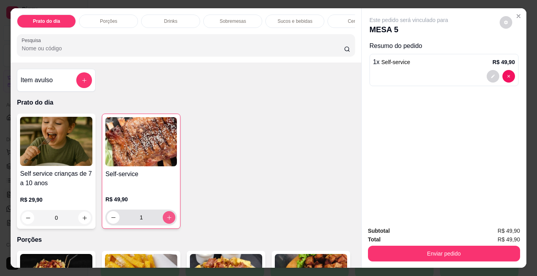
click at [166, 220] on icon "increase-product-quantity" at bounding box center [169, 217] width 6 height 6
type input "3"
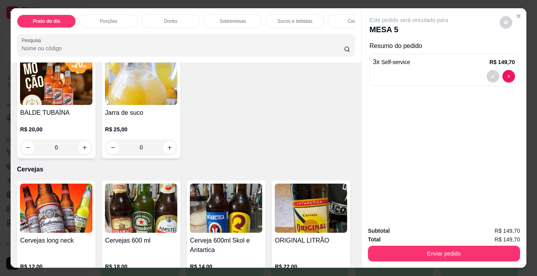
scroll to position [1323, 0]
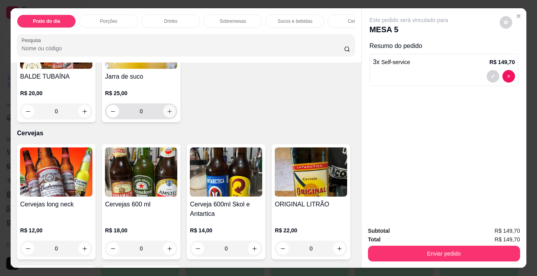
click at [167, 114] on icon "increase-product-quantity" at bounding box center [169, 111] width 4 height 4
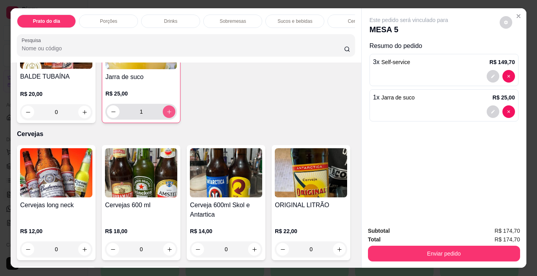
type input "1"
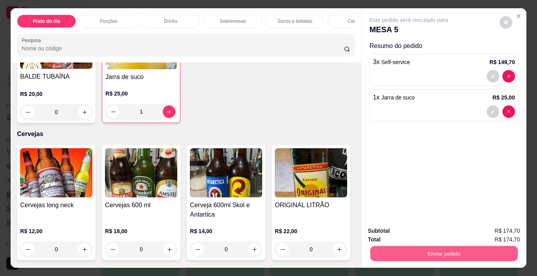
click at [427, 251] on button "Enviar pedido" at bounding box center [443, 253] width 147 height 15
click at [501, 225] on button "Enviar pedido" at bounding box center [499, 231] width 44 height 15
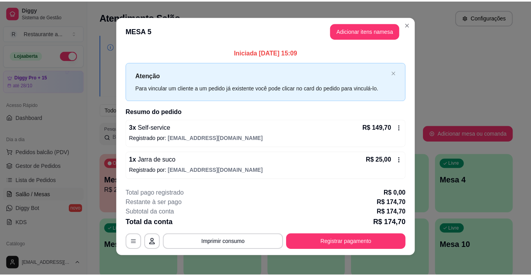
scroll to position [0, 0]
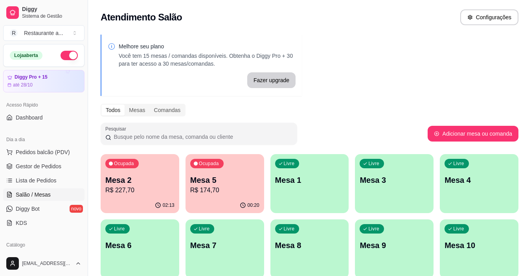
click at [222, 192] on p "R$ 174,70" at bounding box center [224, 189] width 69 height 9
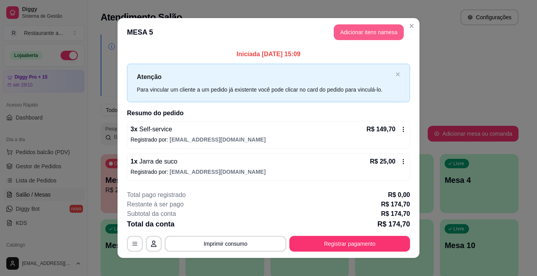
click at [367, 31] on button "Adicionar itens na mesa" at bounding box center [368, 32] width 70 height 16
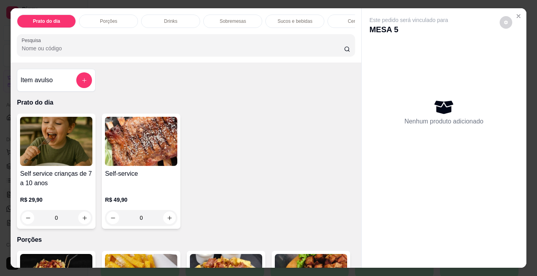
click at [232, 18] on p "Sobremesas" at bounding box center [233, 21] width 26 height 6
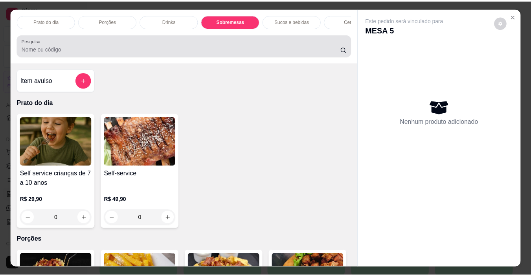
scroll to position [20, 0]
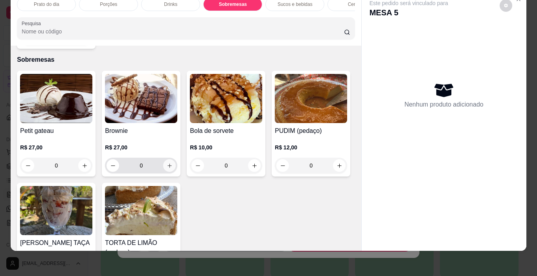
click at [167, 163] on icon "increase-product-quantity" at bounding box center [170, 166] width 6 height 6
type input "1"
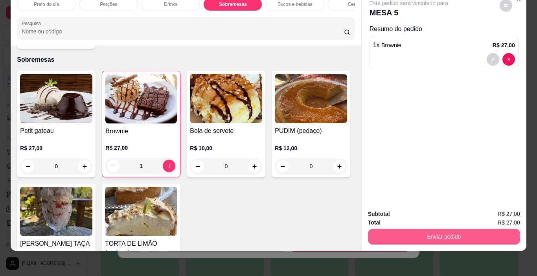
click at [453, 229] on button "Enviar pedido" at bounding box center [444, 237] width 152 height 16
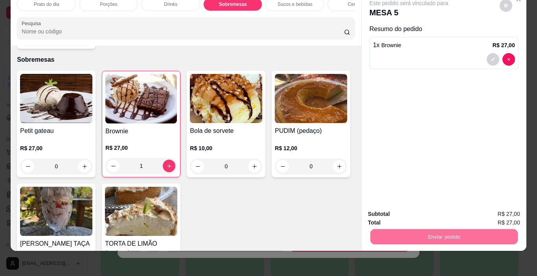
click at [493, 207] on button "Enviar pedido" at bounding box center [499, 211] width 44 height 15
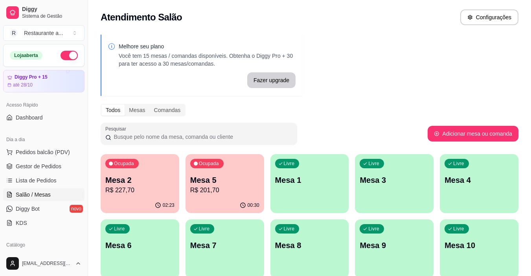
click at [211, 196] on div "Ocupada Mesa 5 R$ 201,70" at bounding box center [224, 176] width 79 height 44
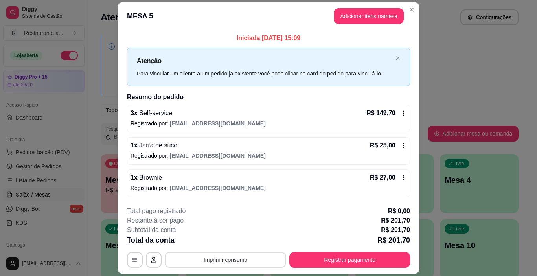
click at [225, 261] on button "Imprimir consumo" at bounding box center [225, 260] width 121 height 16
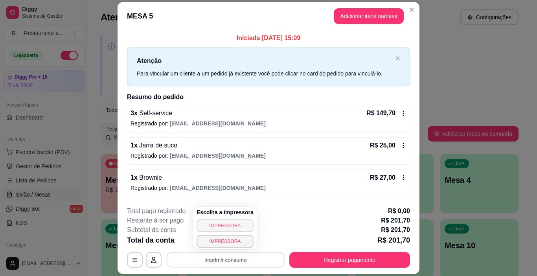
click at [227, 226] on button "IMPRESSORA" at bounding box center [224, 225] width 57 height 13
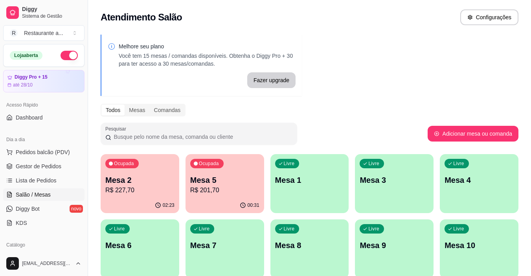
click at [232, 186] on p "R$ 201,70" at bounding box center [224, 189] width 69 height 9
click at [150, 187] on p "R$ 227,70" at bounding box center [139, 189] width 67 height 9
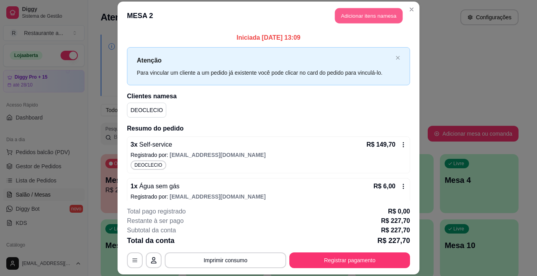
click at [351, 13] on button "Adicionar itens na mesa" at bounding box center [369, 15] width 68 height 15
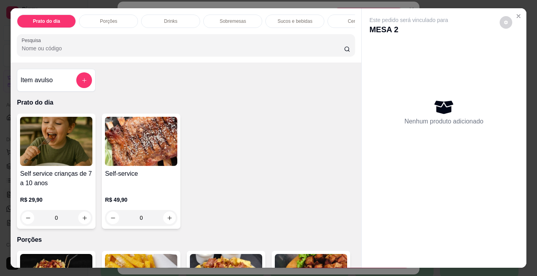
click at [304, 18] on p "Sucos e bebidas" at bounding box center [294, 21] width 35 height 6
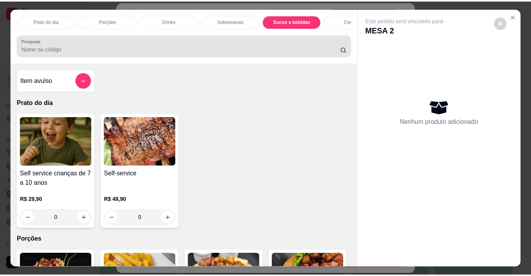
scroll to position [20, 0]
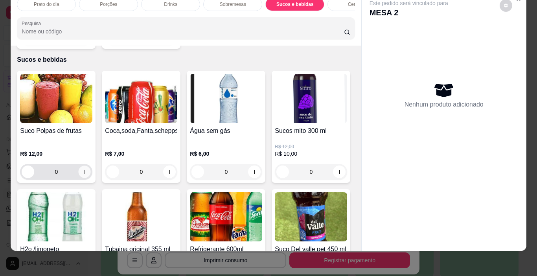
click at [82, 169] on icon "increase-product-quantity" at bounding box center [85, 172] width 6 height 6
type input "1"
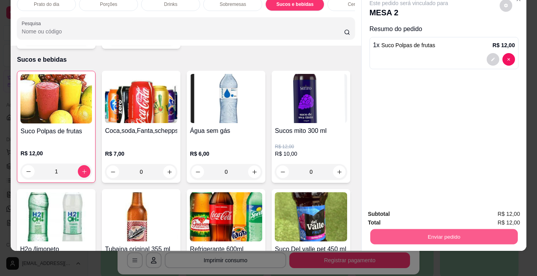
click at [447, 229] on button "Enviar pedido" at bounding box center [443, 236] width 147 height 15
click at [494, 209] on button "Enviar pedido" at bounding box center [499, 211] width 44 height 15
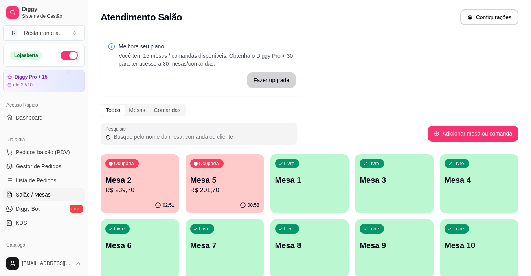
click at [145, 194] on p "R$ 239,70" at bounding box center [139, 189] width 69 height 9
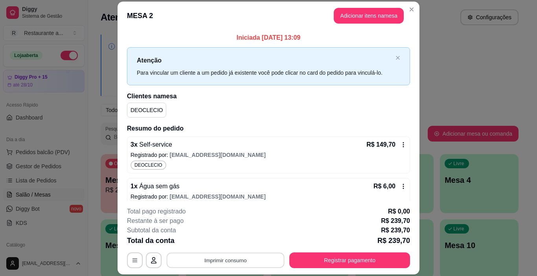
click at [226, 260] on button "Imprimir consumo" at bounding box center [226, 260] width 118 height 15
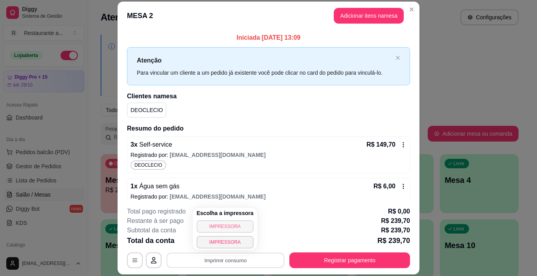
click at [223, 227] on button "IMPRESSORA" at bounding box center [224, 226] width 57 height 13
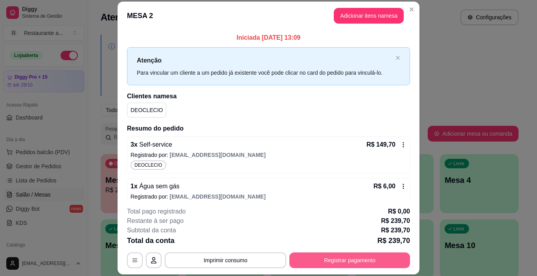
click at [352, 260] on button "Registrar pagamento" at bounding box center [349, 260] width 121 height 16
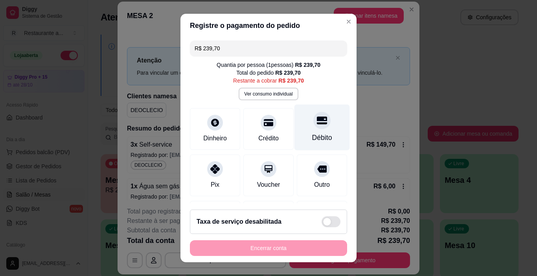
click at [307, 131] on div "Débito" at bounding box center [321, 127] width 55 height 46
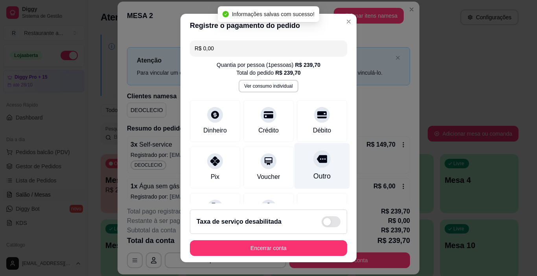
type input "R$ 0,00"
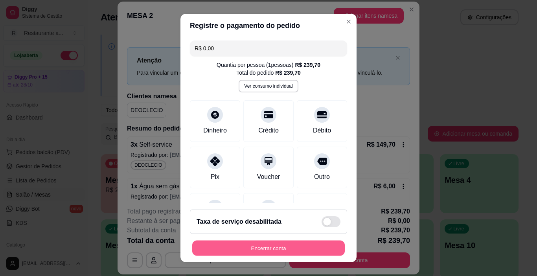
click at [265, 247] on button "Encerrar conta" at bounding box center [268, 247] width 152 height 15
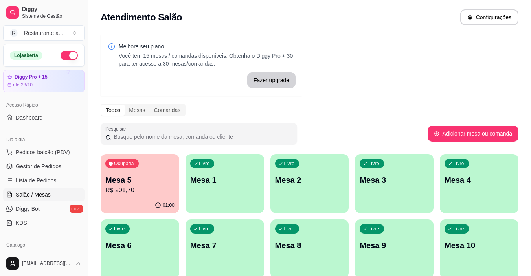
click at [151, 193] on p "R$ 201,70" at bounding box center [139, 189] width 69 height 9
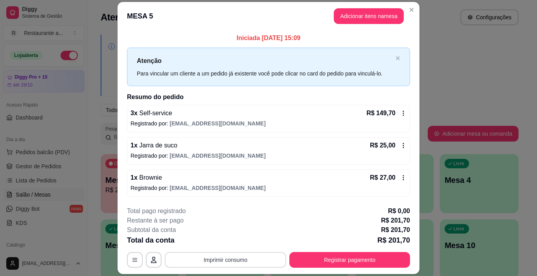
click at [216, 258] on button "Imprimir consumo" at bounding box center [225, 260] width 121 height 16
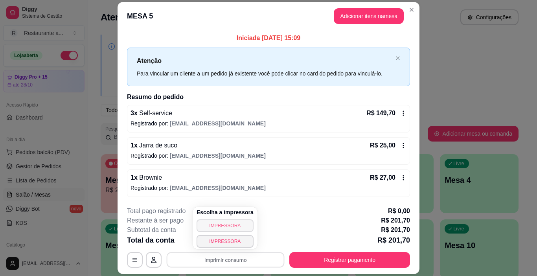
click at [227, 222] on button "IMPRESSORA" at bounding box center [224, 225] width 57 height 13
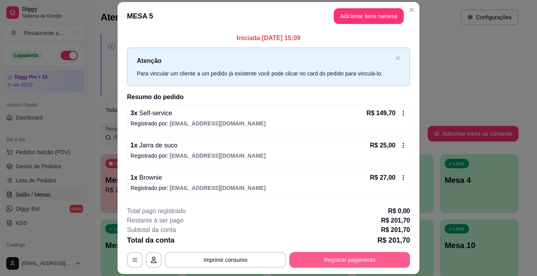
click at [342, 260] on button "Registrar pagamento" at bounding box center [349, 260] width 121 height 16
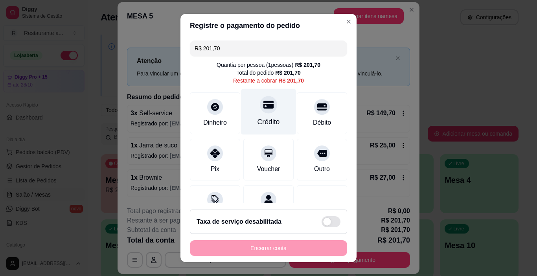
click at [262, 112] on div at bounding box center [268, 104] width 17 height 17
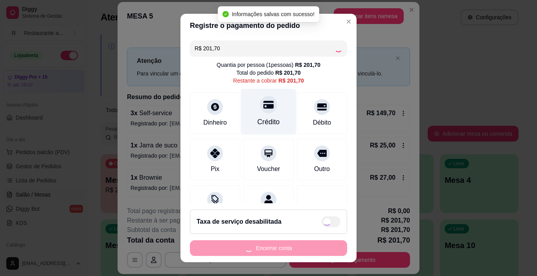
type input "R$ 0,00"
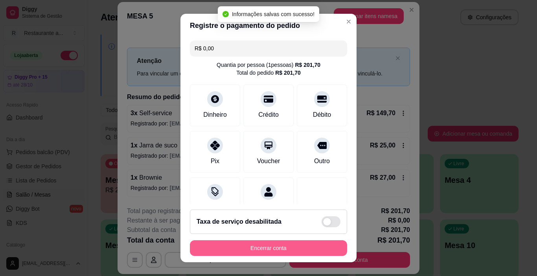
click at [257, 245] on button "Encerrar conta" at bounding box center [268, 248] width 157 height 16
